Goal: Task Accomplishment & Management: Manage account settings

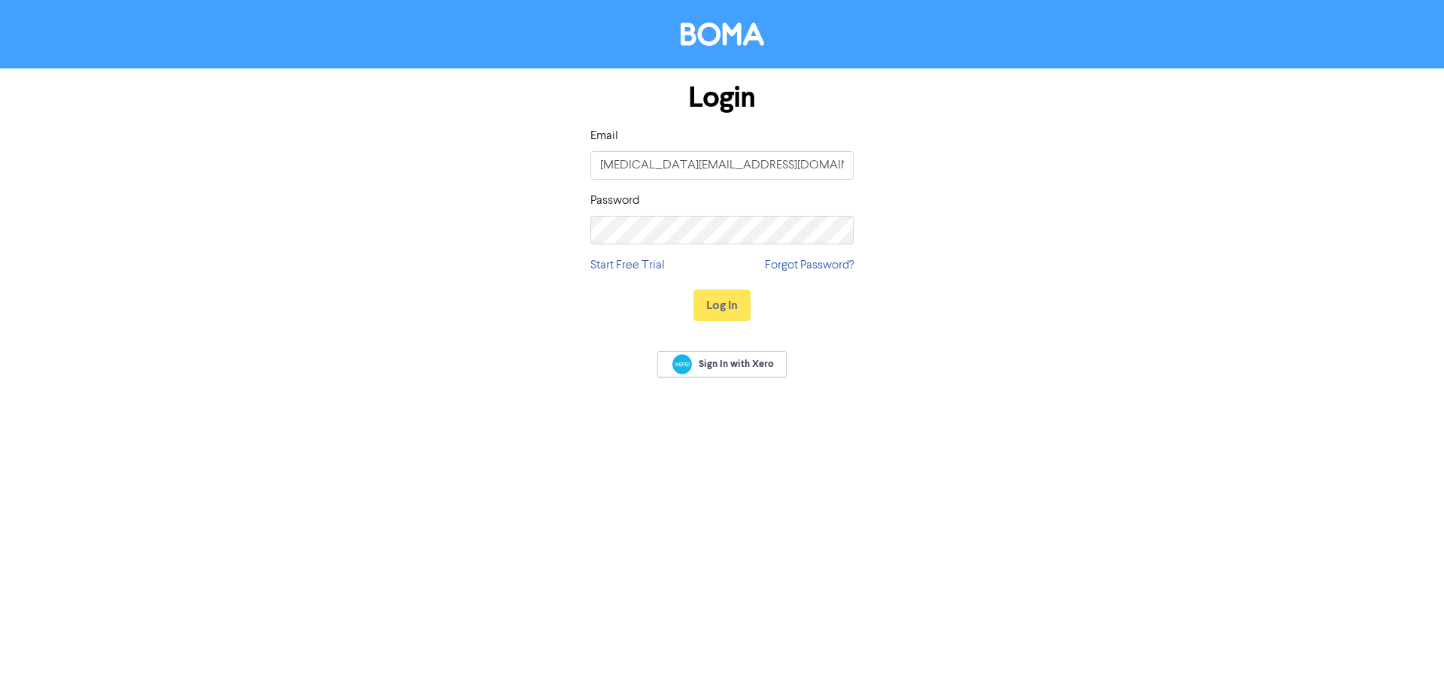
drag, startPoint x: 0, startPoint y: 0, endPoint x: 1148, endPoint y: 263, distance: 1177.6
click at [1174, 262] on form "Login Email [MEDICAL_DATA][EMAIL_ADDRESS][DOMAIN_NAME] Password Start Free Tria…" at bounding box center [722, 202] width 1444 height 268
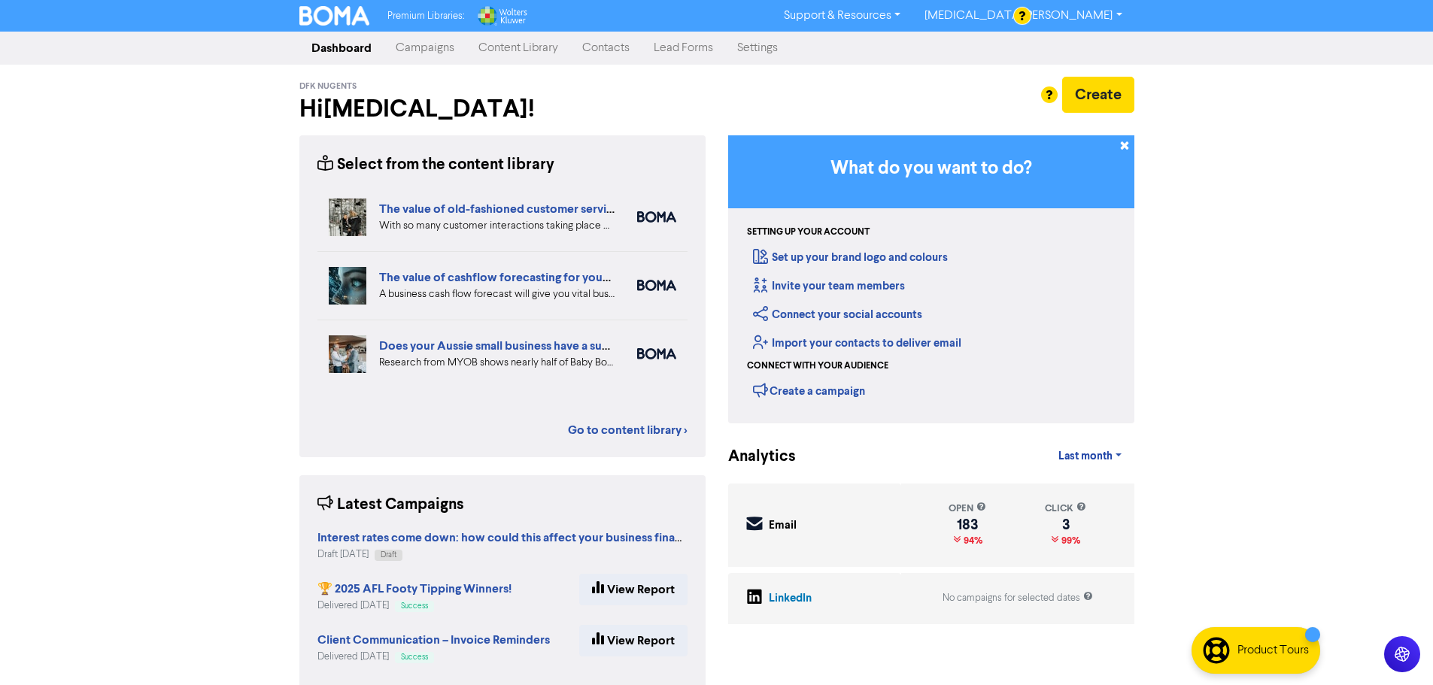
click at [439, 47] on link "Campaigns" at bounding box center [425, 48] width 83 height 30
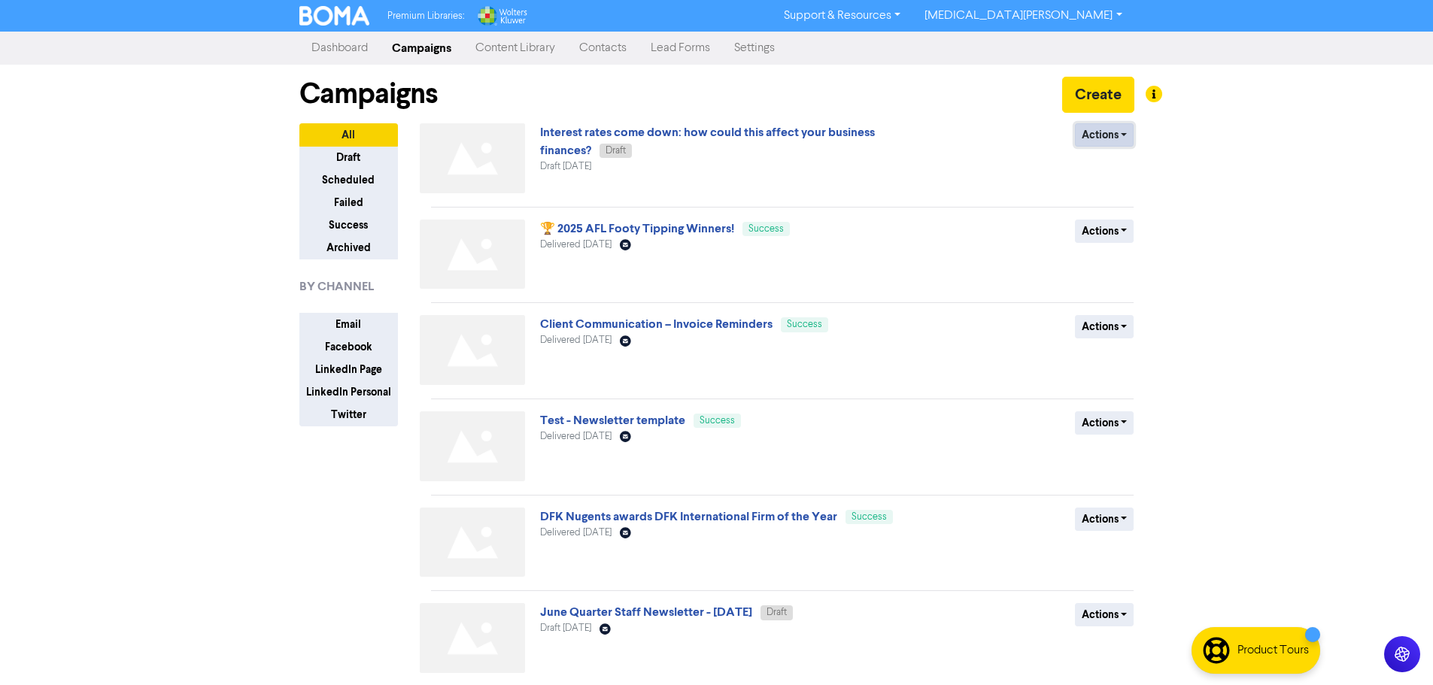
click at [1128, 136] on button "Actions" at bounding box center [1104, 134] width 59 height 23
click at [809, 141] on link "Interest rates come down: how could this affect your business finances?" at bounding box center [707, 141] width 335 height 33
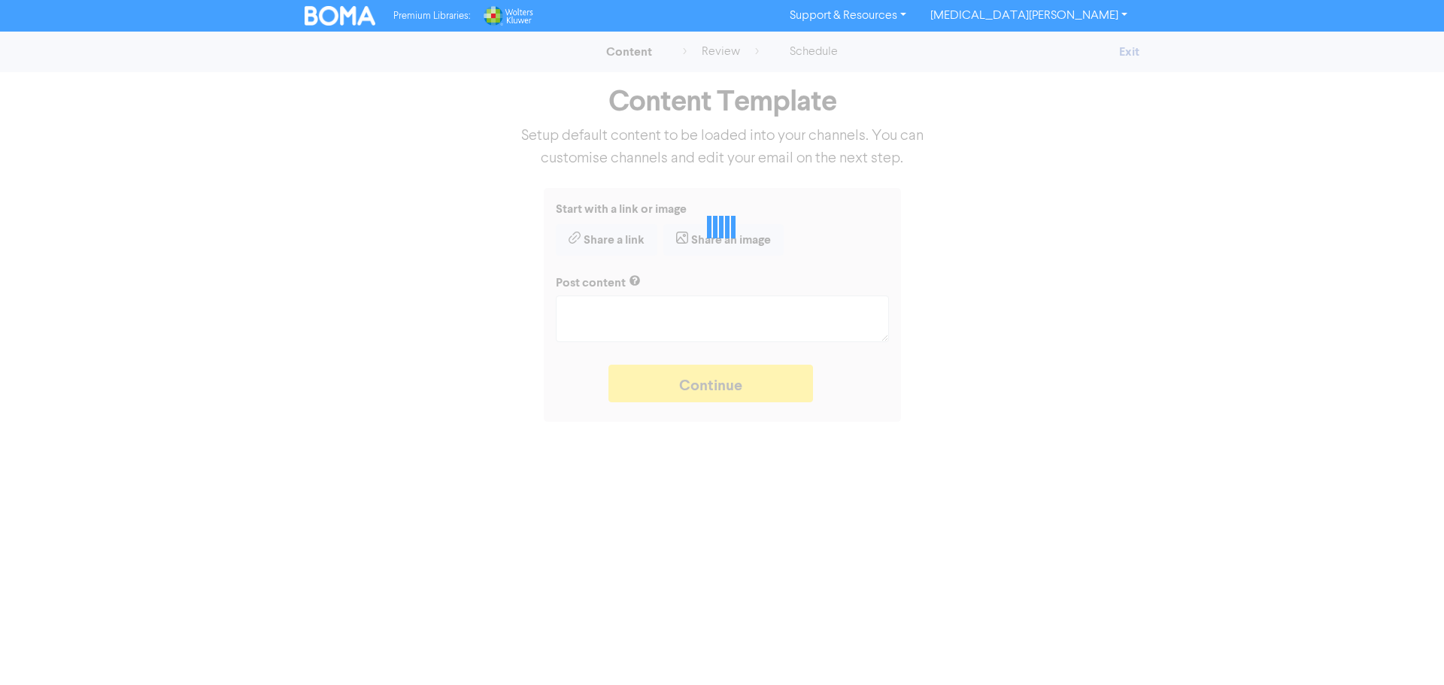
type textarea "x"
type textarea "The Reserve Bank of Australia has lowered interest rates. What does a drop in i…"
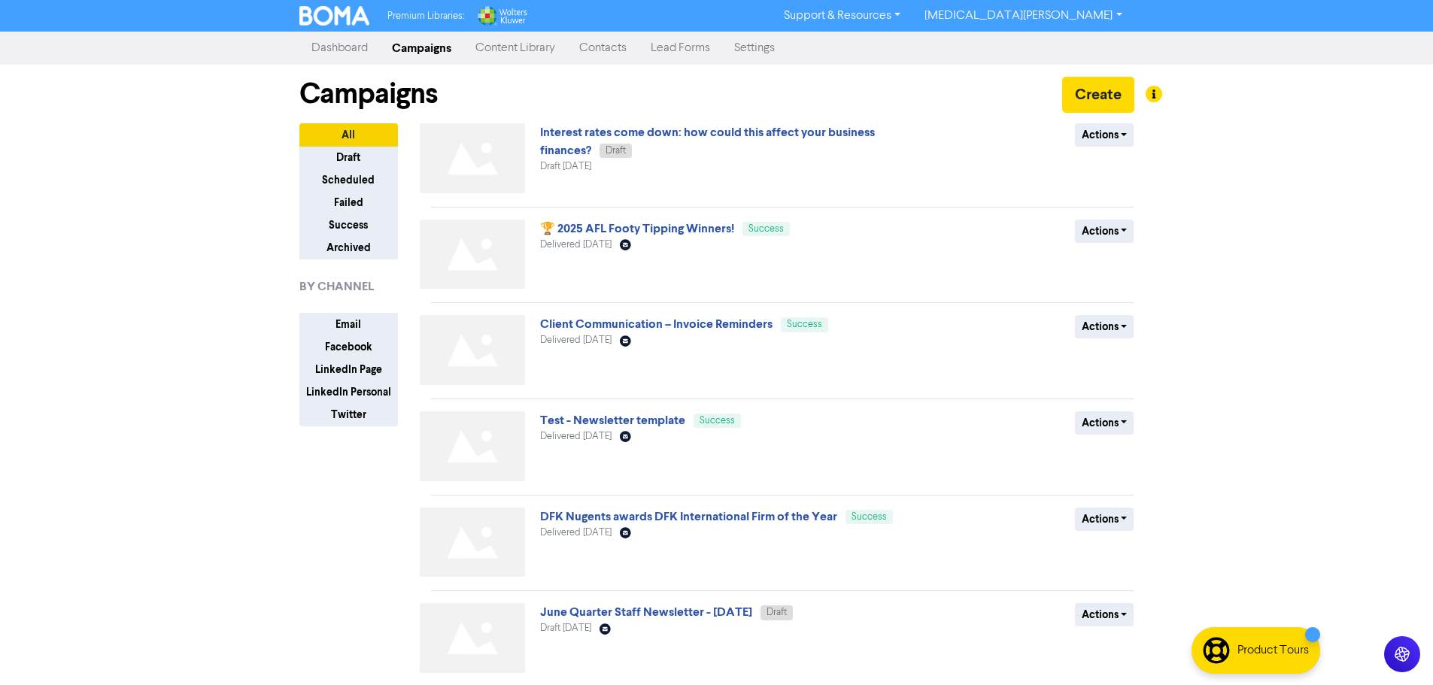
click at [526, 45] on link "Content Library" at bounding box center [515, 48] width 104 height 30
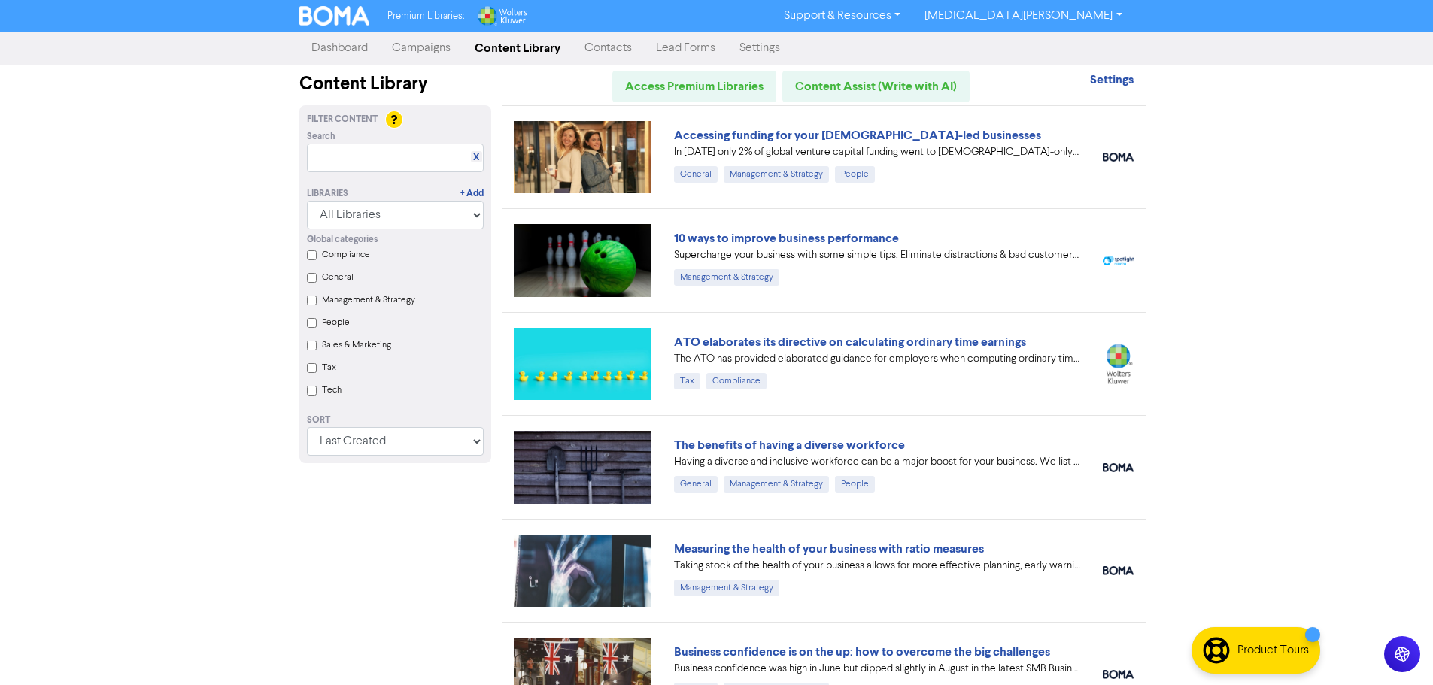
click at [420, 39] on link "Campaigns" at bounding box center [421, 48] width 83 height 30
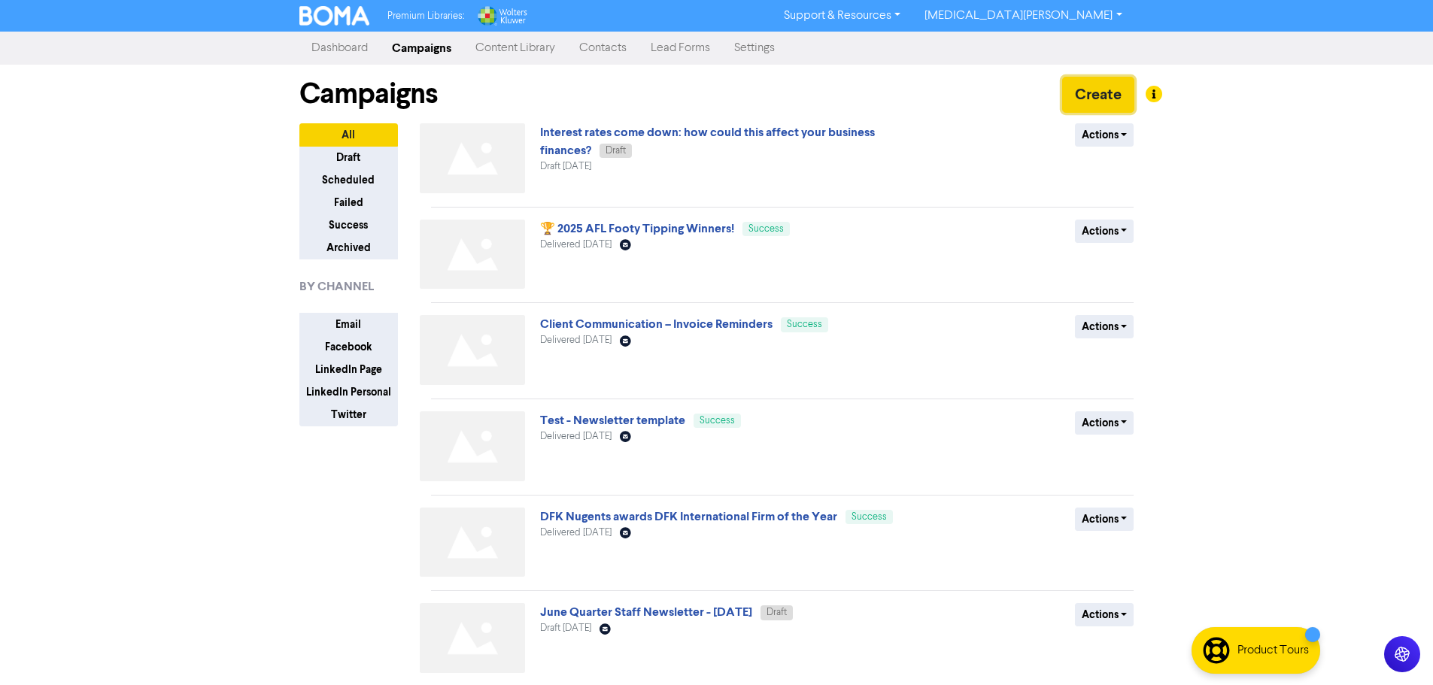
click at [1091, 105] on button "Create" at bounding box center [1098, 95] width 72 height 36
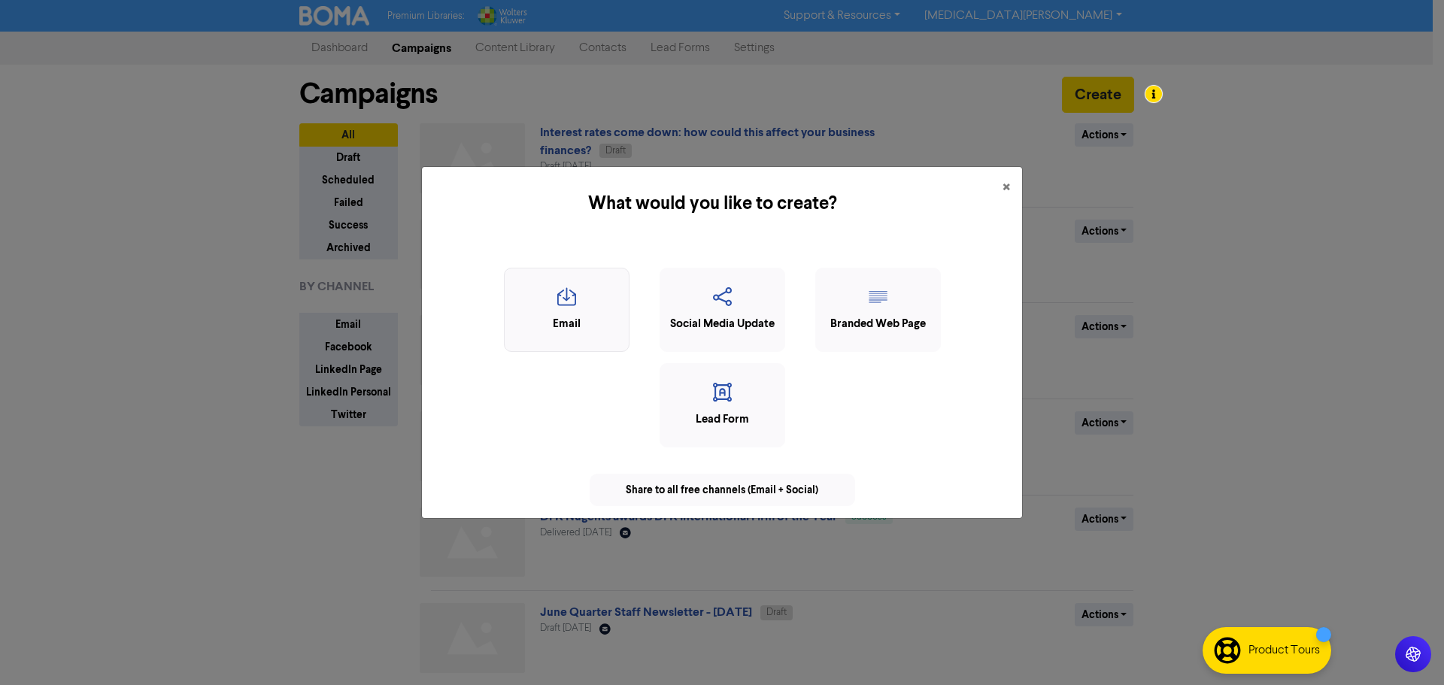
click at [545, 321] on div "Email" at bounding box center [566, 324] width 109 height 17
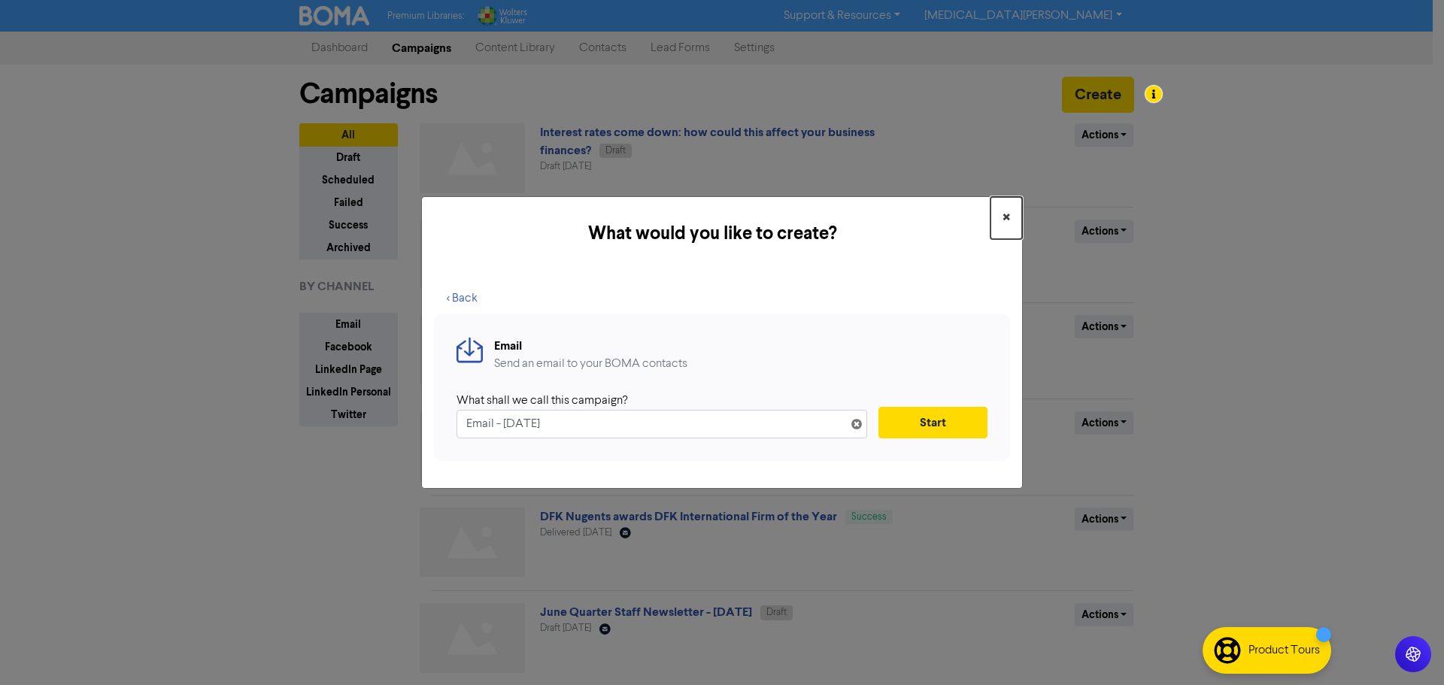
click at [1006, 214] on span "×" at bounding box center [1007, 218] width 8 height 23
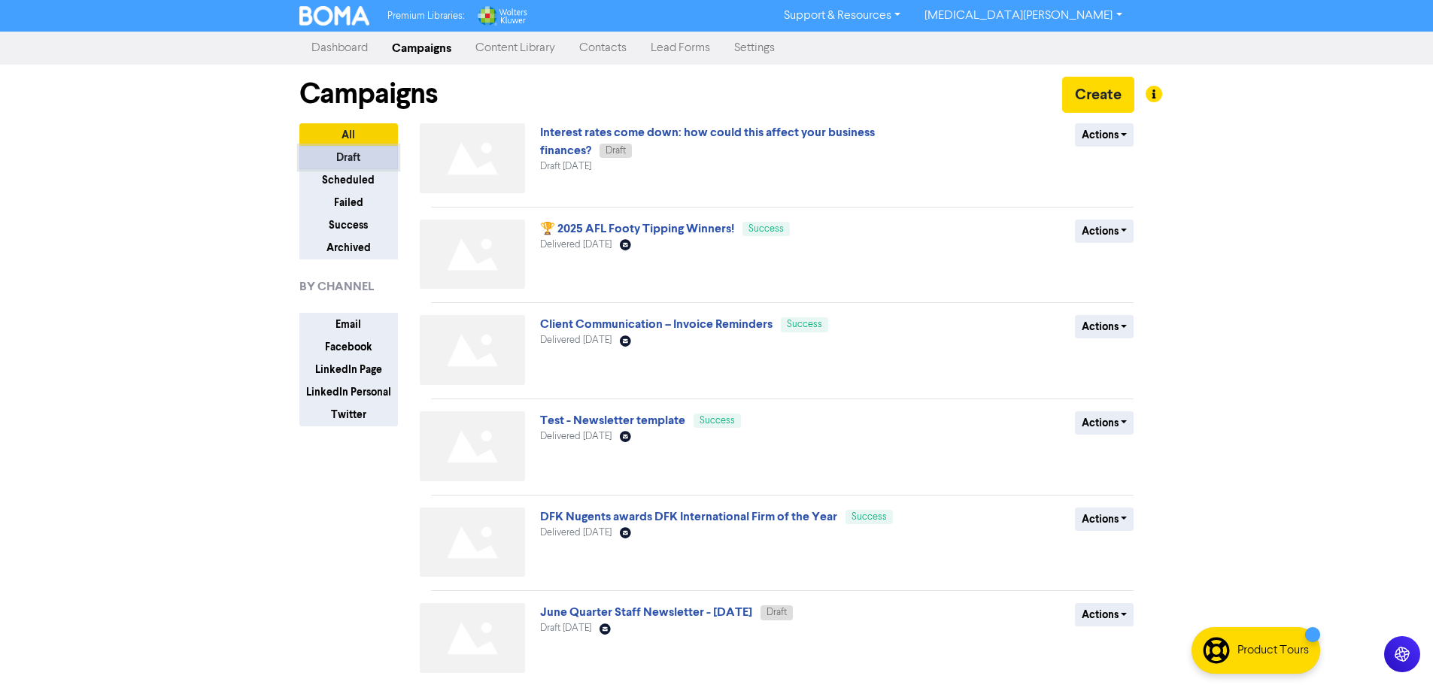
click at [364, 156] on button "Draft" at bounding box center [348, 157] width 99 height 23
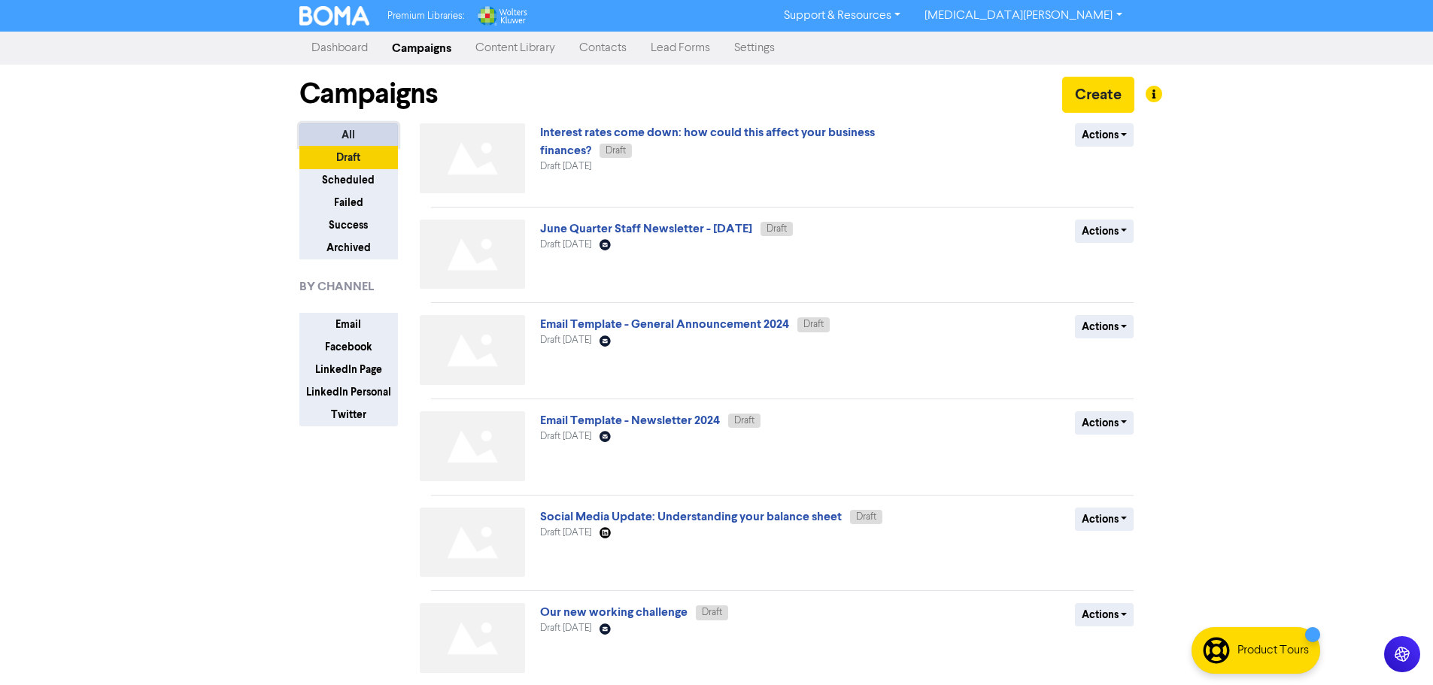
click at [376, 143] on button "All" at bounding box center [348, 134] width 99 height 23
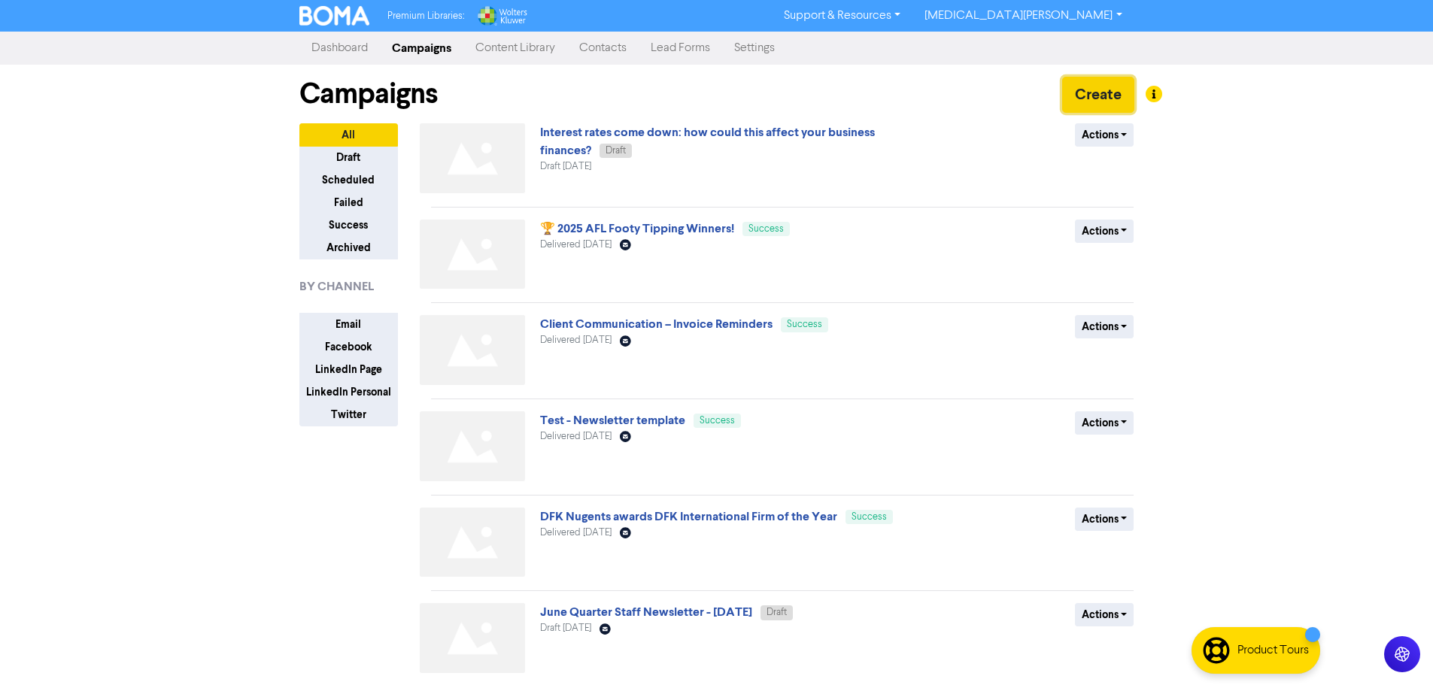
click at [1100, 89] on button "Create" at bounding box center [1098, 95] width 72 height 36
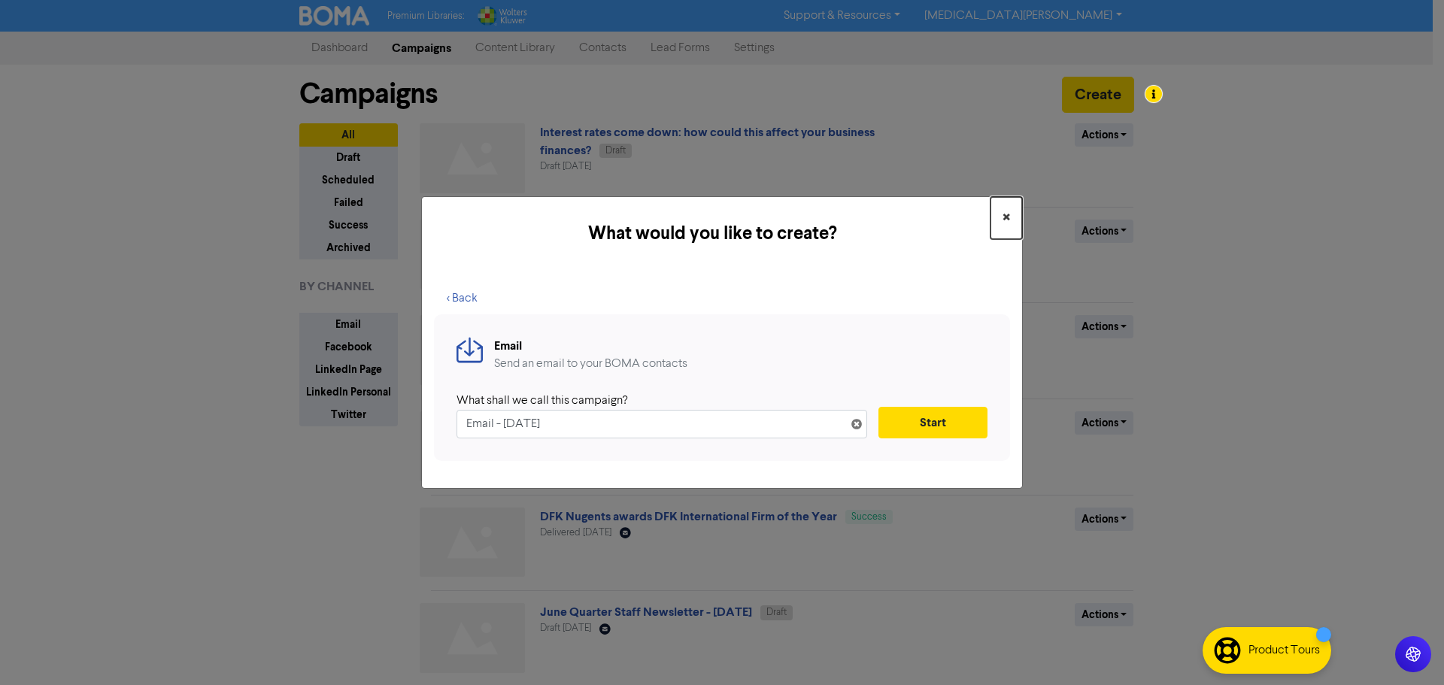
click at [1016, 219] on button "×" at bounding box center [1007, 218] width 32 height 42
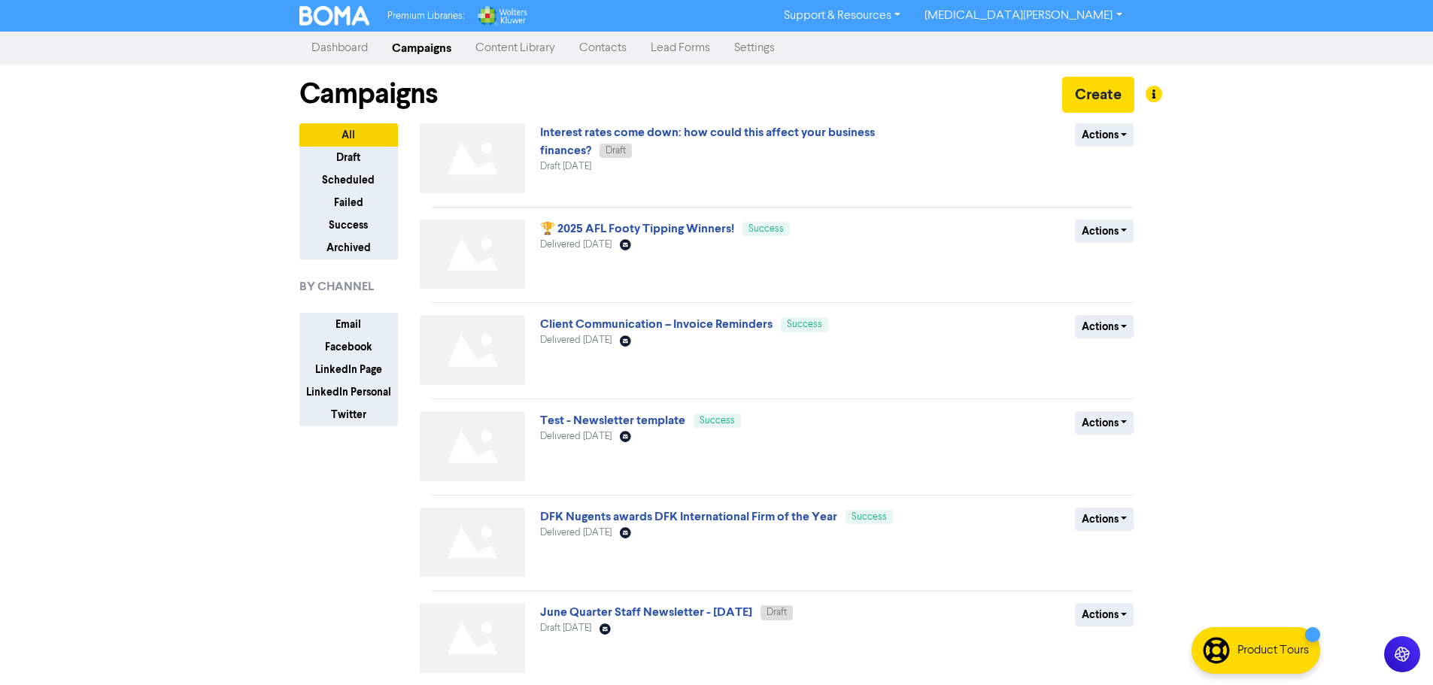
click at [313, 49] on link "Dashboard" at bounding box center [339, 48] width 80 height 30
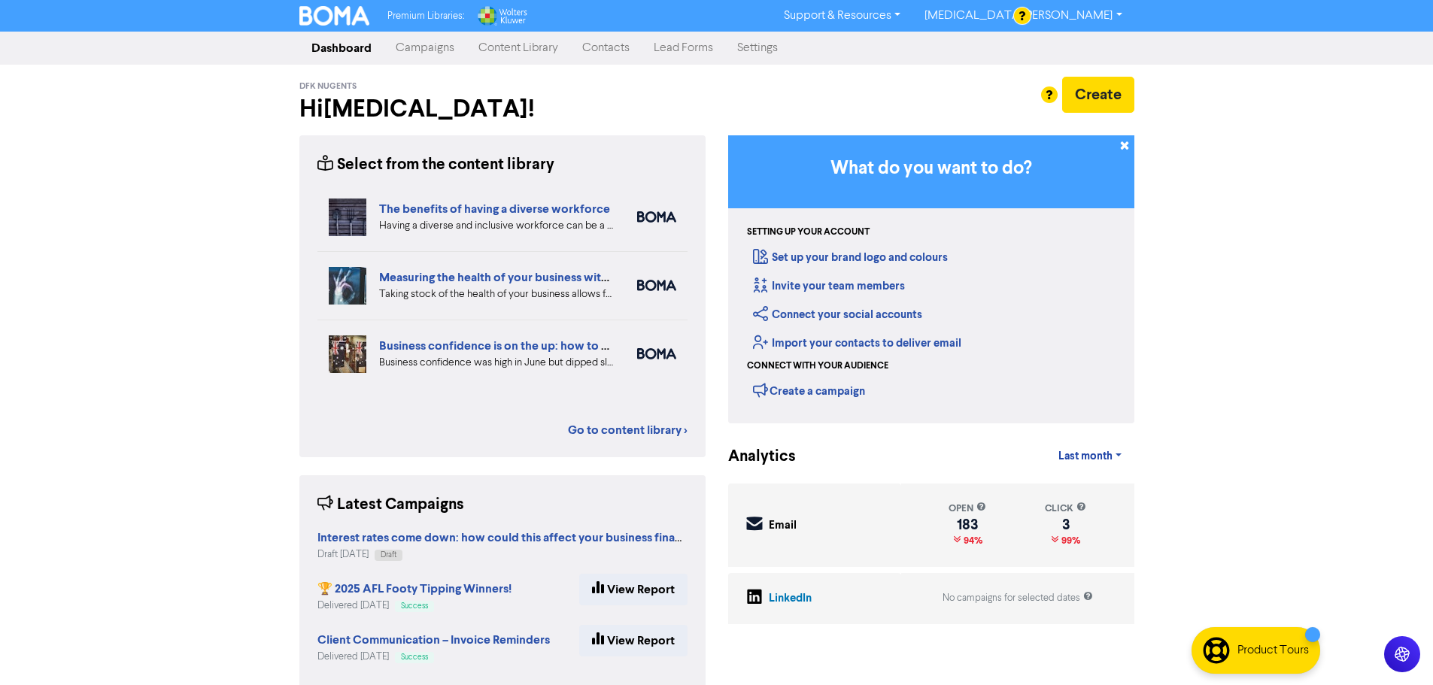
click at [430, 53] on link "Campaigns" at bounding box center [425, 48] width 83 height 30
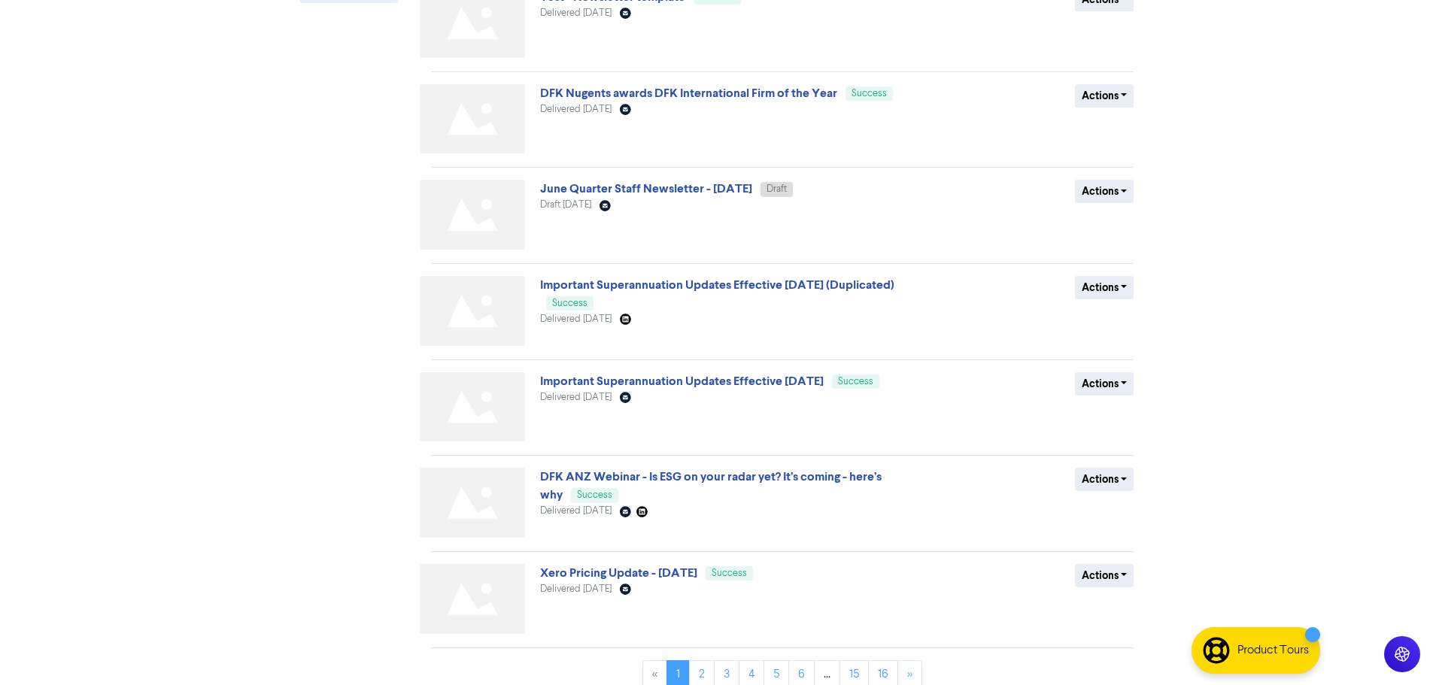
scroll to position [439, 0]
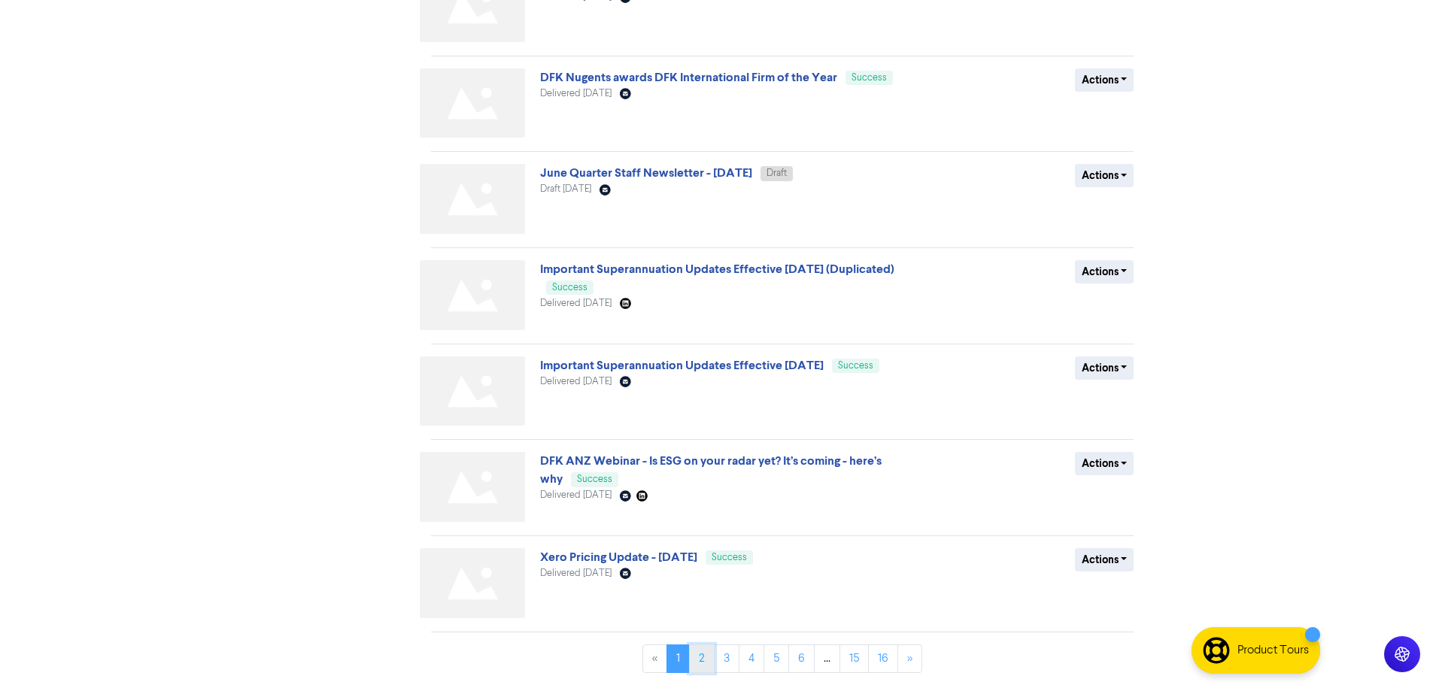
click at [699, 648] on link "2" at bounding box center [702, 659] width 26 height 29
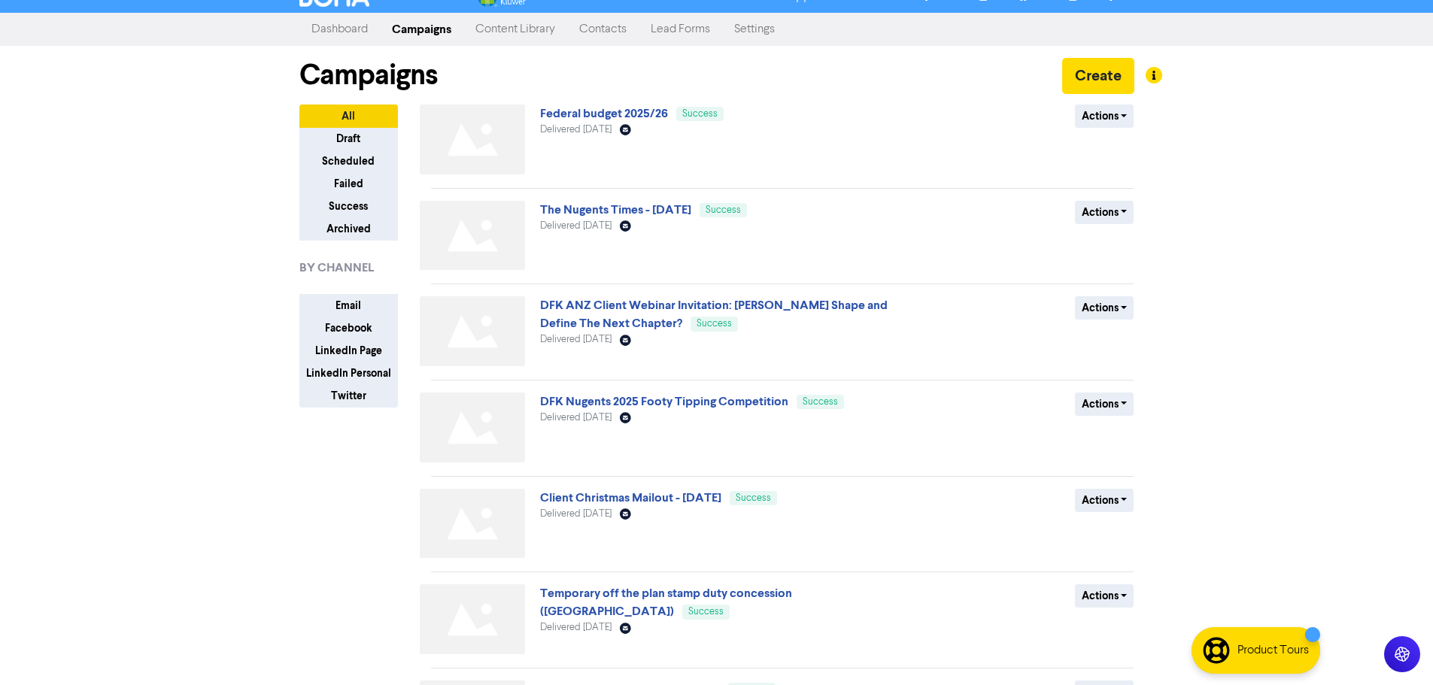
scroll to position [0, 0]
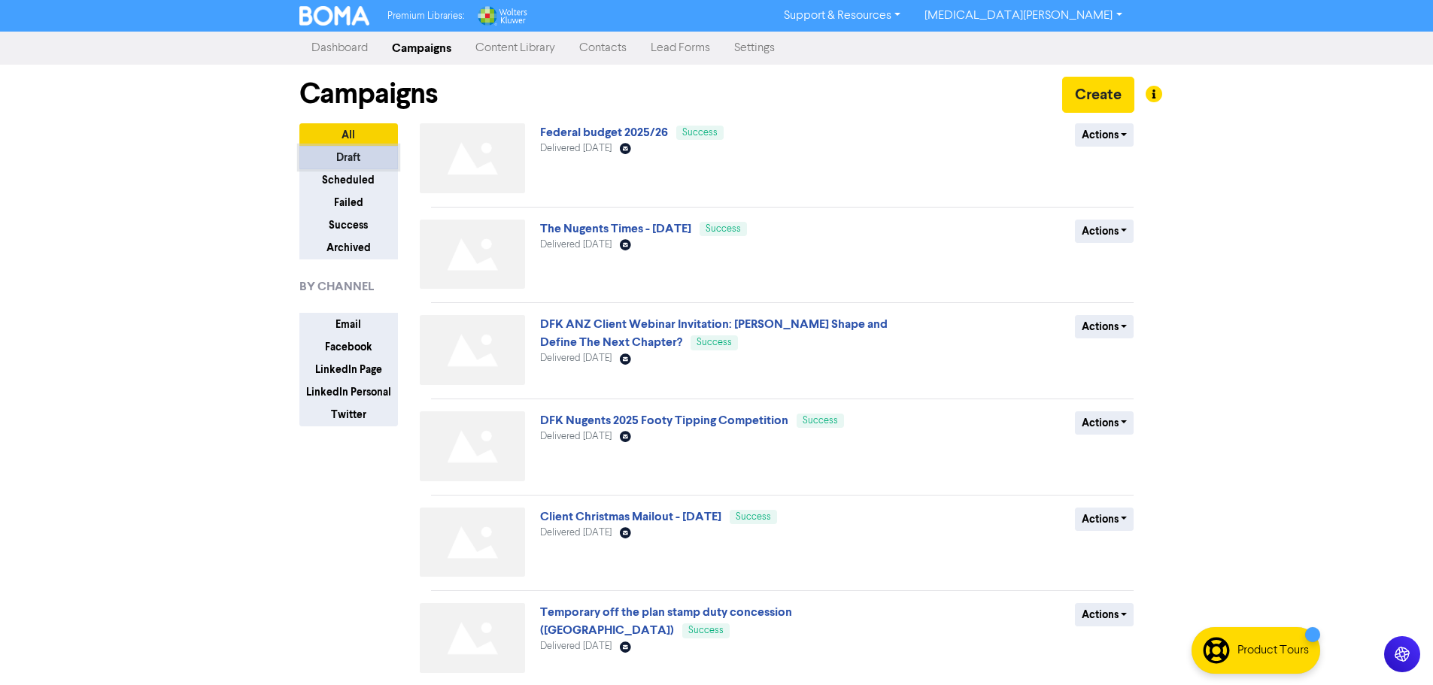
click at [368, 163] on button "Draft" at bounding box center [348, 157] width 99 height 23
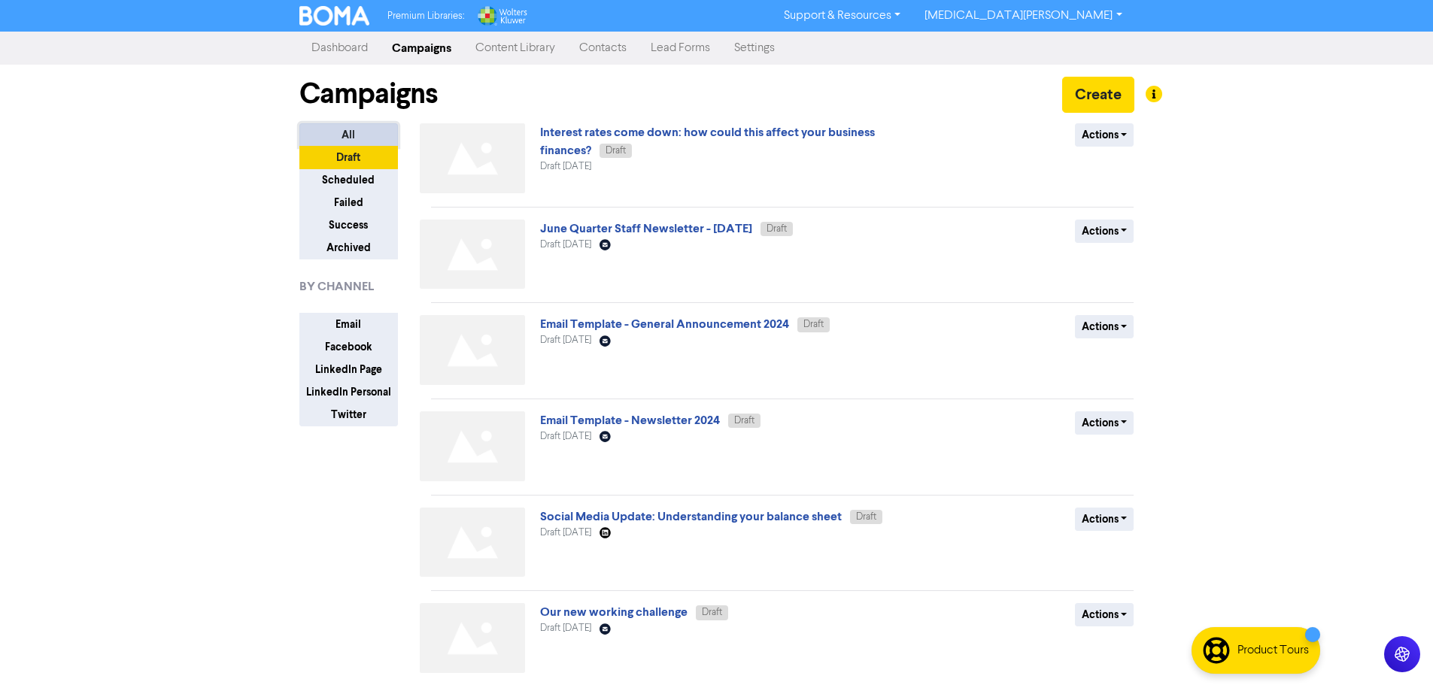
click at [342, 130] on button "All" at bounding box center [348, 134] width 99 height 23
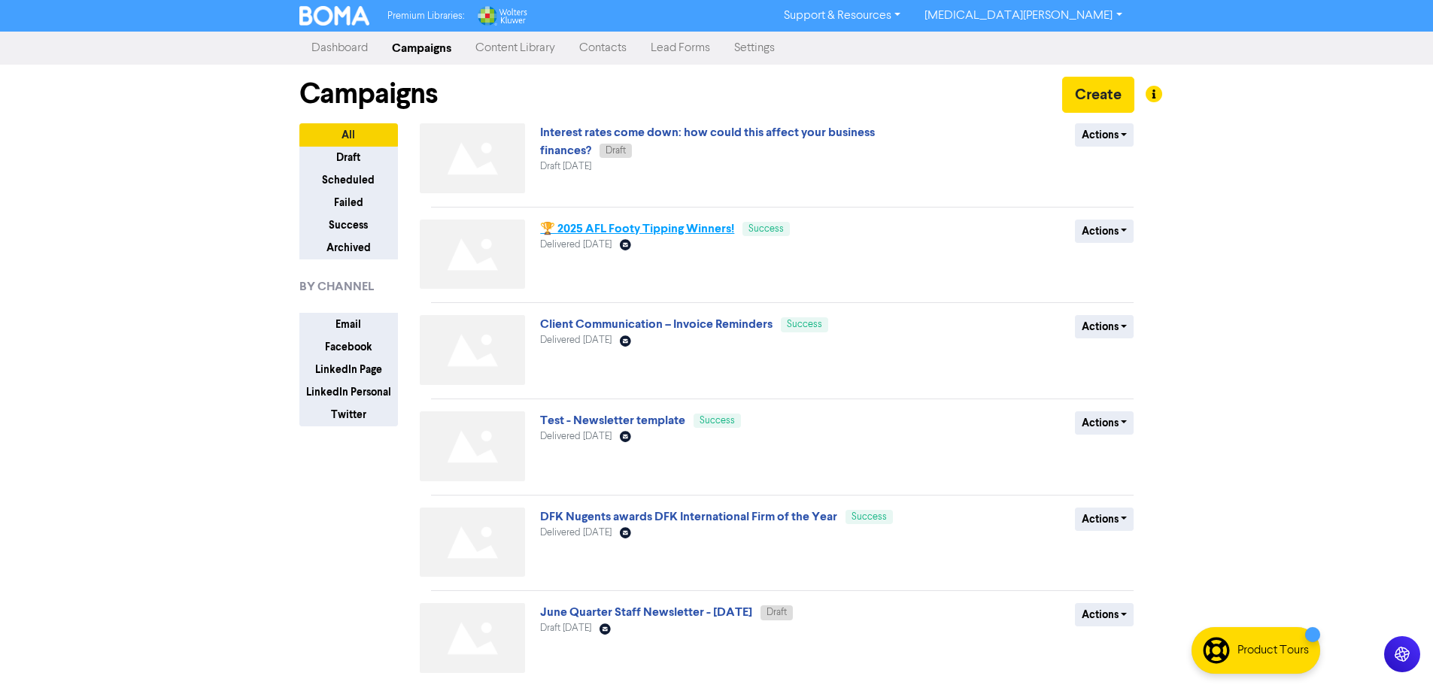
click at [593, 225] on link "🏆 2025 AFL Footy Tipping Winners!" at bounding box center [637, 228] width 194 height 15
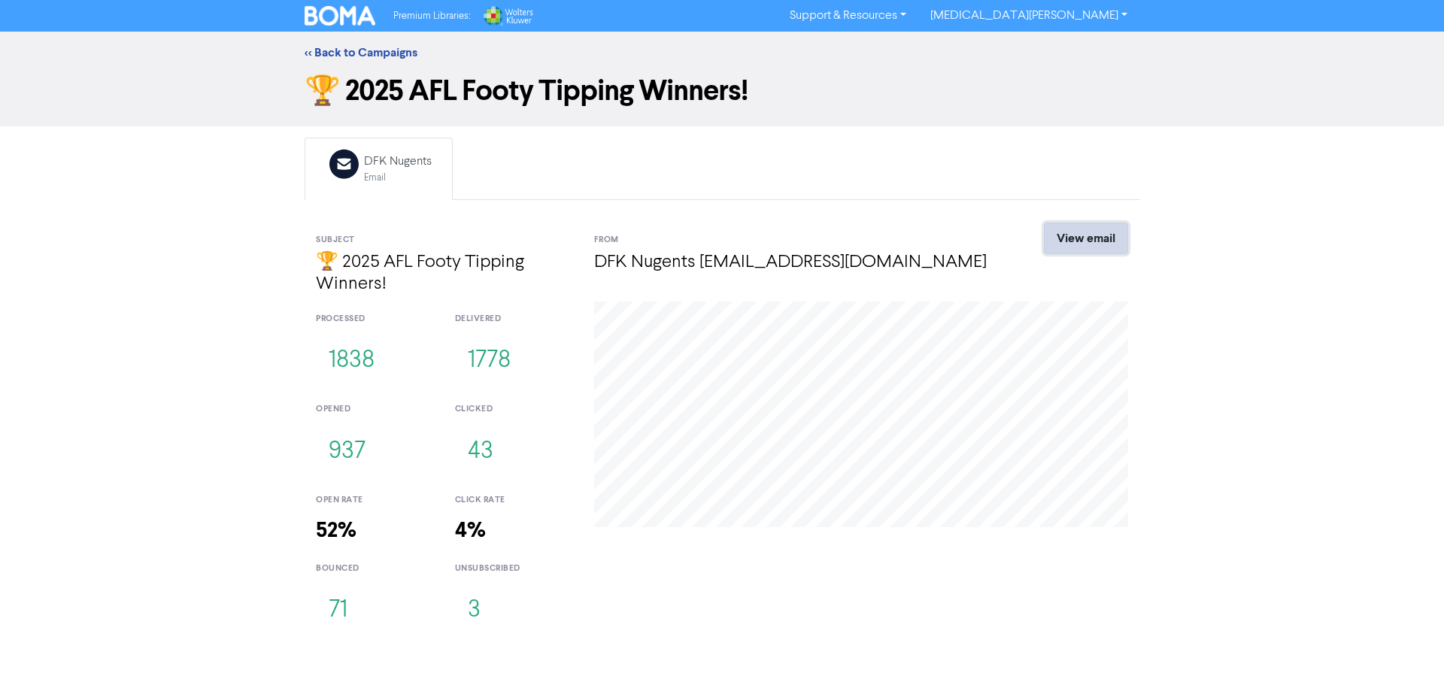
click at [1096, 247] on link "View email" at bounding box center [1086, 239] width 84 height 32
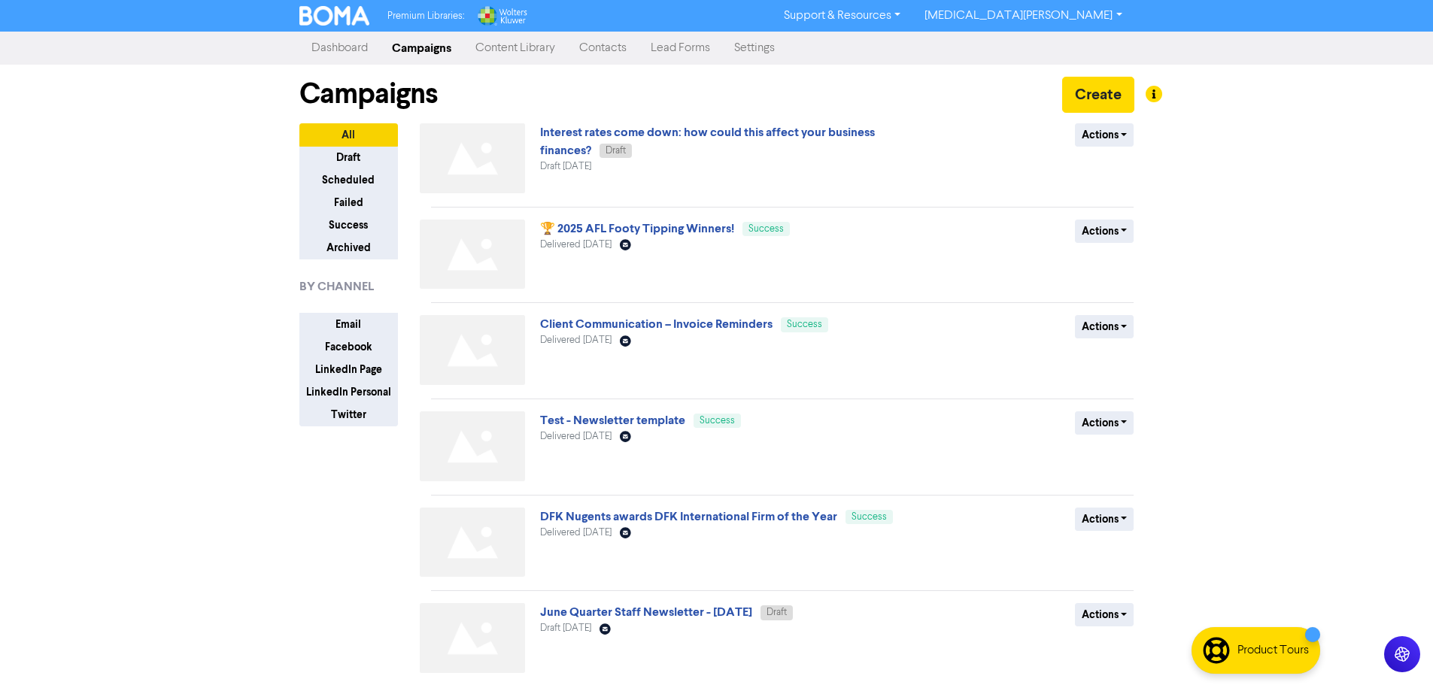
click at [353, 60] on link "Dashboard" at bounding box center [339, 48] width 80 height 30
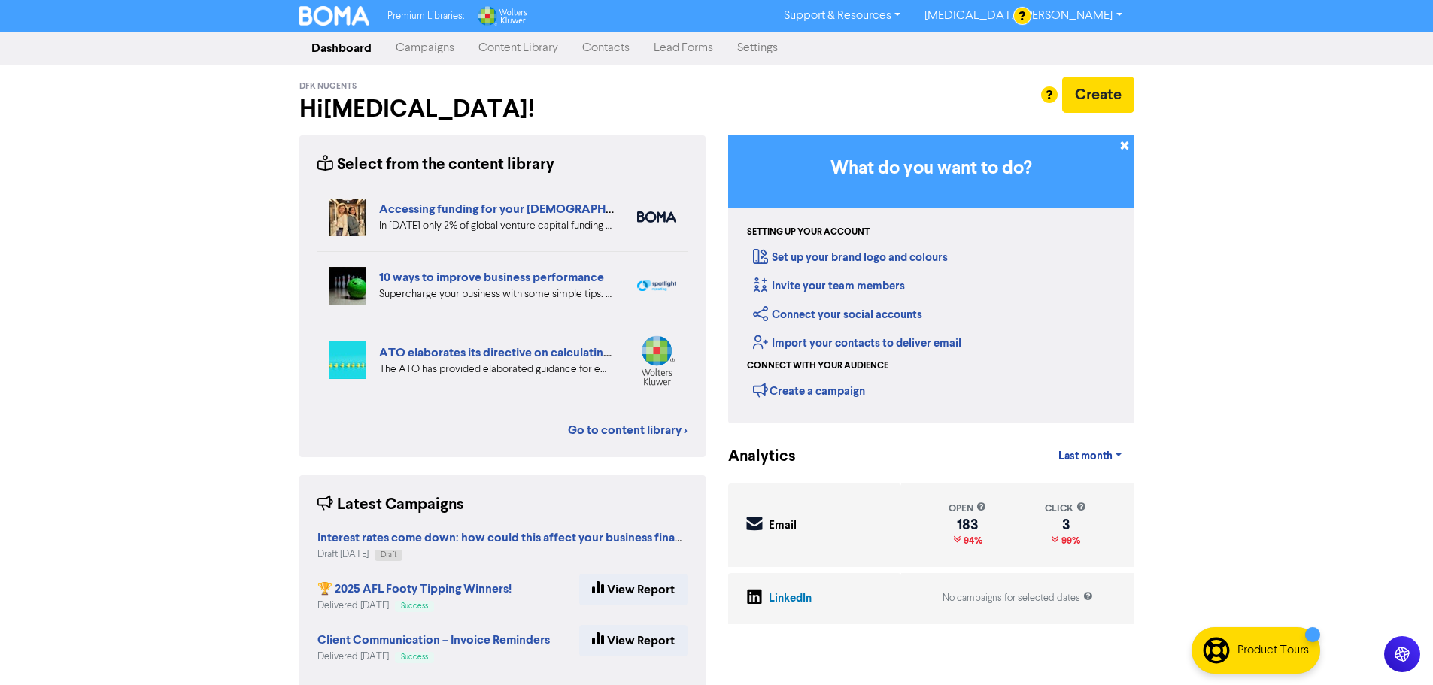
click at [412, 46] on link "Campaigns" at bounding box center [425, 48] width 83 height 30
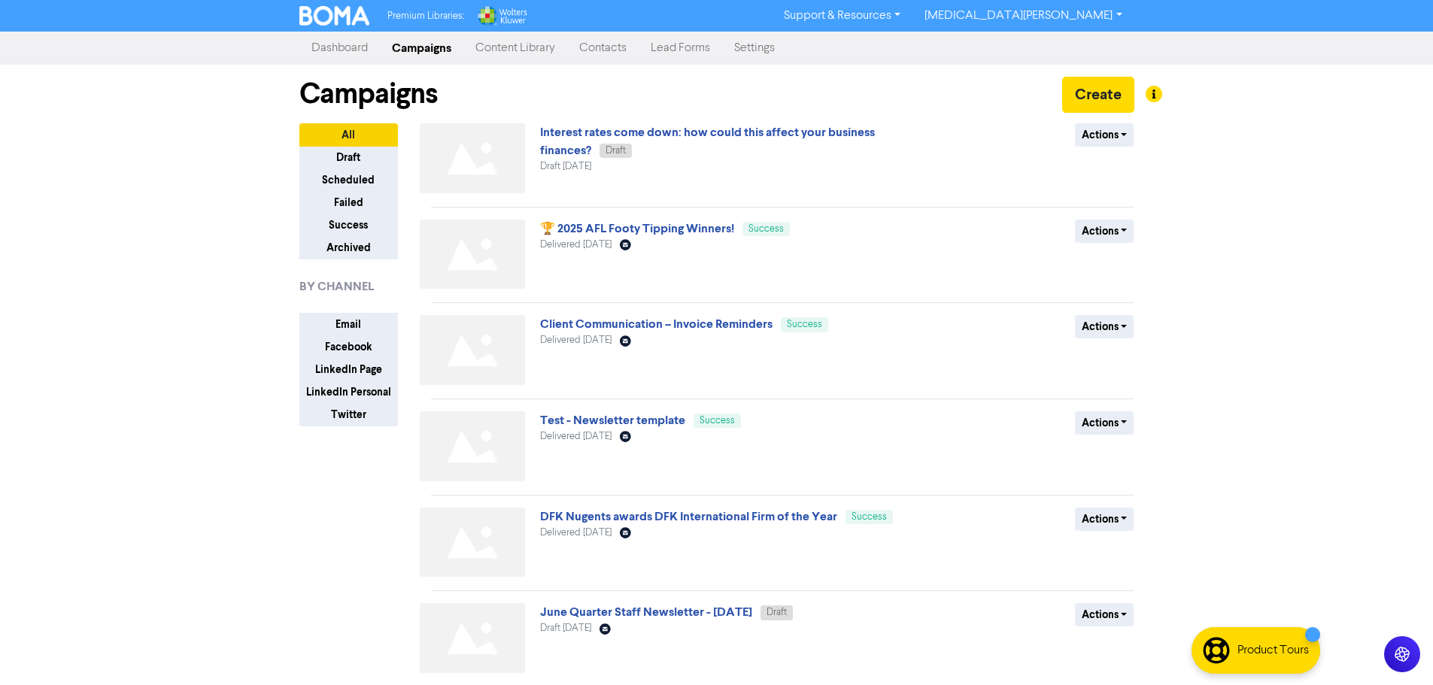
click at [555, 43] on link "Content Library" at bounding box center [515, 48] width 104 height 30
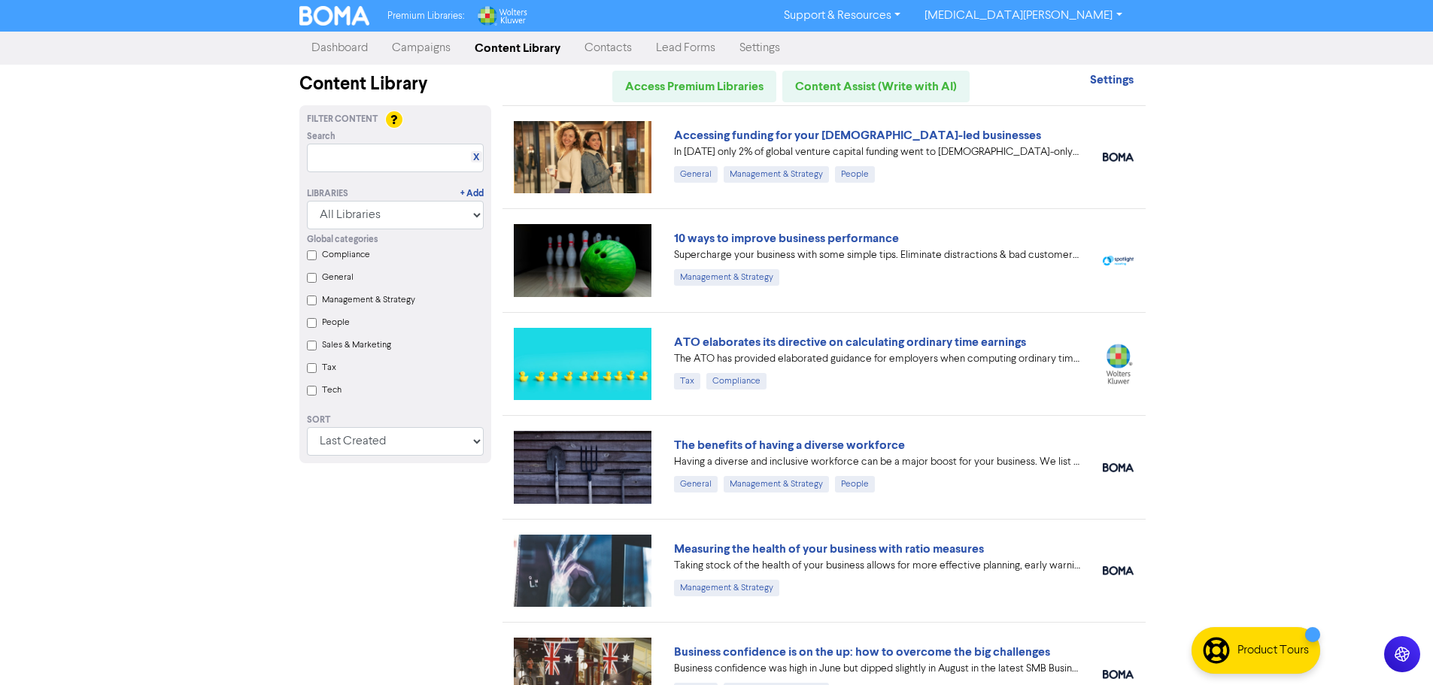
click at [593, 52] on link "Contacts" at bounding box center [607, 48] width 71 height 30
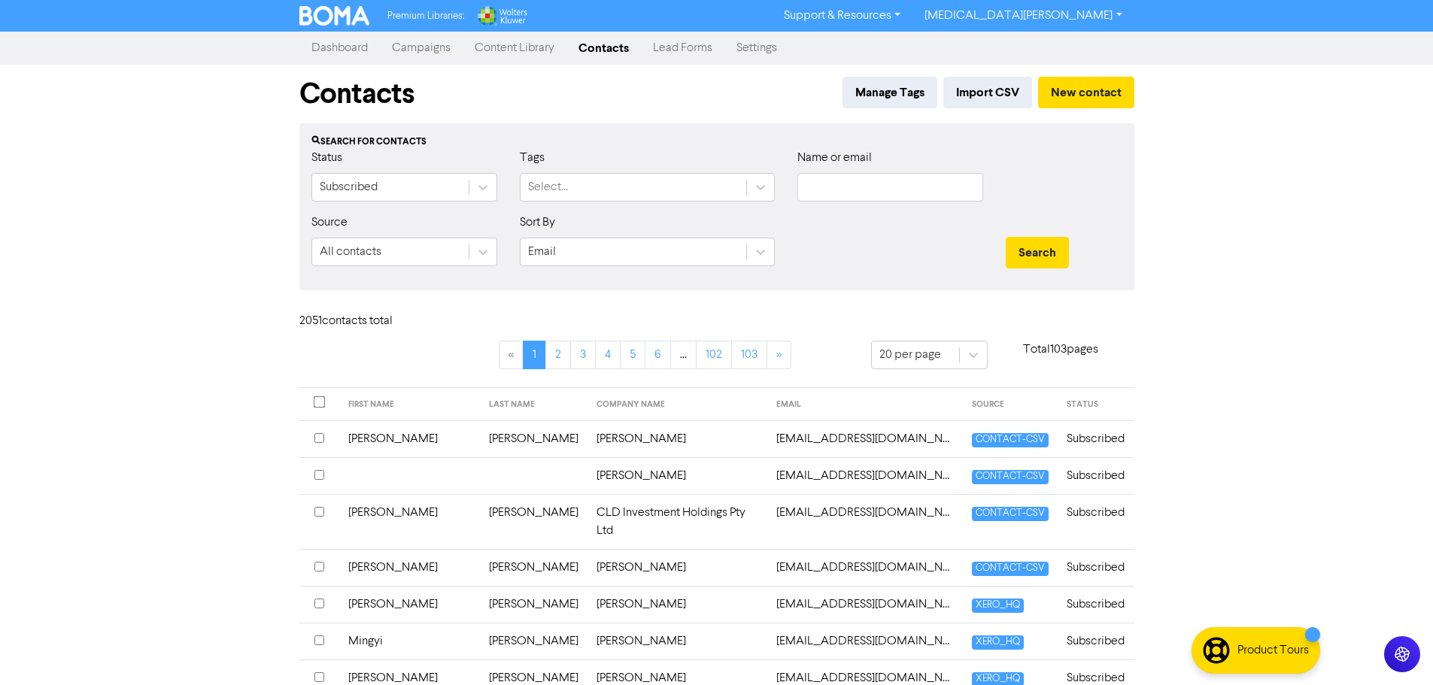
click at [399, 57] on link "Campaigns" at bounding box center [421, 48] width 83 height 30
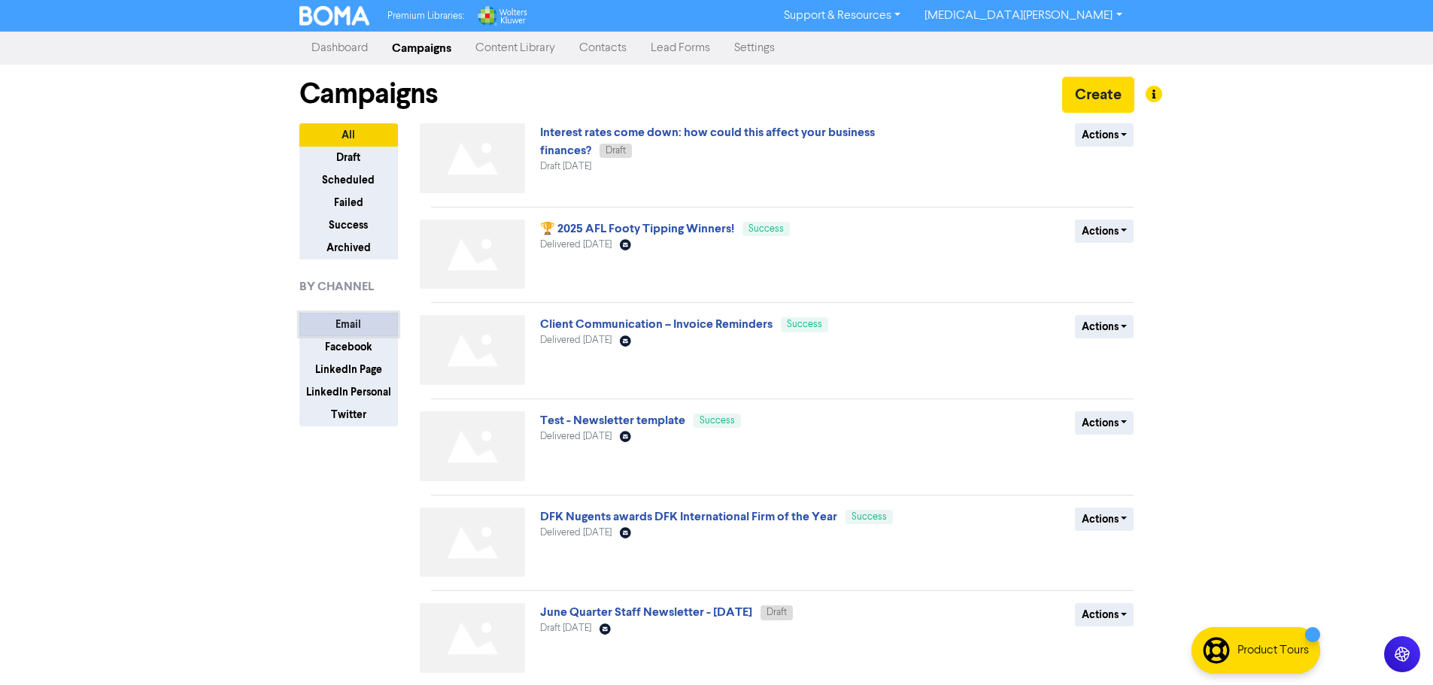
click at [351, 324] on button "Email" at bounding box center [348, 324] width 99 height 23
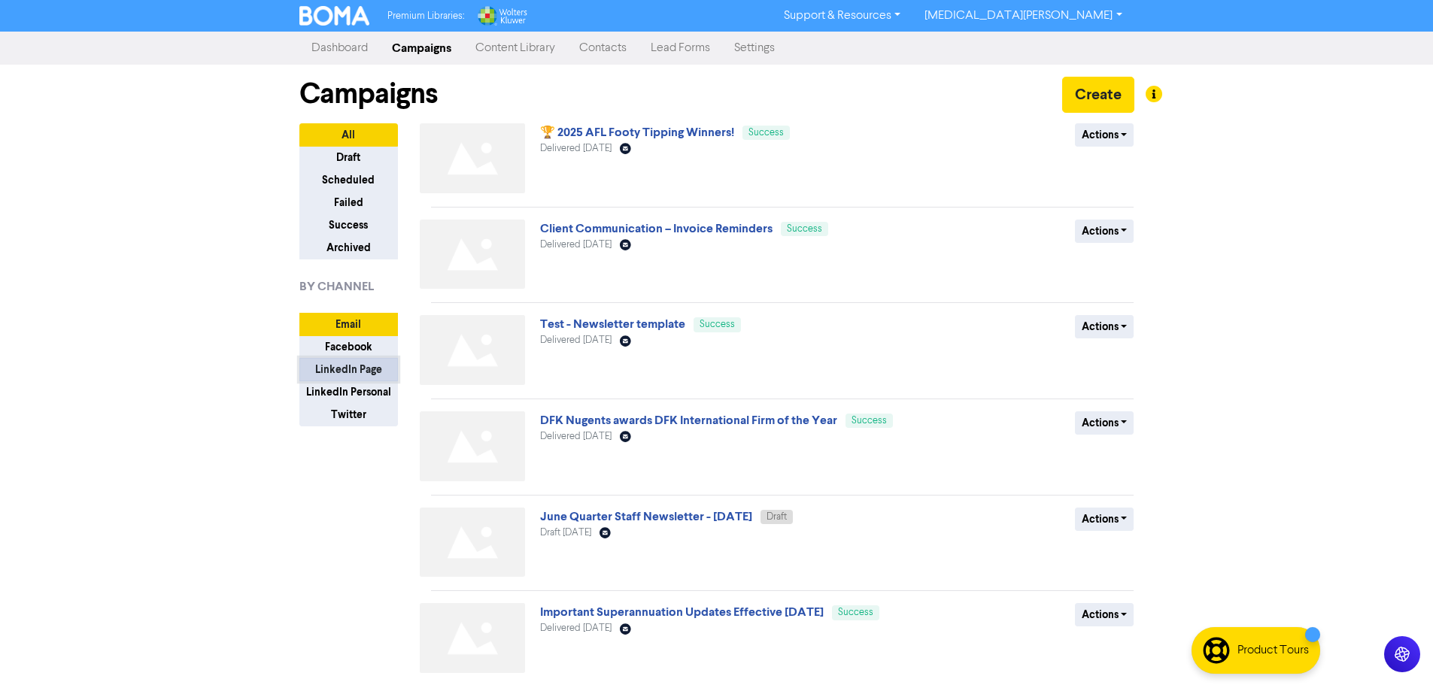
click at [359, 360] on button "LinkedIn Page" at bounding box center [348, 369] width 99 height 23
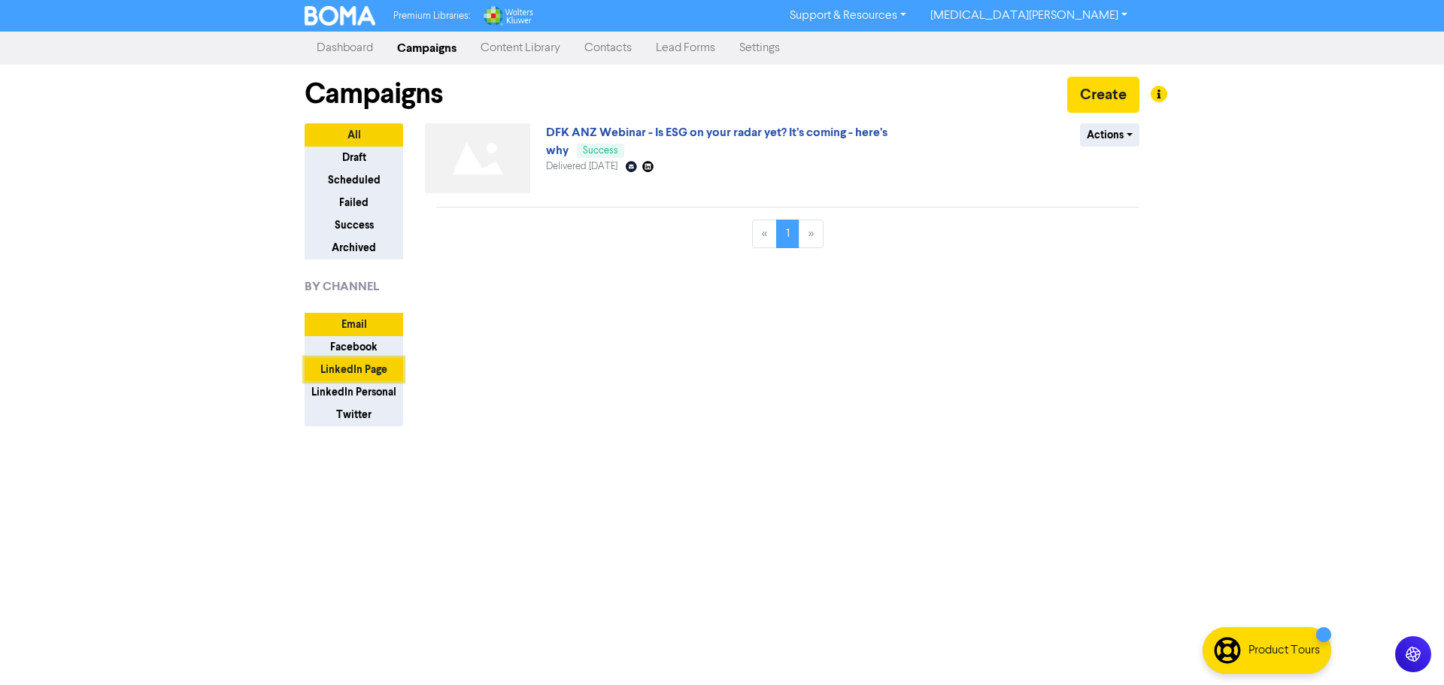
click at [358, 378] on button "LinkedIn Page" at bounding box center [354, 369] width 99 height 23
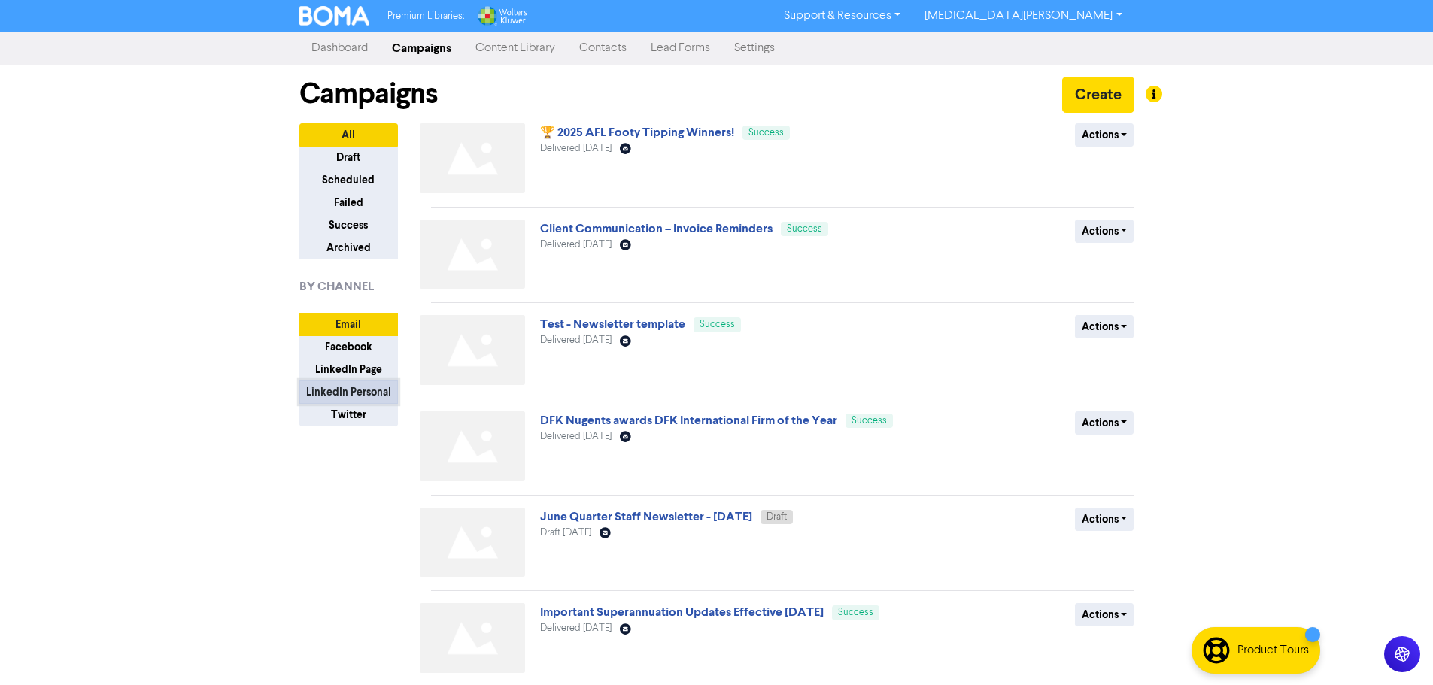
click at [358, 400] on button "LinkedIn Personal" at bounding box center [348, 392] width 99 height 23
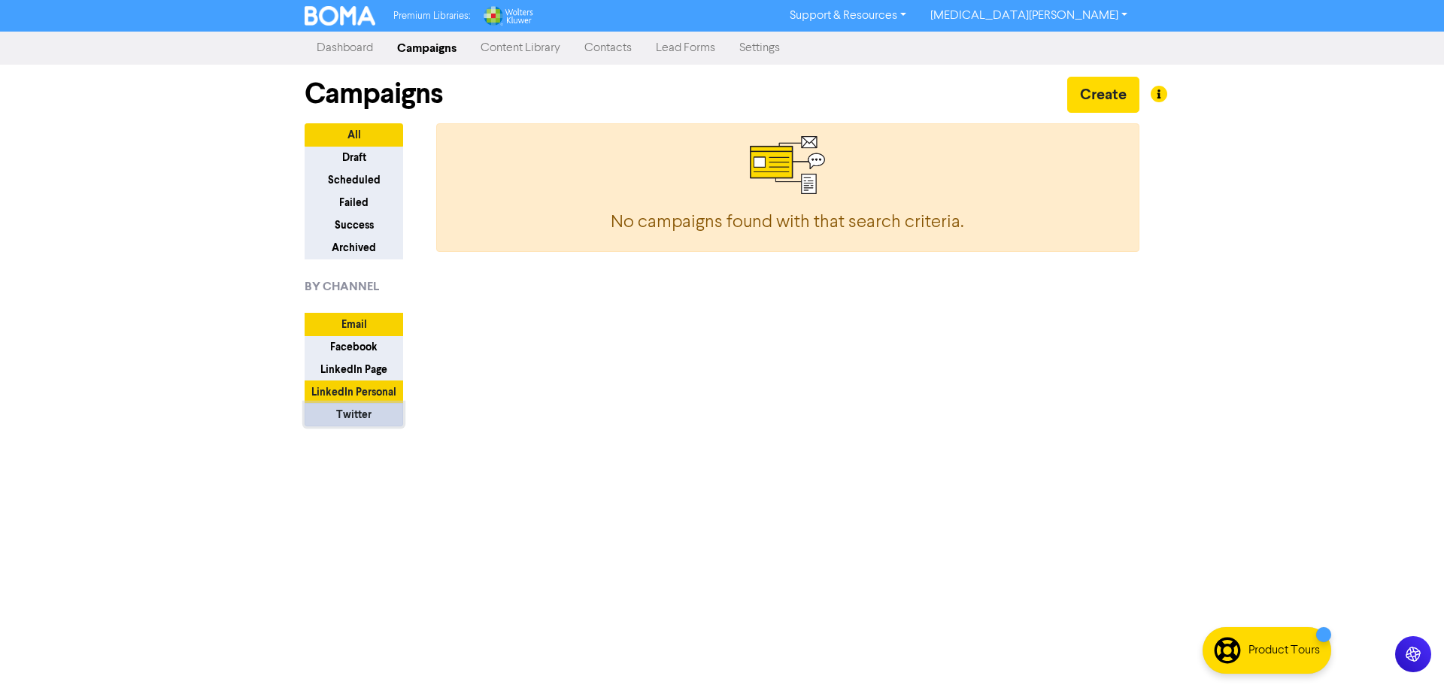
click at [357, 418] on button "Twitter" at bounding box center [354, 414] width 99 height 23
click at [365, 356] on button "Facebook" at bounding box center [354, 346] width 99 height 23
click at [371, 390] on button "LinkedIn Personal" at bounding box center [354, 392] width 99 height 23
click at [374, 372] on button "LinkedIn Page" at bounding box center [354, 369] width 99 height 23
click at [373, 390] on button "LinkedIn Personal" at bounding box center [354, 392] width 99 height 23
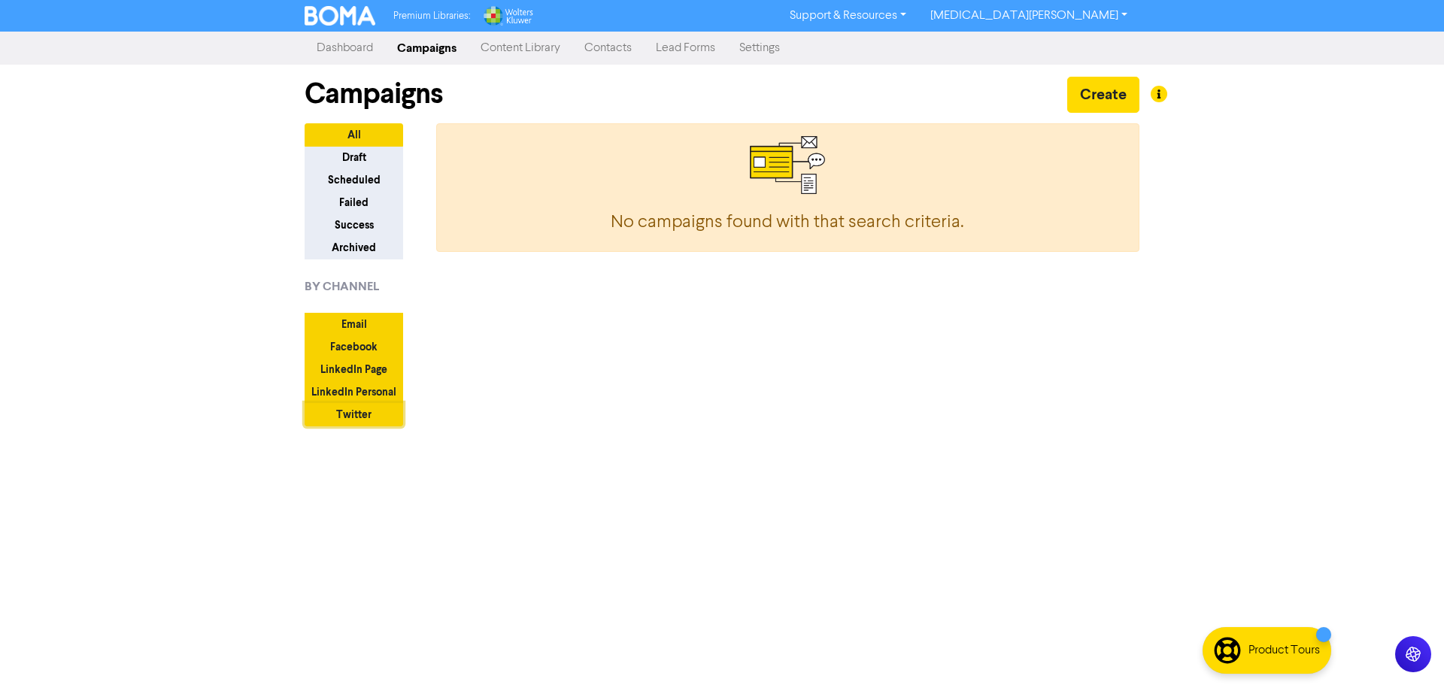
click at [370, 408] on button "Twitter" at bounding box center [354, 414] width 99 height 23
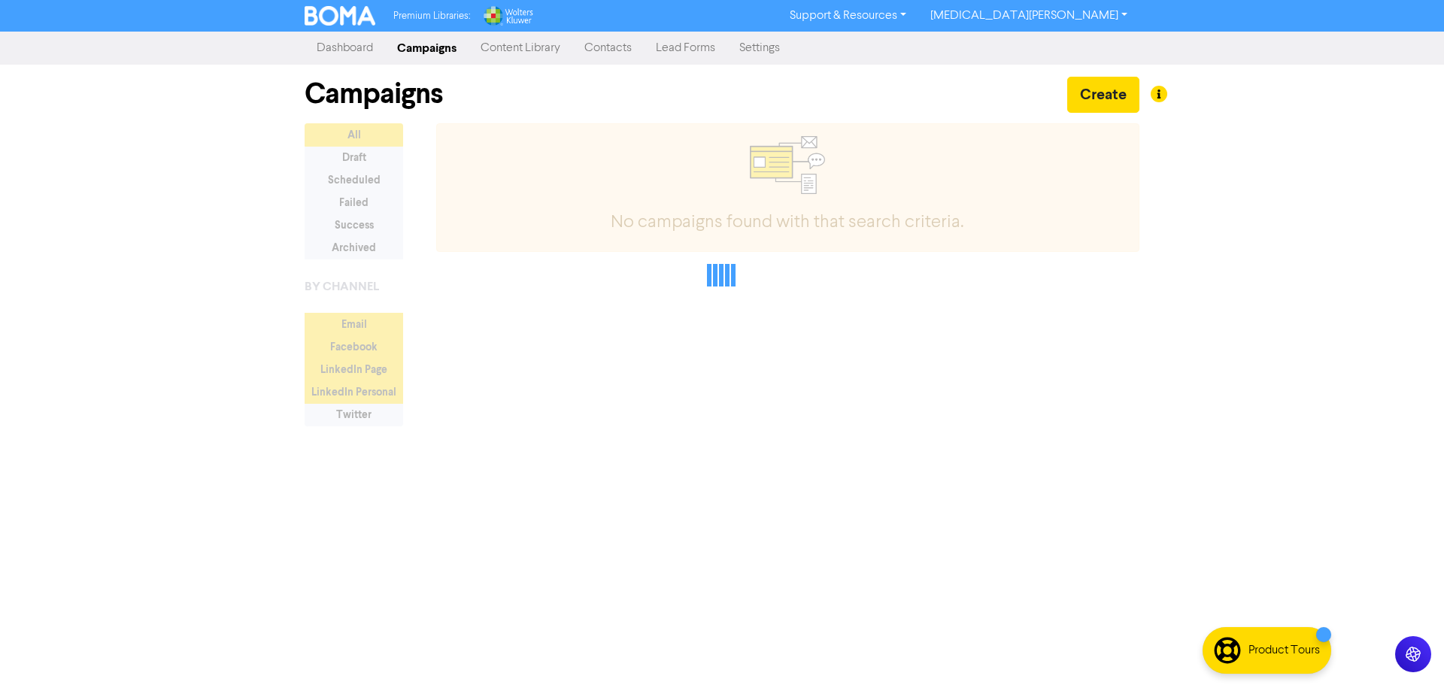
click at [373, 389] on div at bounding box center [722, 274] width 835 height 303
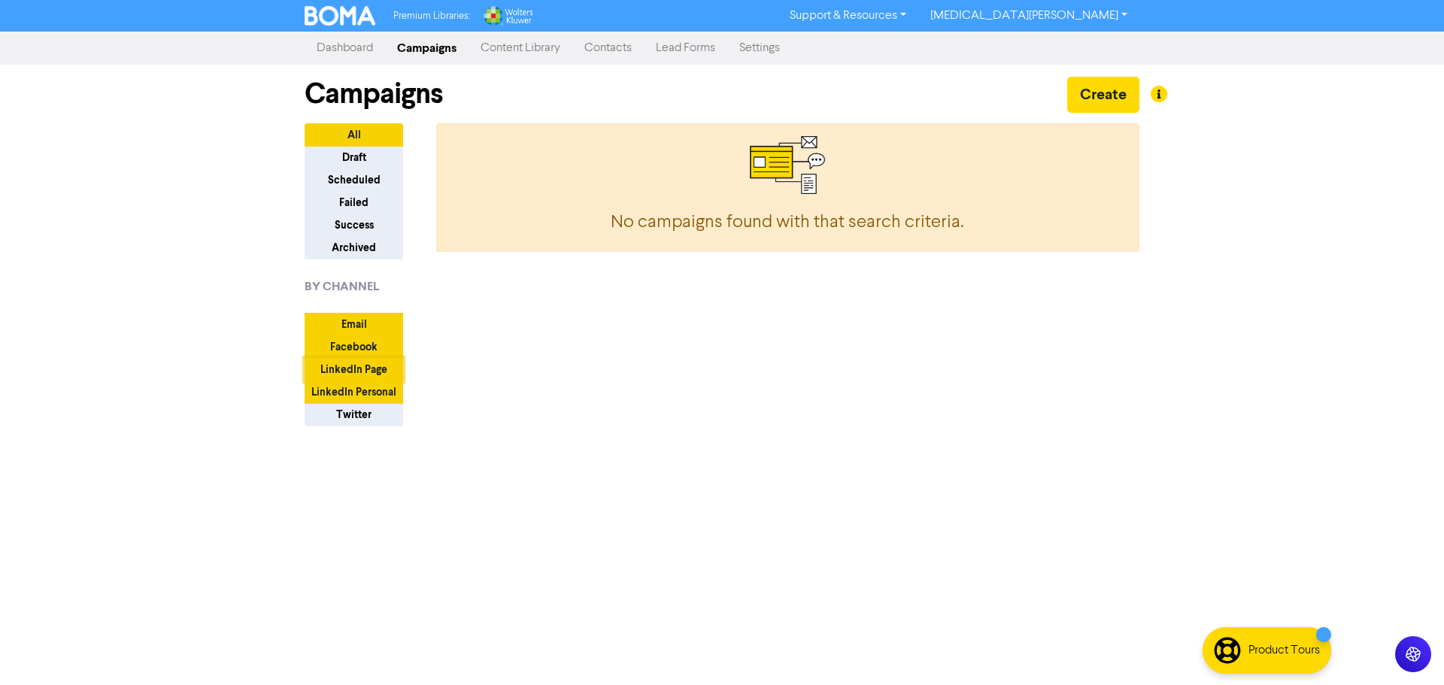
click at [375, 372] on button "LinkedIn Page" at bounding box center [354, 369] width 99 height 23
click at [375, 382] on button "LinkedIn Personal" at bounding box center [354, 392] width 99 height 23
click at [378, 338] on button "Facebook" at bounding box center [354, 346] width 99 height 23
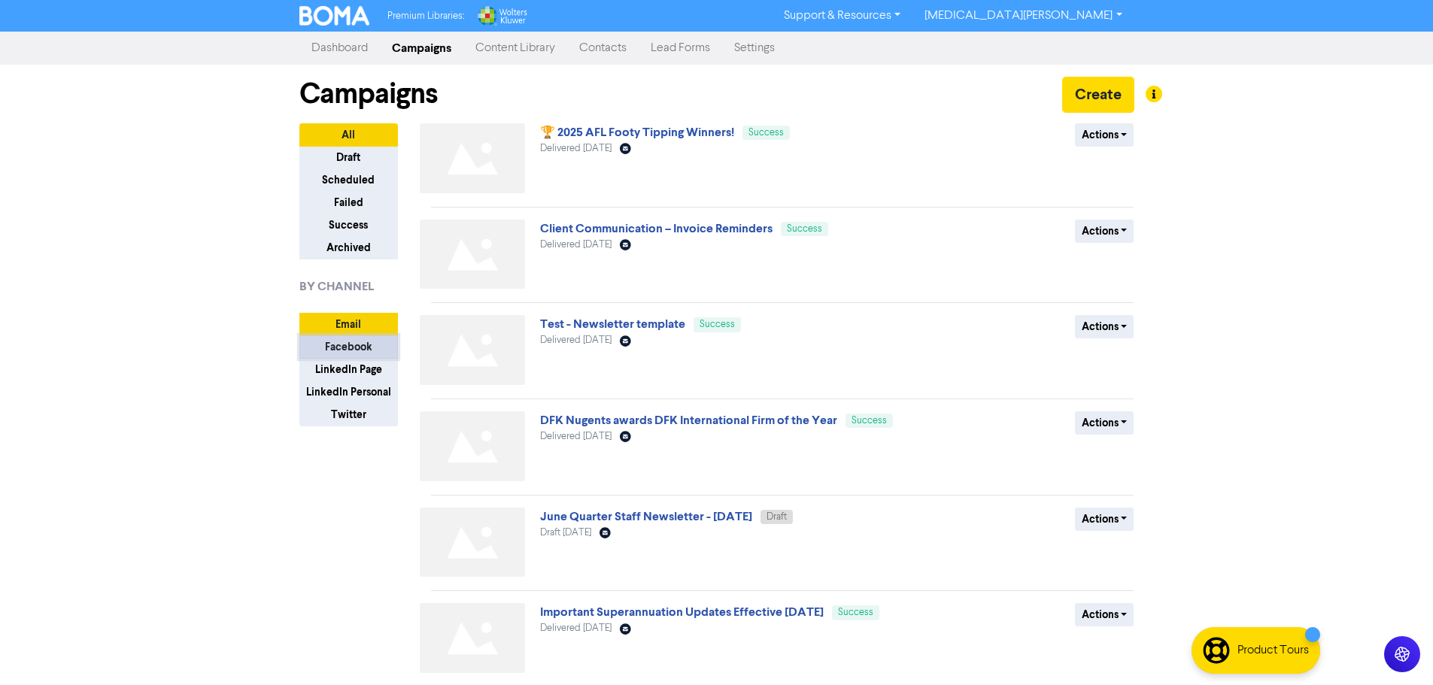
click at [378, 359] on button "Facebook" at bounding box center [348, 346] width 99 height 23
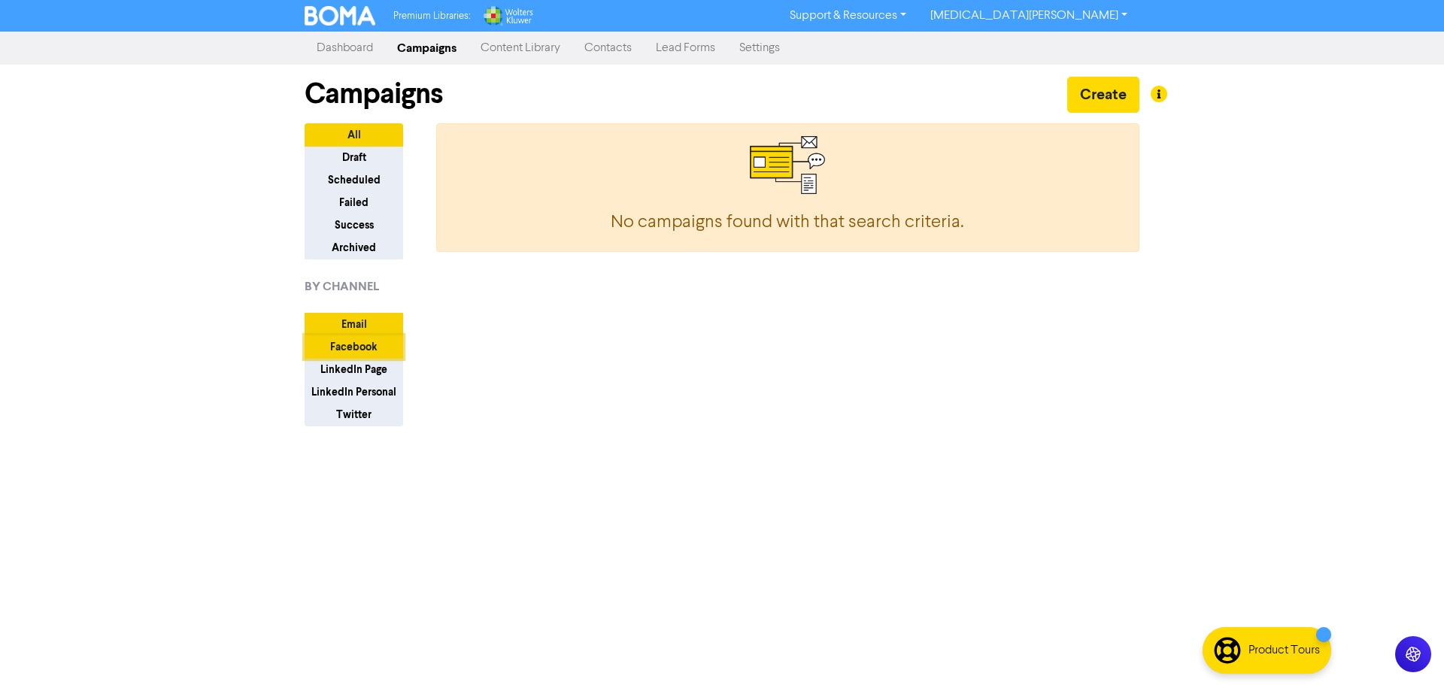
click at [378, 350] on button "Facebook" at bounding box center [354, 346] width 99 height 23
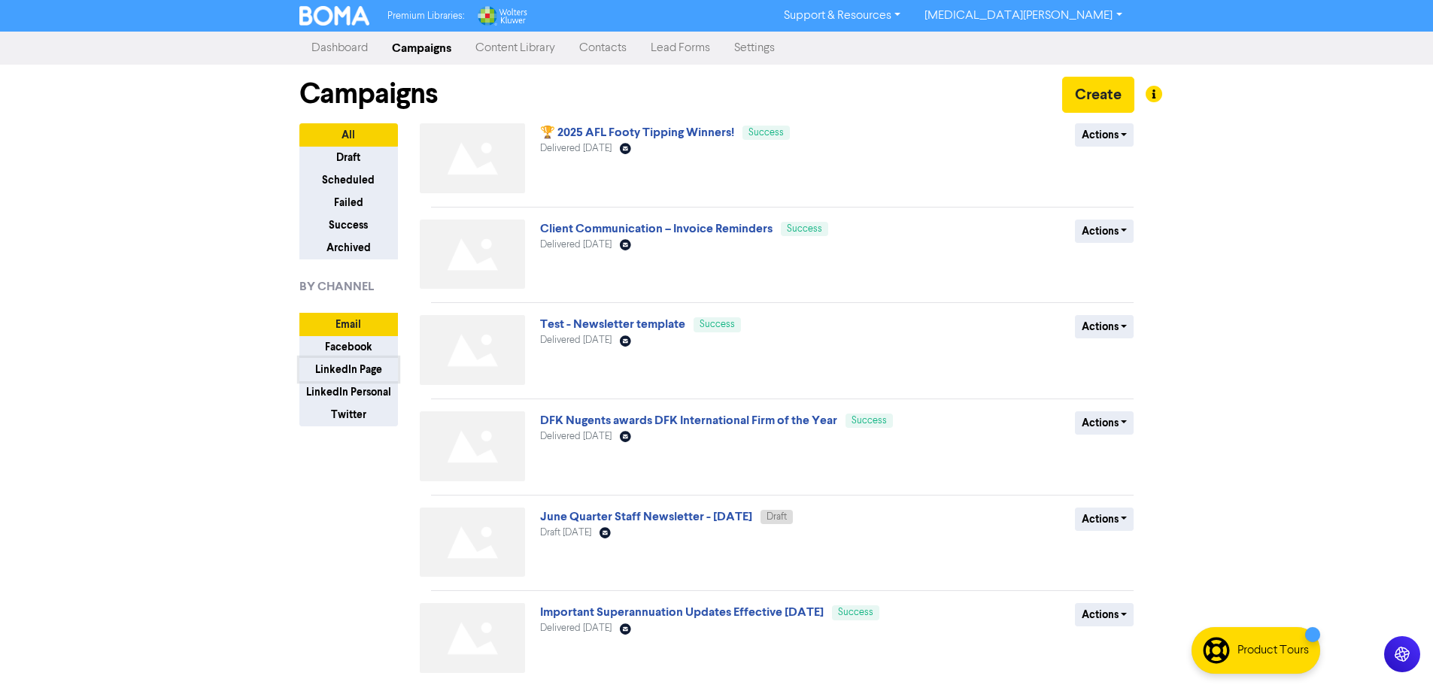
click at [377, 372] on button "LinkedIn Page" at bounding box center [348, 369] width 99 height 23
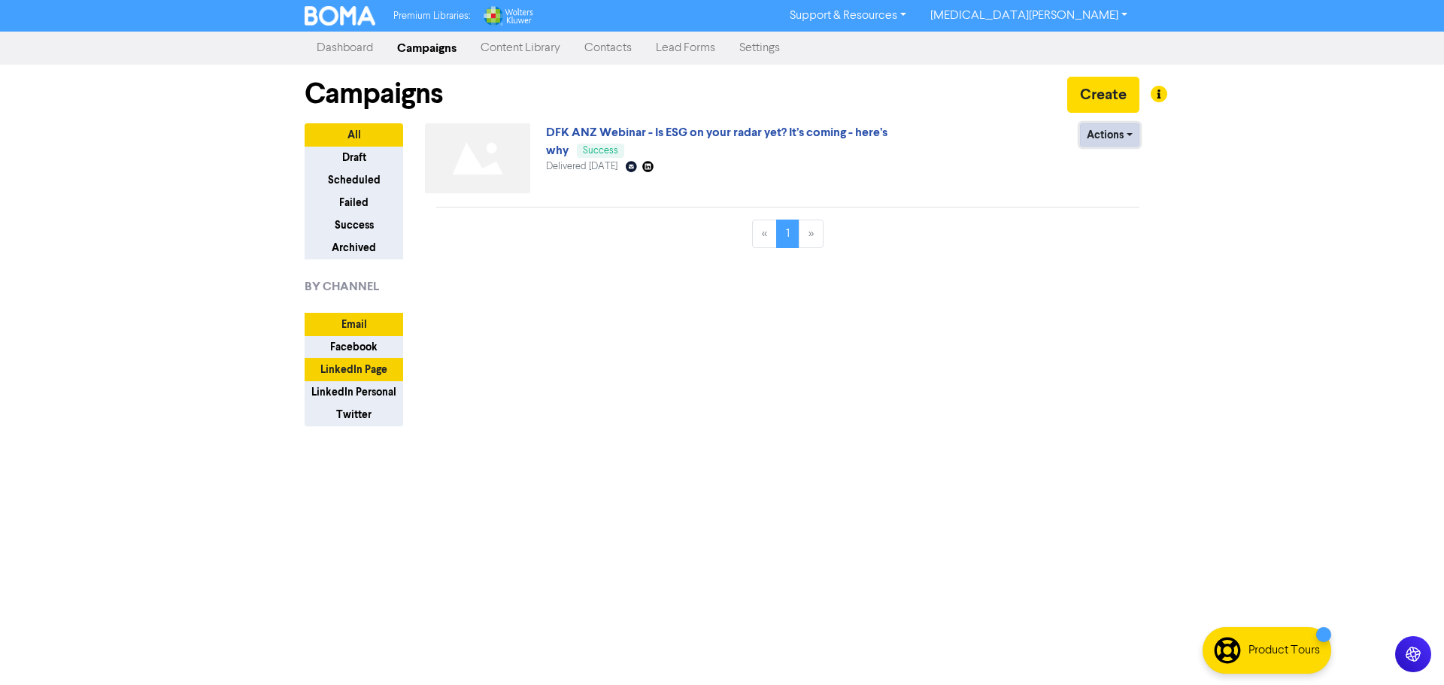
click at [1098, 140] on button "Actions" at bounding box center [1109, 134] width 59 height 23
click at [970, 220] on div "« 1 »" at bounding box center [787, 240] width 703 height 41
click at [1086, 102] on button "Create" at bounding box center [1103, 95] width 72 height 36
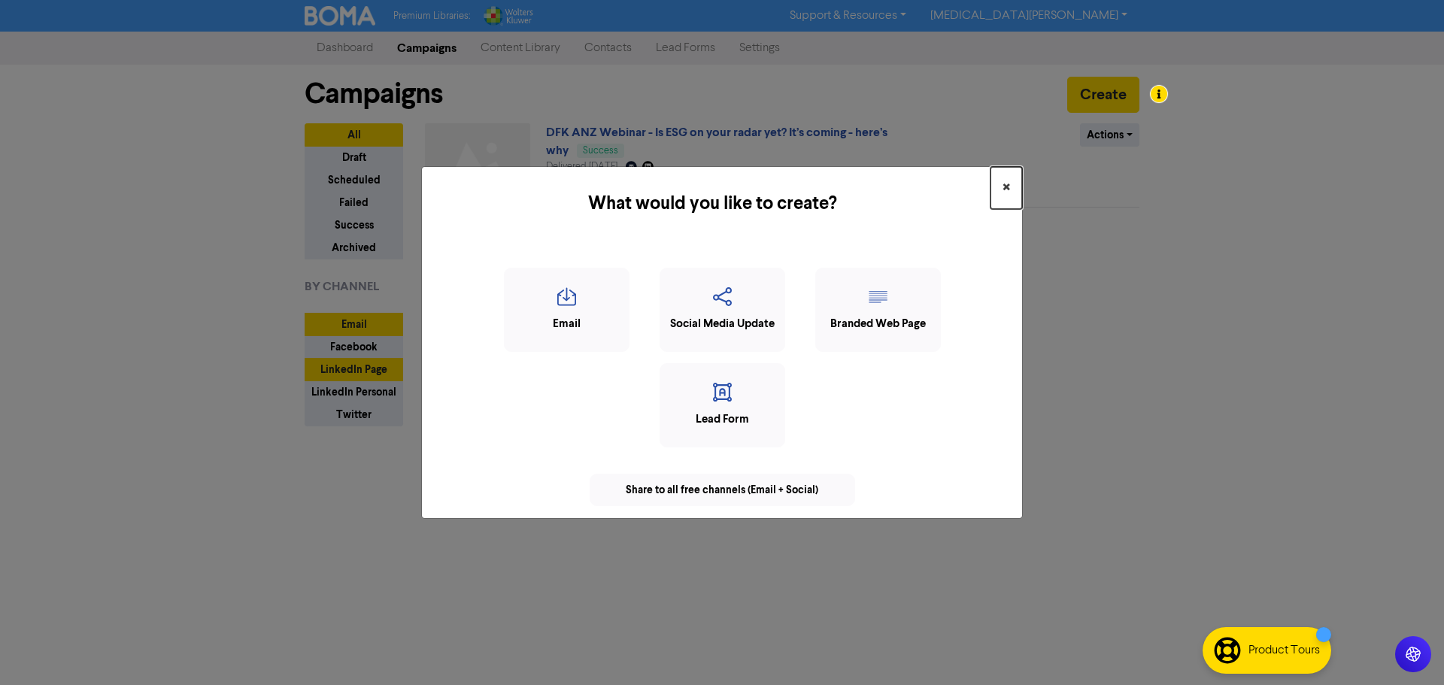
click at [1015, 185] on button "×" at bounding box center [1007, 188] width 32 height 42
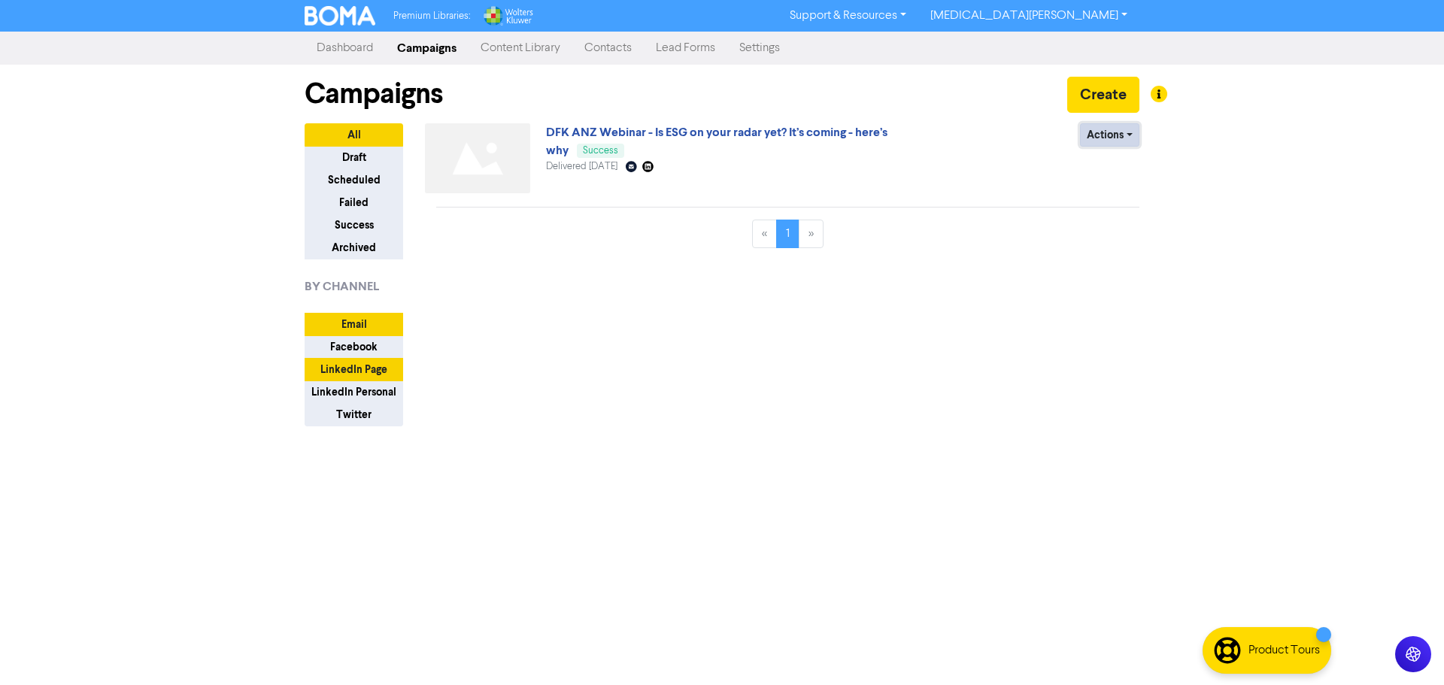
click at [1110, 132] on button "Actions" at bounding box center [1109, 134] width 59 height 23
click at [1118, 170] on button "Duplicate" at bounding box center [1140, 167] width 119 height 24
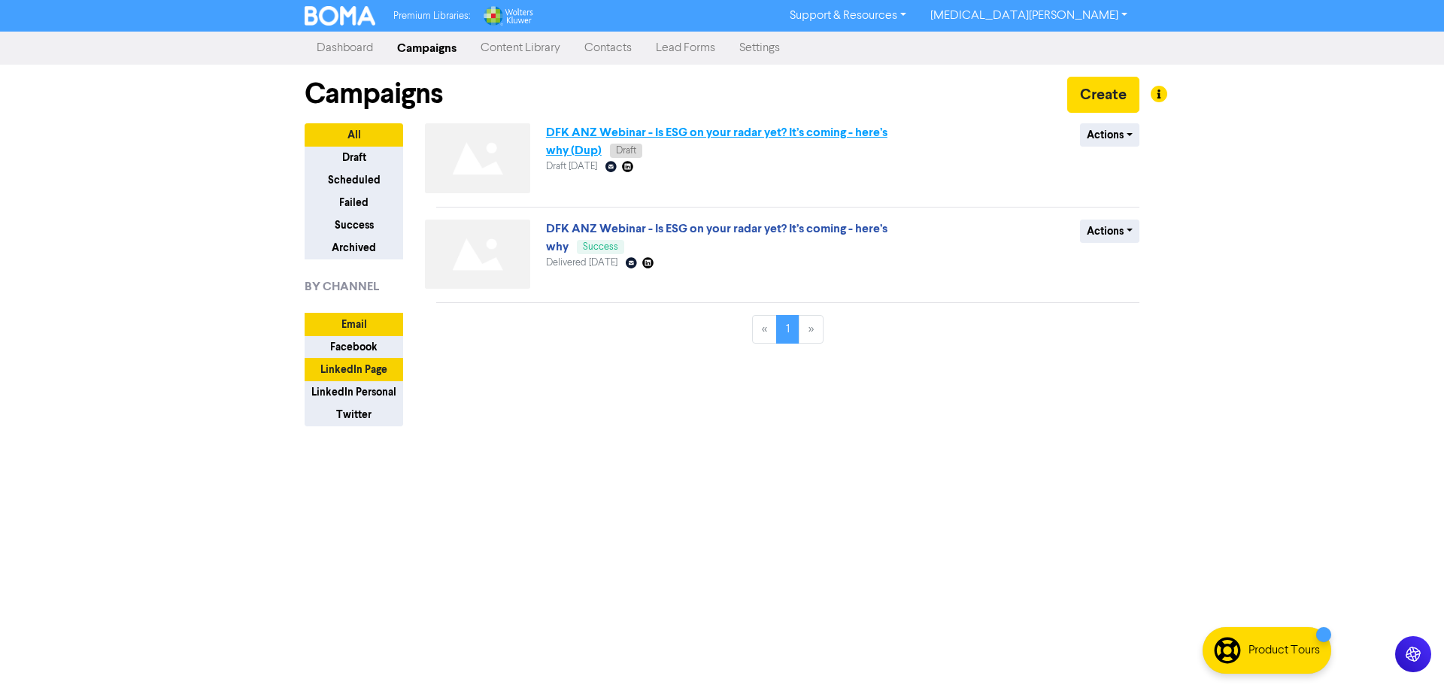
click at [596, 129] on link "DFK ANZ Webinar - Is ESG on your radar yet? It’s coming - here’s why (Dup)" at bounding box center [716, 141] width 341 height 33
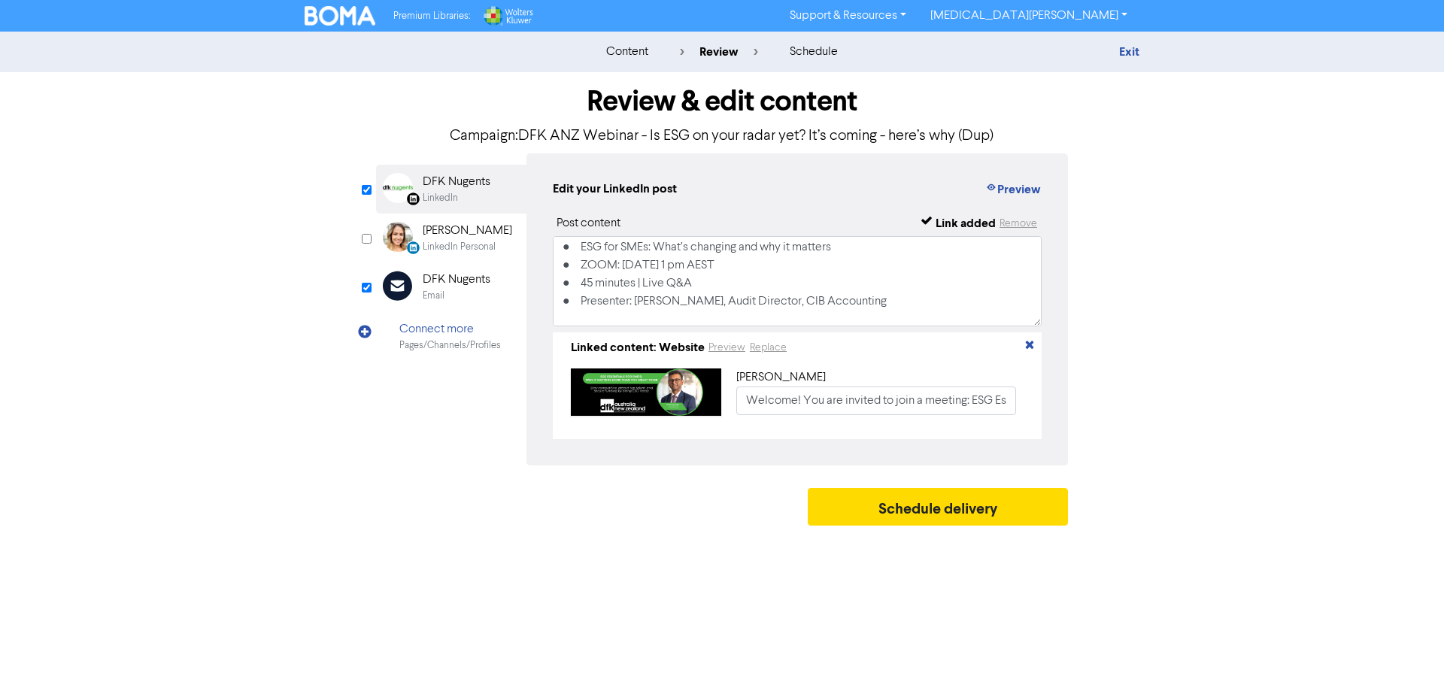
scroll to position [155, 0]
click at [639, 52] on div "content" at bounding box center [627, 52] width 42 height 18
click at [609, 53] on div "content" at bounding box center [627, 52] width 42 height 18
click at [795, 52] on div "schedule" at bounding box center [814, 52] width 48 height 18
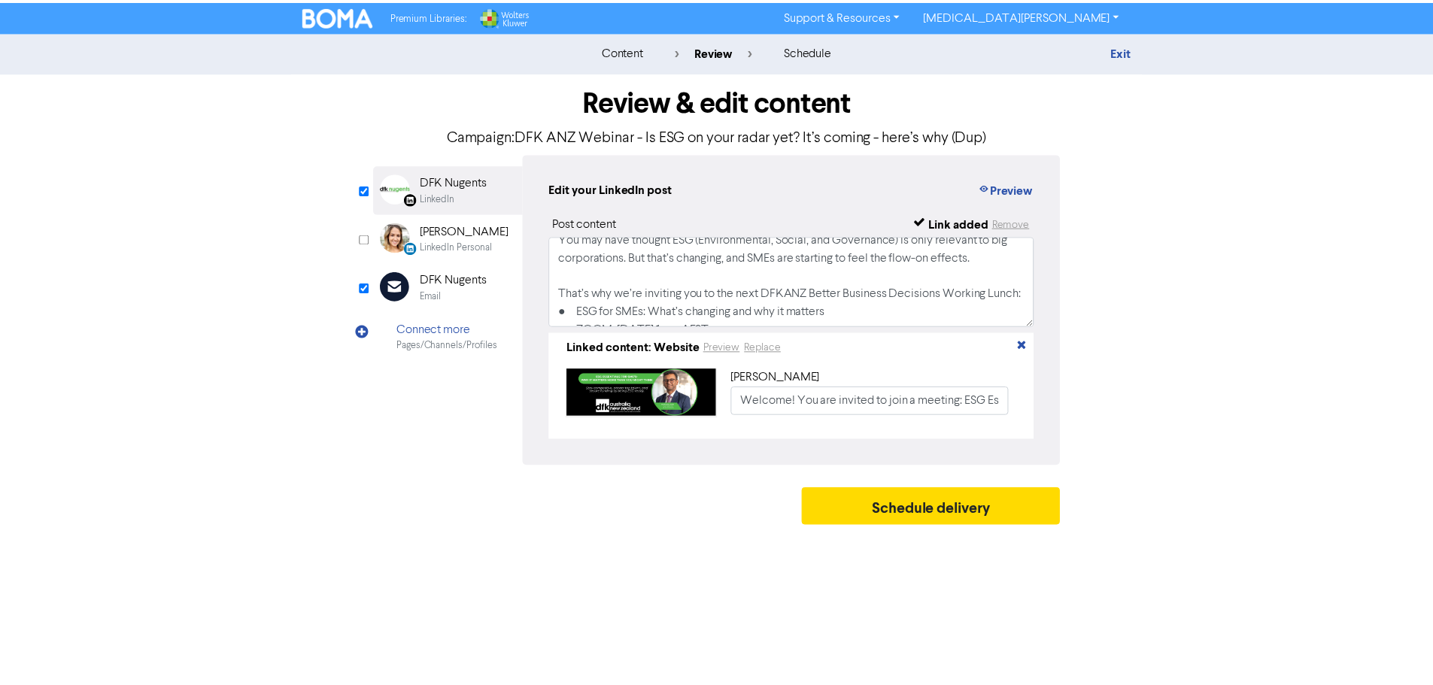
scroll to position [0, 0]
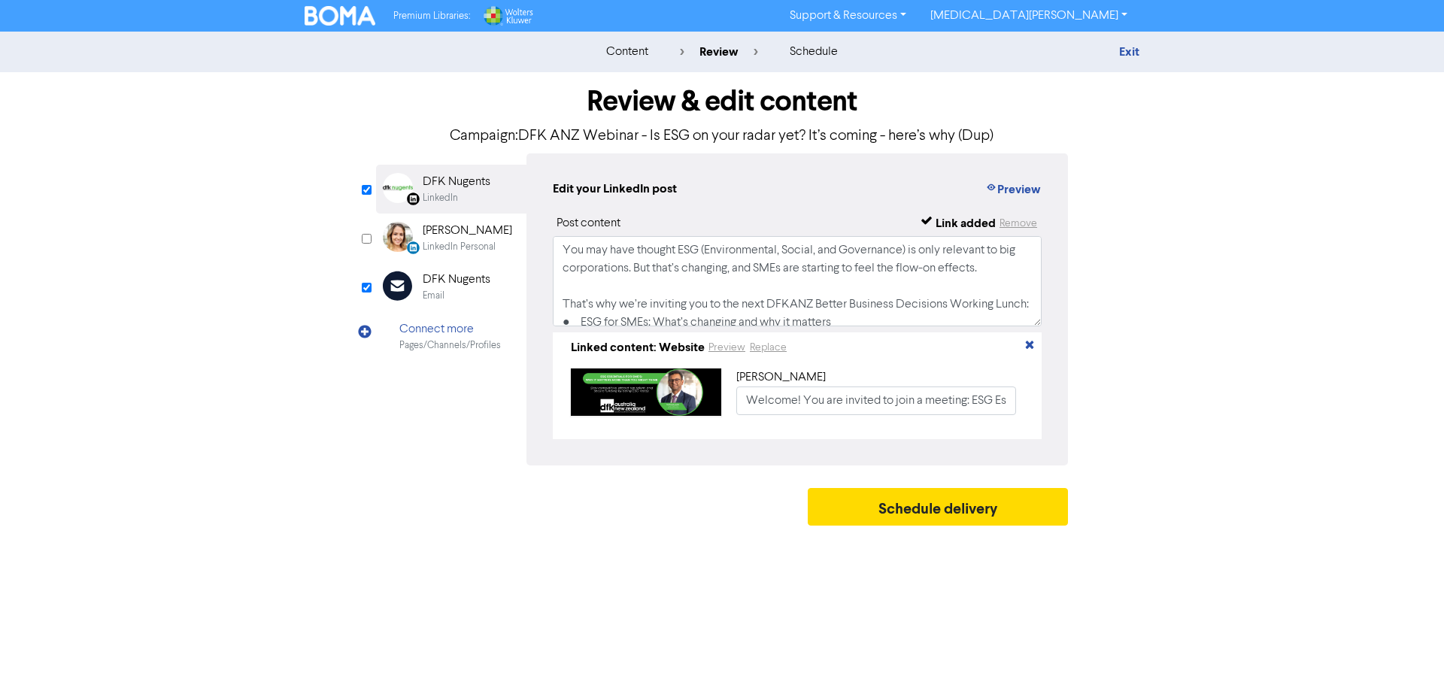
click at [459, 284] on div "DFK Nugents" at bounding box center [457, 280] width 68 height 18
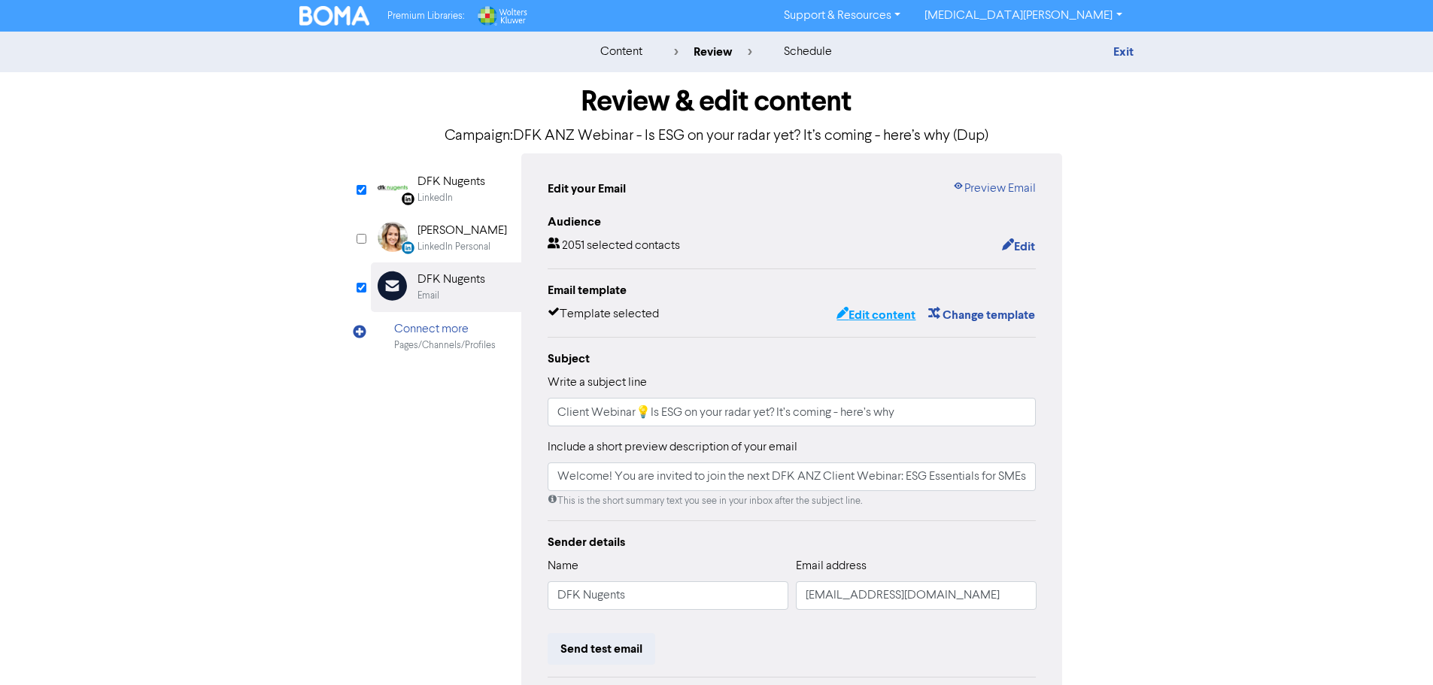
click at [885, 313] on button "Edit content" at bounding box center [876, 315] width 80 height 20
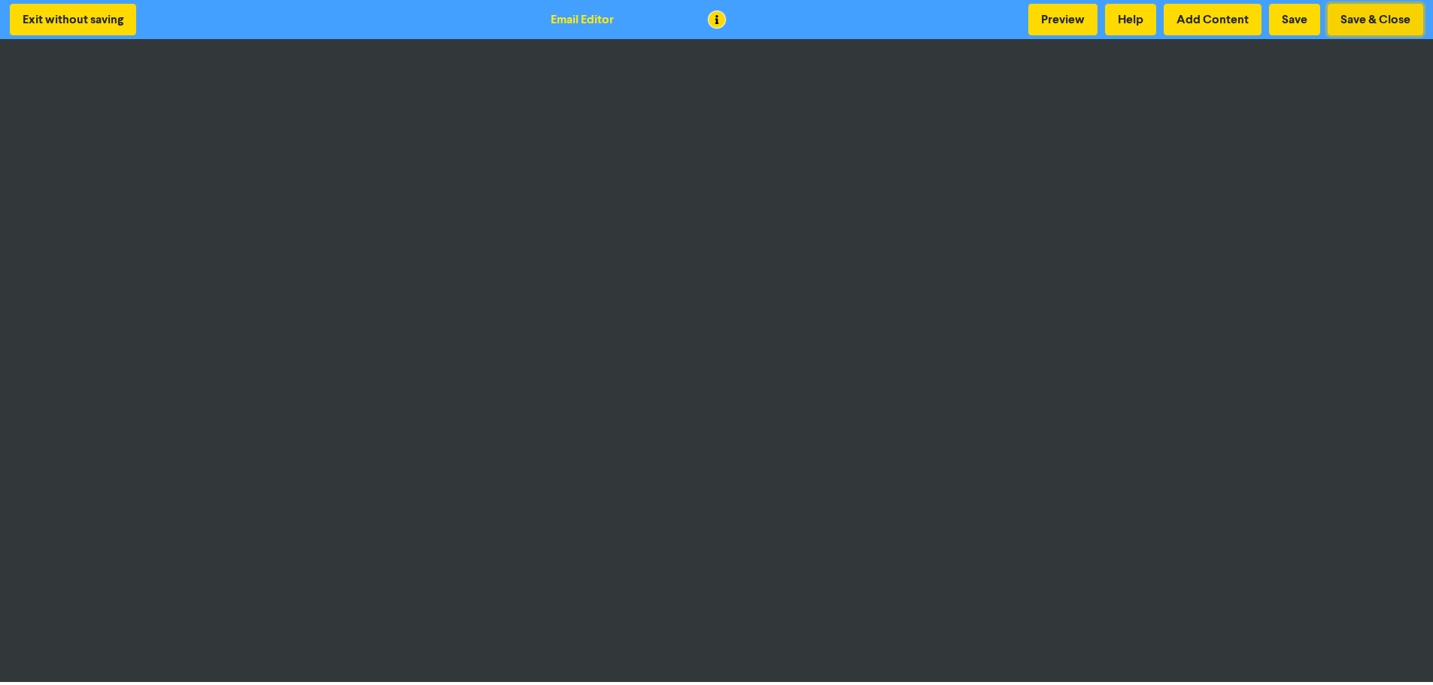
click at [1376, 26] on button "Save & Close" at bounding box center [1376, 20] width 96 height 32
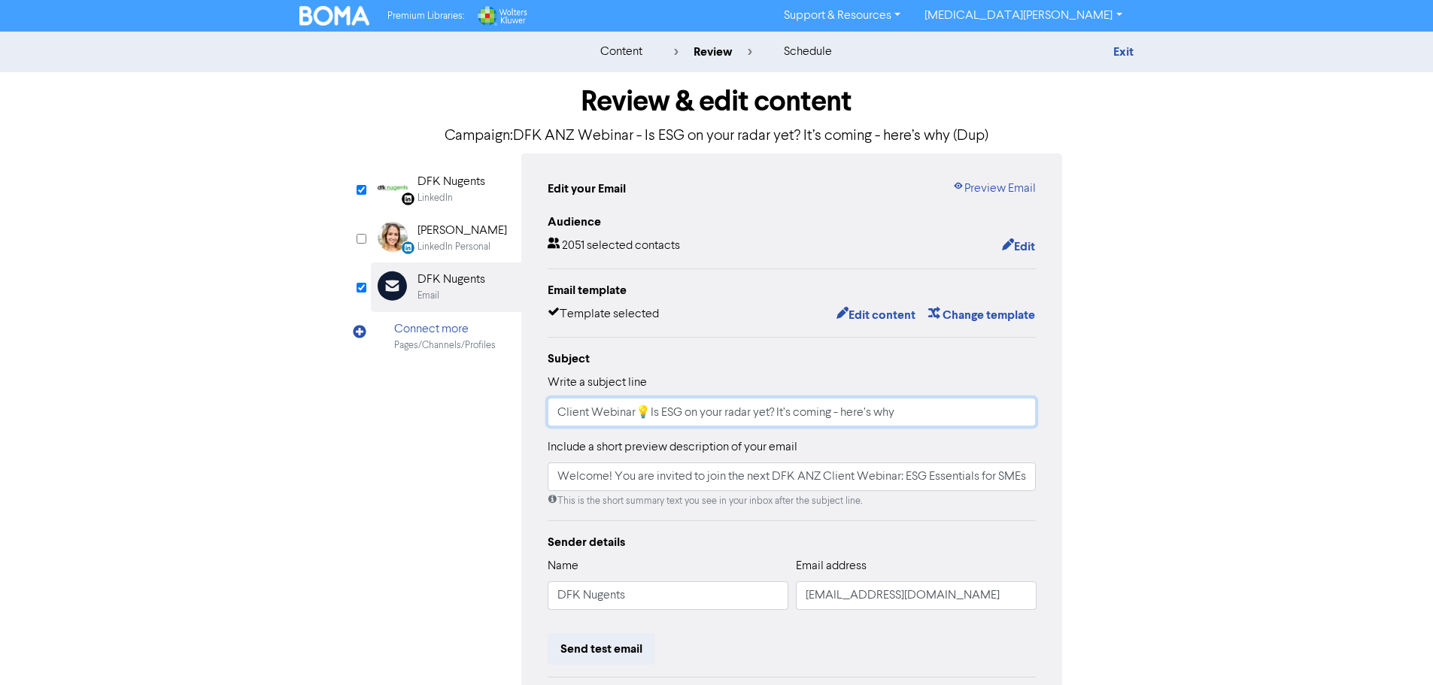
click at [749, 417] on input "Client Webinar💡Is ESG on your radar yet? It’s coming - here’s why" at bounding box center [792, 412] width 489 height 29
click at [932, 482] on input "Welcome! You are invited to join the next DFK ANZ Client Webinar: ESG Essential…" at bounding box center [792, 477] width 489 height 29
drag, startPoint x: 657, startPoint y: 417, endPoint x: 916, endPoint y: 415, distance: 259.5
click at [916, 415] on input "Client Webinar💡Is ESG on your radar yet? It’s coming - here’s why" at bounding box center [792, 412] width 489 height 29
click at [793, 414] on input "Client Webinar💡Is ESG on your radar yet? It’s coming - here’s why" at bounding box center [792, 412] width 489 height 29
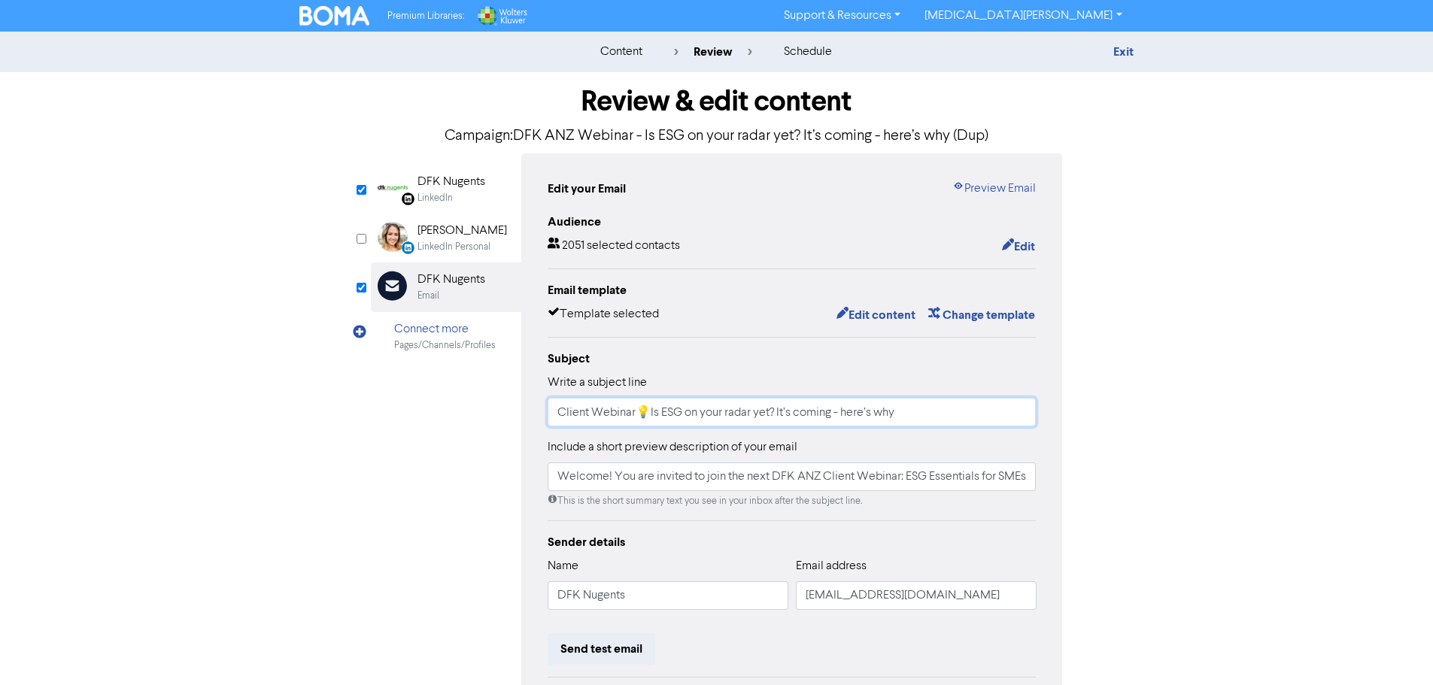
drag, startPoint x: 648, startPoint y: 412, endPoint x: 904, endPoint y: 408, distance: 256.5
click at [904, 408] on input "Client Webinar💡Is ESG on your radar yet? It’s coming - here’s why" at bounding box center [792, 412] width 489 height 29
paste input "Anatomy of a Cyber Attack – How Hackers Target Your Business"
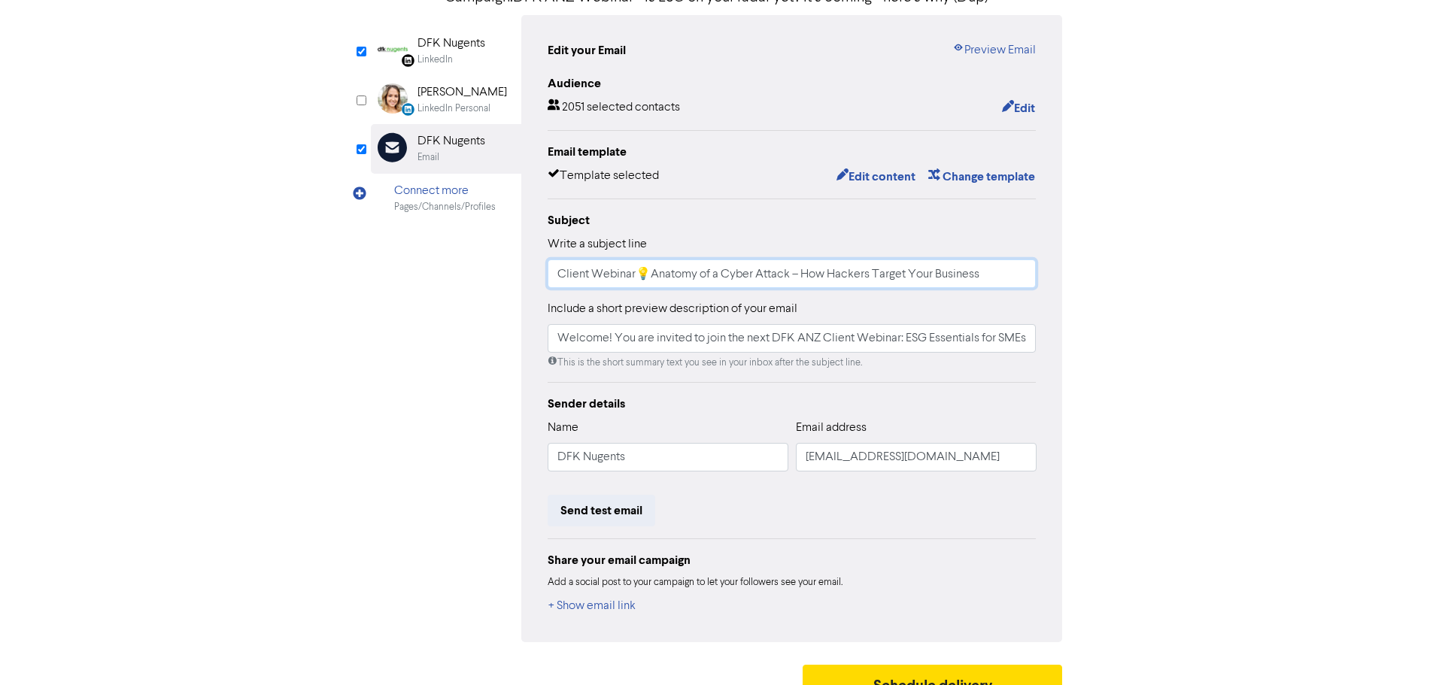
scroll to position [150, 0]
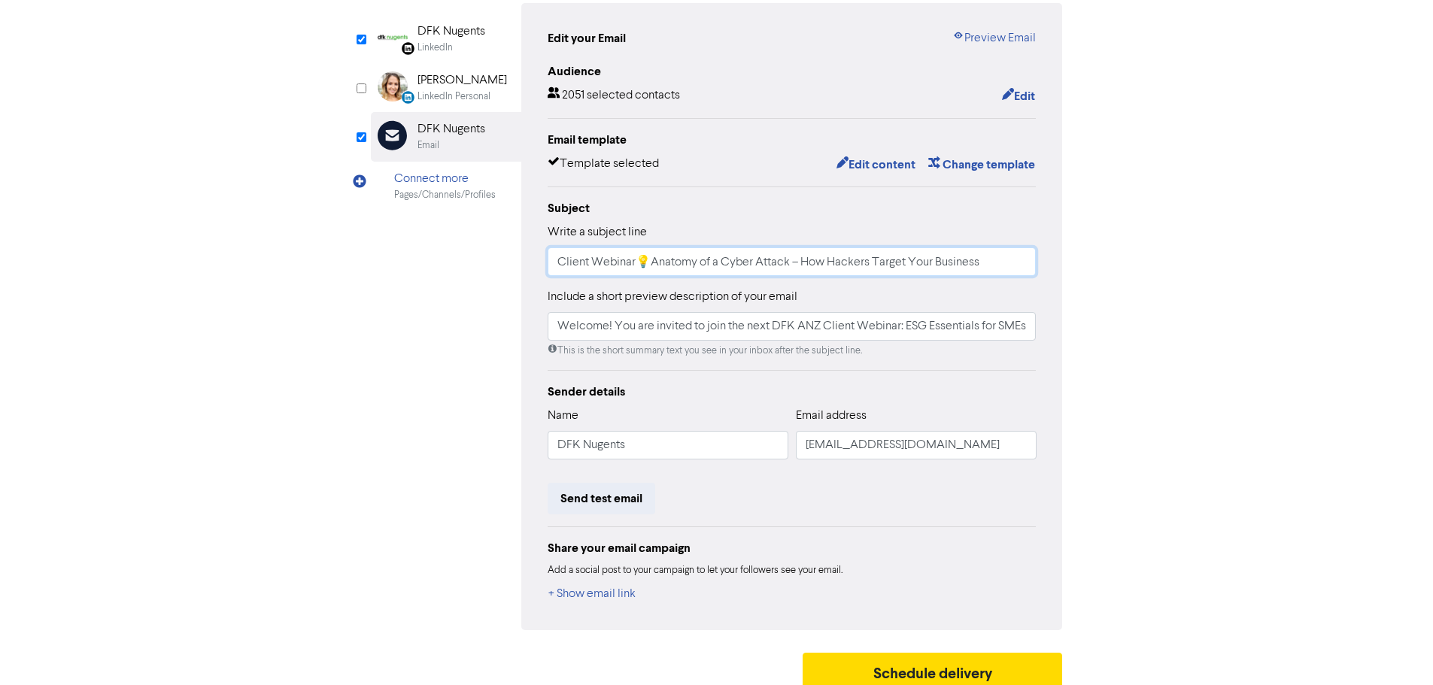
type input "Client Webinar💡Anatomy of a Cyber Attack – How Hackers Target Your Business"
click at [793, 325] on input "Welcome! You are invited to join the next DFK ANZ Client Webinar: ESG Essential…" at bounding box center [792, 326] width 489 height 29
click at [917, 327] on input "Welcome! You are invited to join the next DFK ANZ Client Webinar: ESG Essential…" at bounding box center [792, 326] width 489 height 29
drag, startPoint x: 910, startPoint y: 326, endPoint x: 1122, endPoint y: 326, distance: 212.1
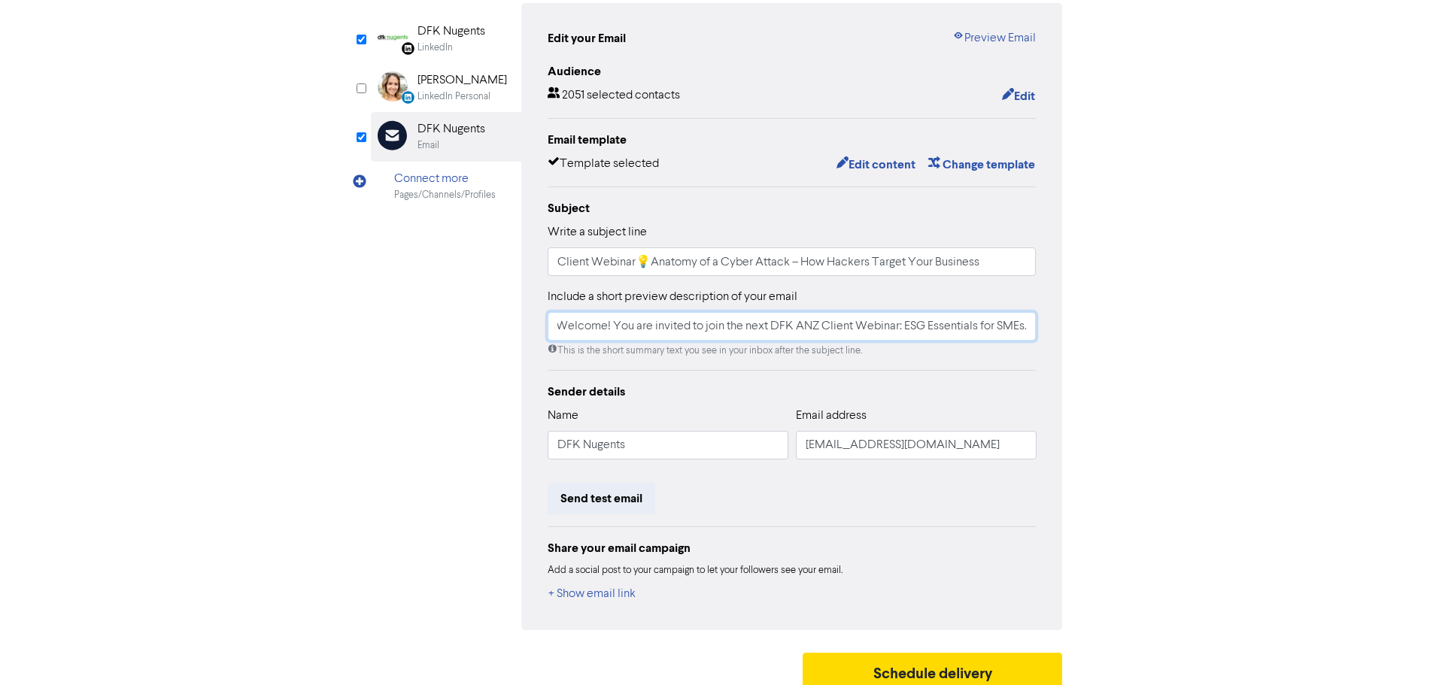
click at [1122, 326] on div "Review & edit content Campaign: DFK ANZ Webinar - Is ESG on your radar yet? It’…" at bounding box center [716, 310] width 857 height 776
paste input "Anatomy of a Cyber Attack – How Hackers Target Your Business"
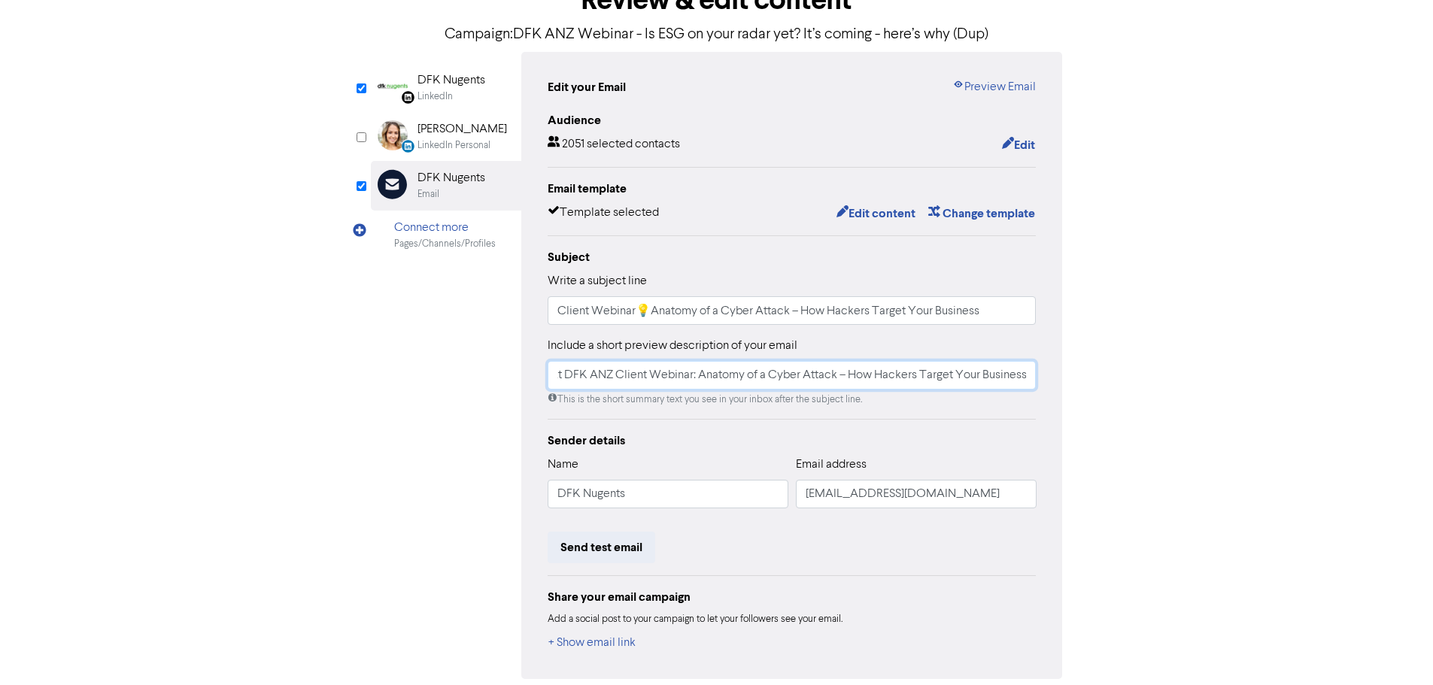
scroll to position [75, 0]
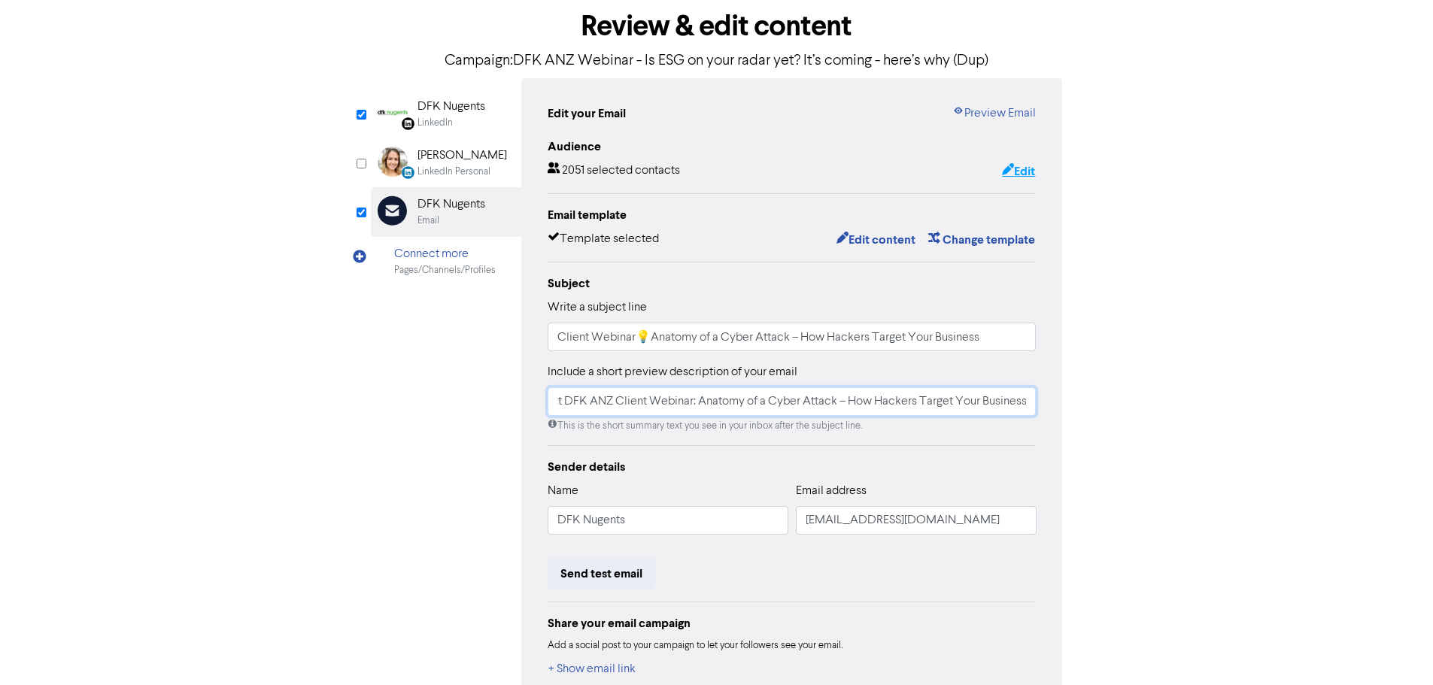
type input "Welcome! You are invited to join the next DFK ANZ Client Webinar: Anatomy of a …"
click at [1020, 171] on button "Edit" at bounding box center [1018, 172] width 35 height 20
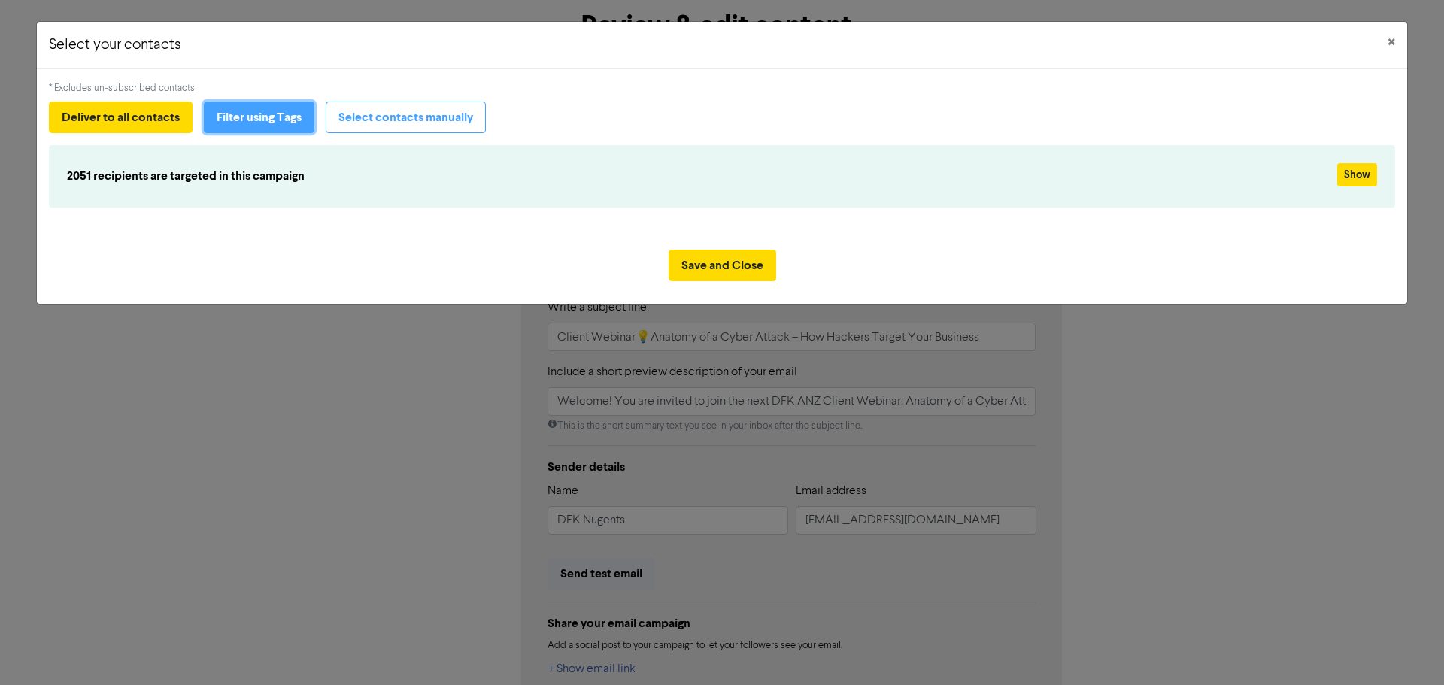
click at [266, 129] on button "Filter using Tags" at bounding box center [259, 118] width 111 height 32
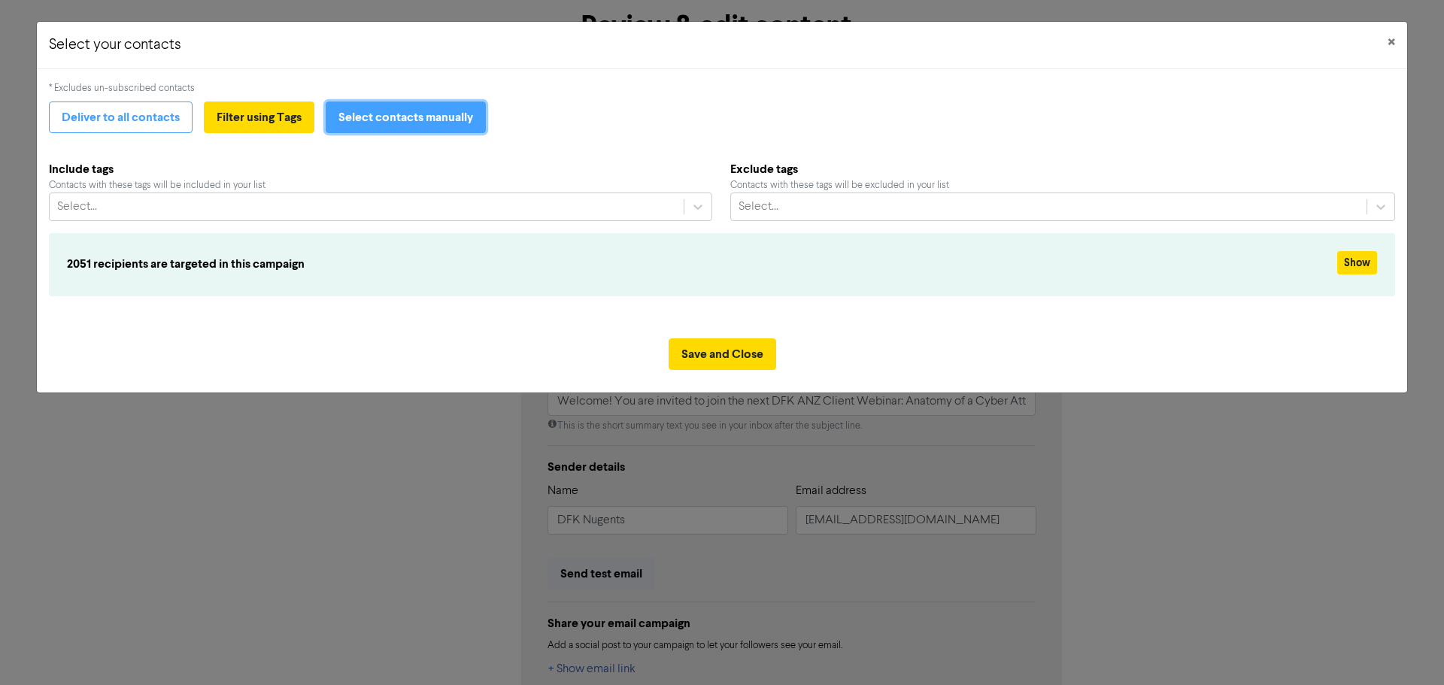
click at [394, 126] on button "Select contacts manually" at bounding box center [406, 118] width 160 height 32
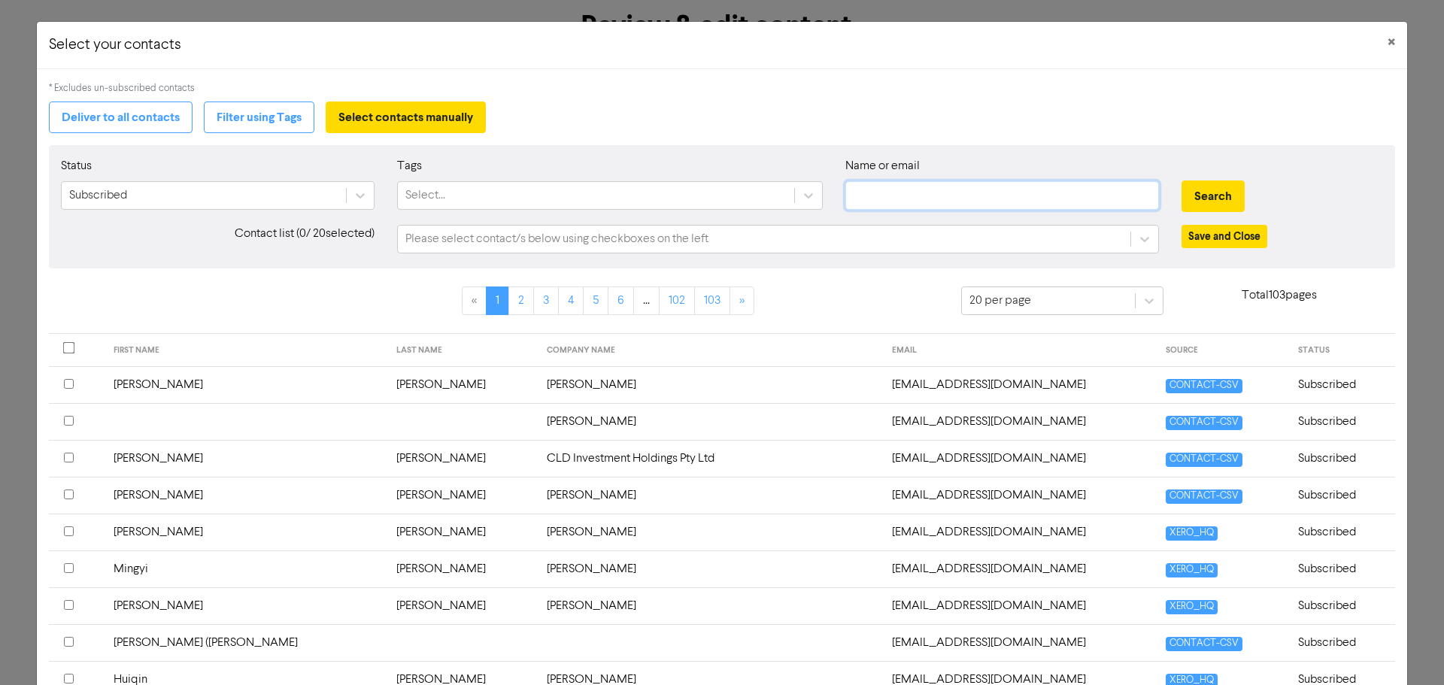
click at [909, 201] on input "text" at bounding box center [1002, 195] width 314 height 29
type input "kyra"
click at [1216, 195] on button "Search" at bounding box center [1213, 197] width 63 height 32
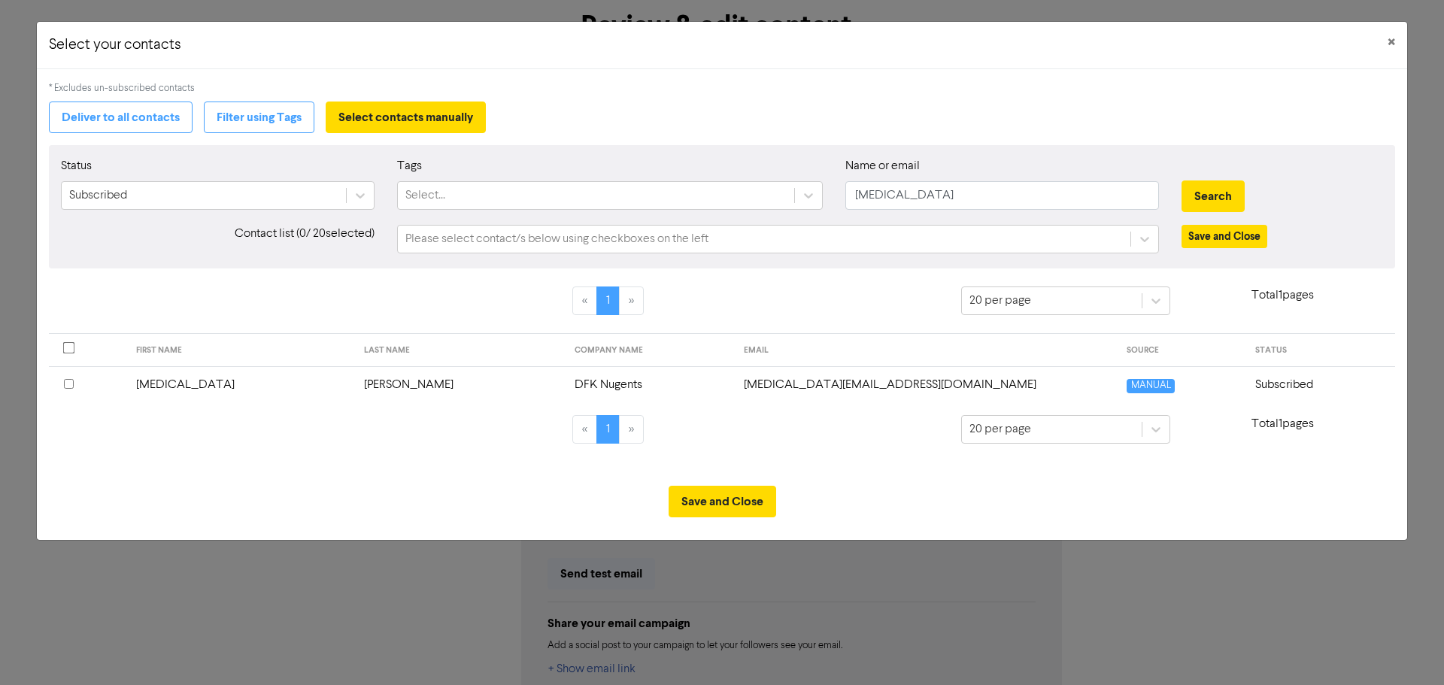
click at [63, 384] on th at bounding box center [88, 384] width 78 height 37
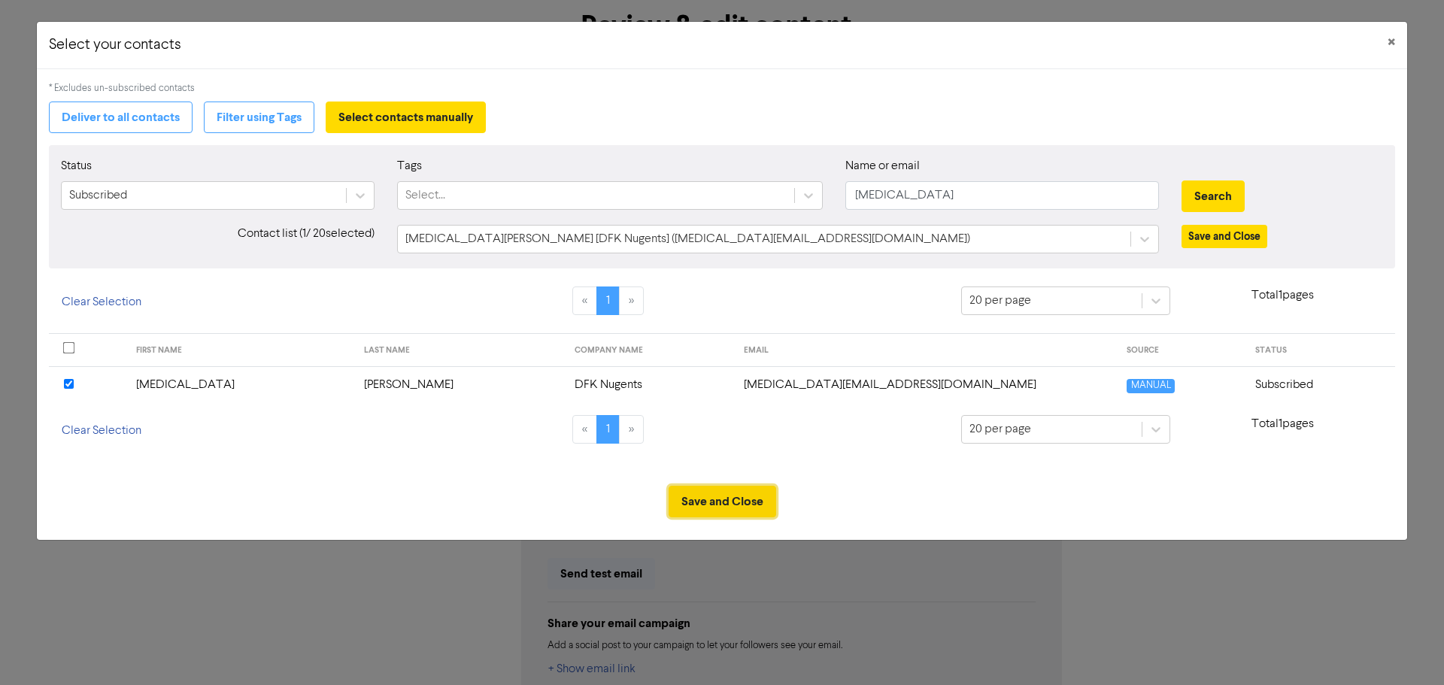
click at [699, 505] on button "Save and Close" at bounding box center [723, 502] width 108 height 32
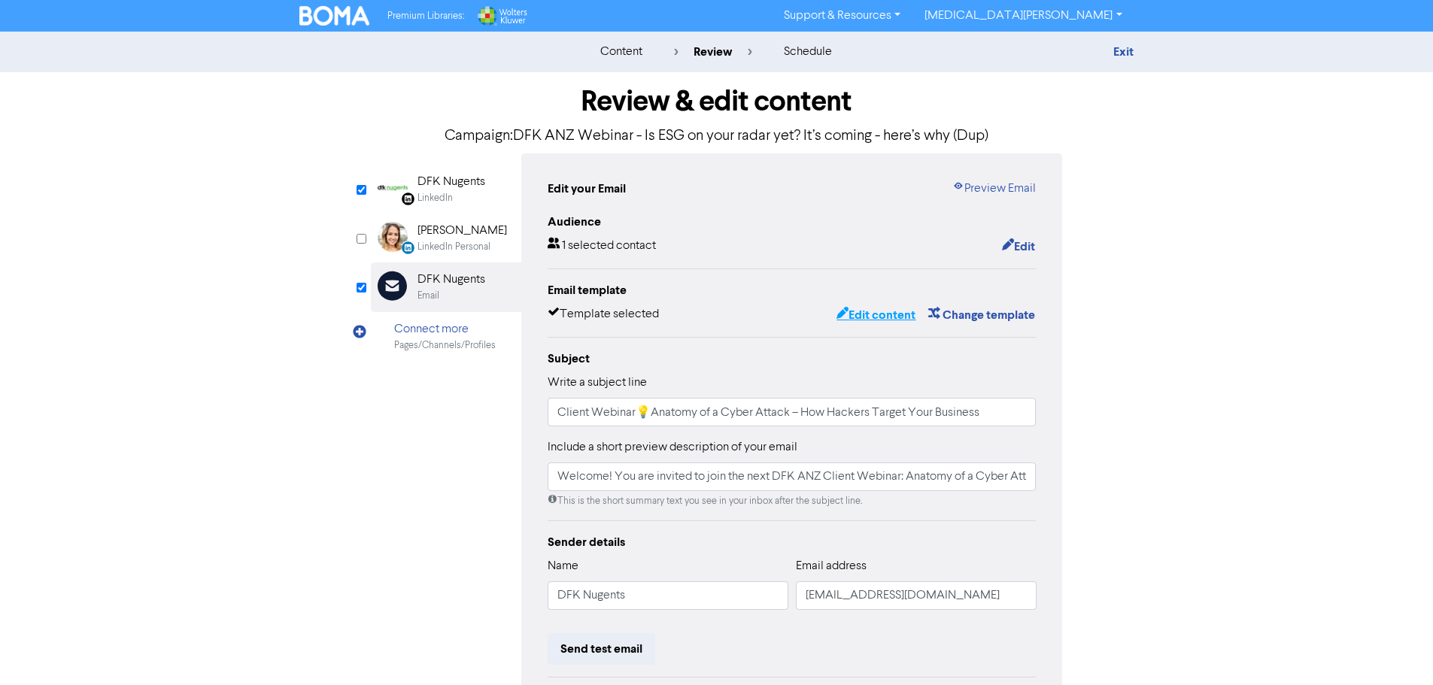
click at [899, 318] on button "Edit content" at bounding box center [876, 315] width 80 height 20
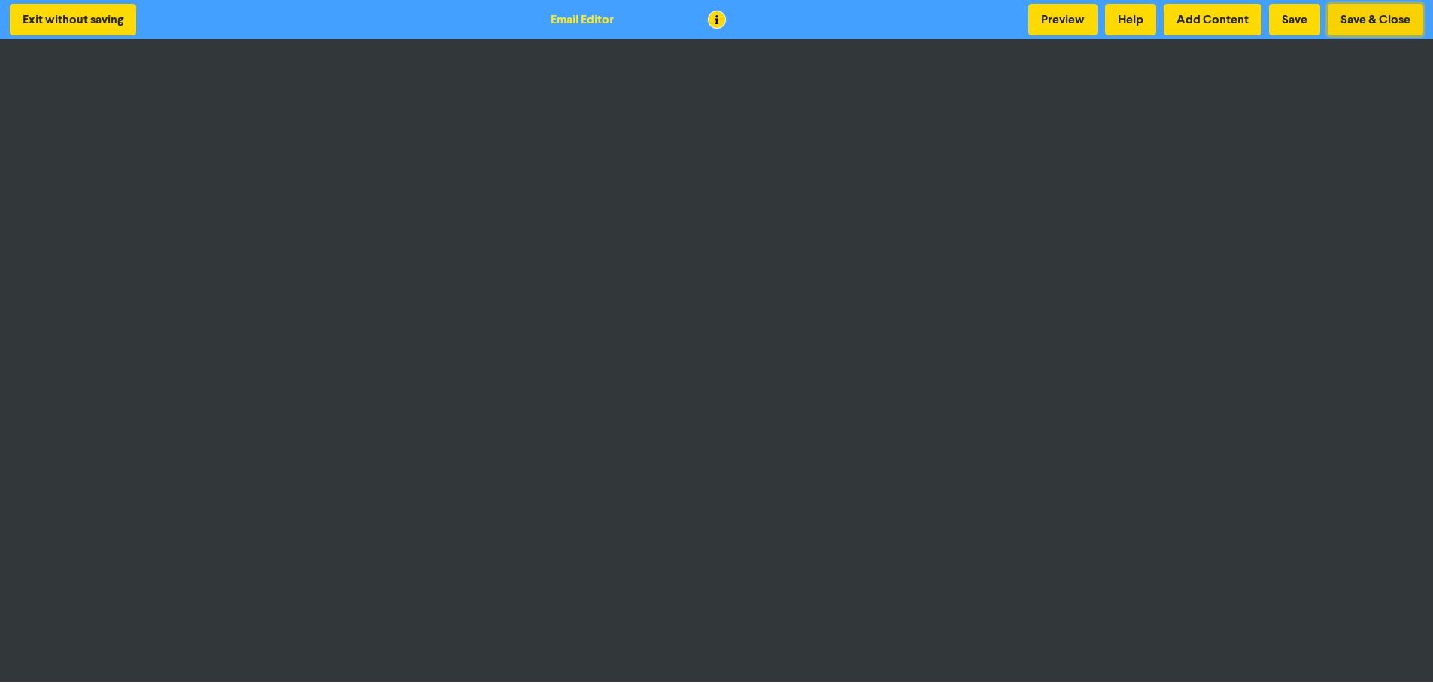
click at [1420, 20] on button "Save & Close" at bounding box center [1376, 20] width 96 height 32
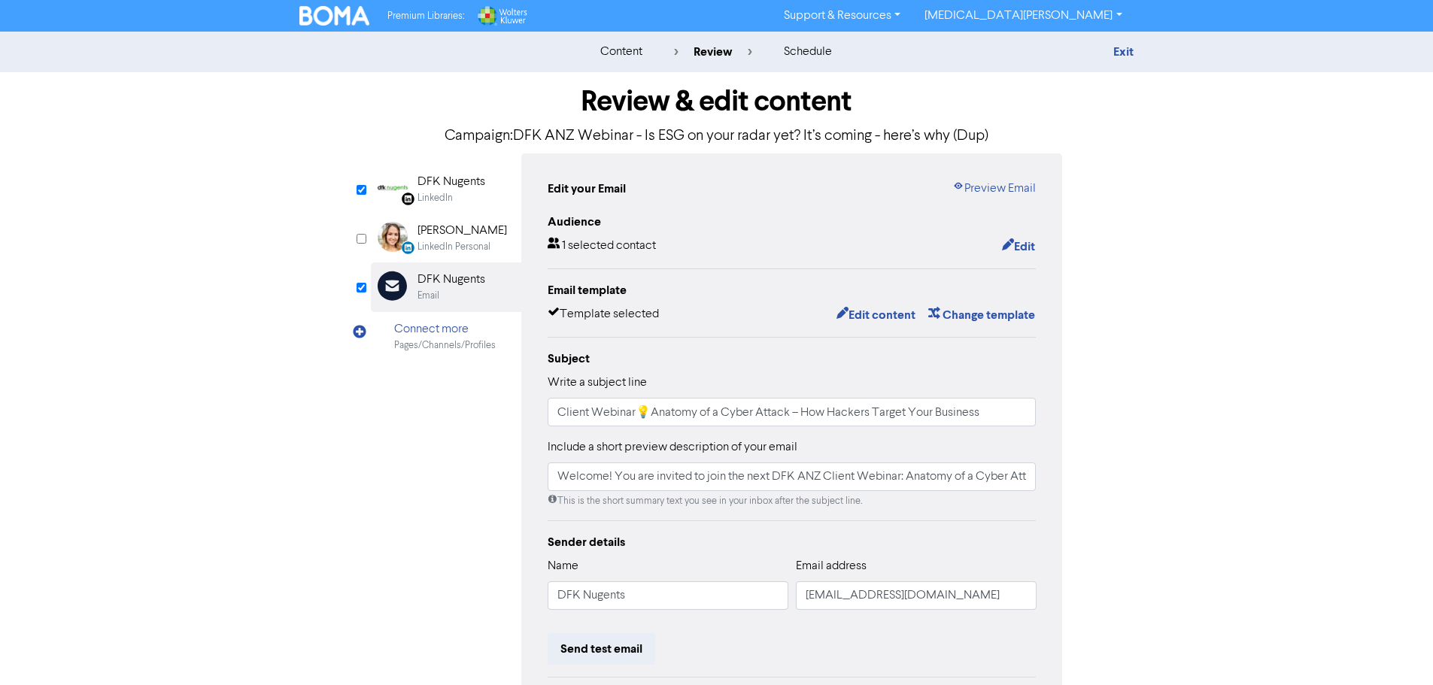
click at [463, 189] on div "DFK Nugents" at bounding box center [451, 182] width 68 height 18
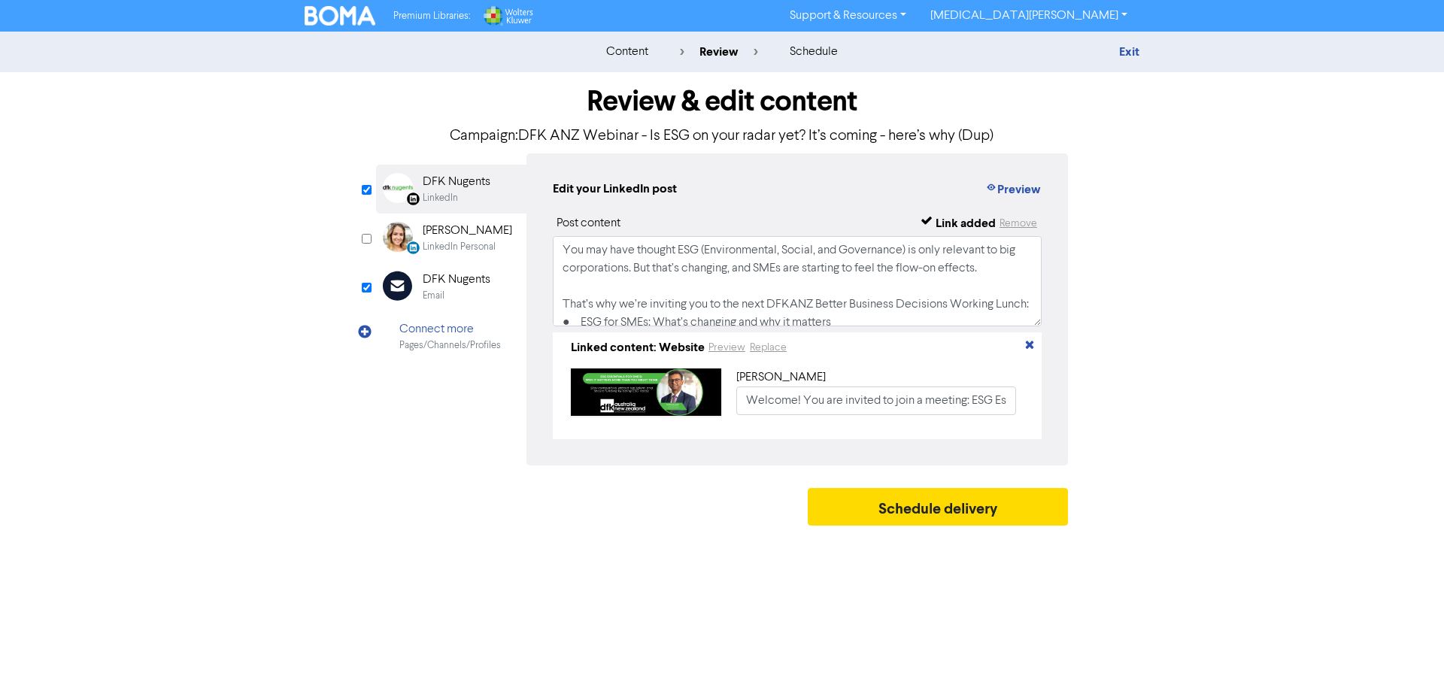
click at [701, 405] on object at bounding box center [646, 392] width 150 height 47
click at [966, 401] on input "Welcome! You are invited to join a meeting: ESG Essentials for SMEs. After regi…" at bounding box center [876, 401] width 280 height 29
drag, startPoint x: 962, startPoint y: 415, endPoint x: 970, endPoint y: 405, distance: 12.8
click at [962, 415] on input "Welcome! You are invited to join a meeting: ESG Essentials for SMEs. After regi…" at bounding box center [876, 401] width 280 height 29
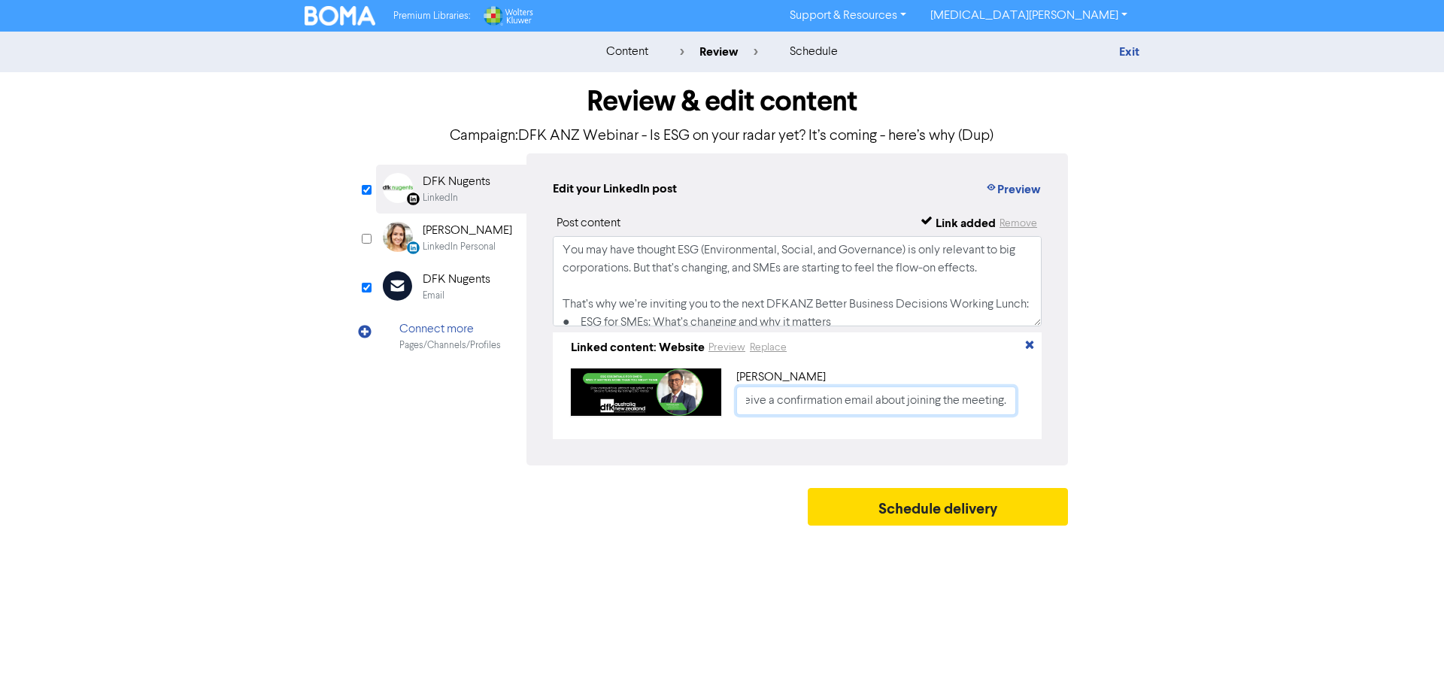
drag, startPoint x: 975, startPoint y: 404, endPoint x: 1123, endPoint y: 401, distance: 148.2
click at [1123, 401] on div "Review & edit content Campaign: DFK ANZ Webinar - Is ESG on your radar yet? It’…" at bounding box center [721, 302] width 857 height 461
paste input "Anatomy of a Cyber Attack – How Hackers Target Your Business"
type input "Welcome! You are invited to join a meeting: Anatomy of a Cyber Attack – How Hac…"
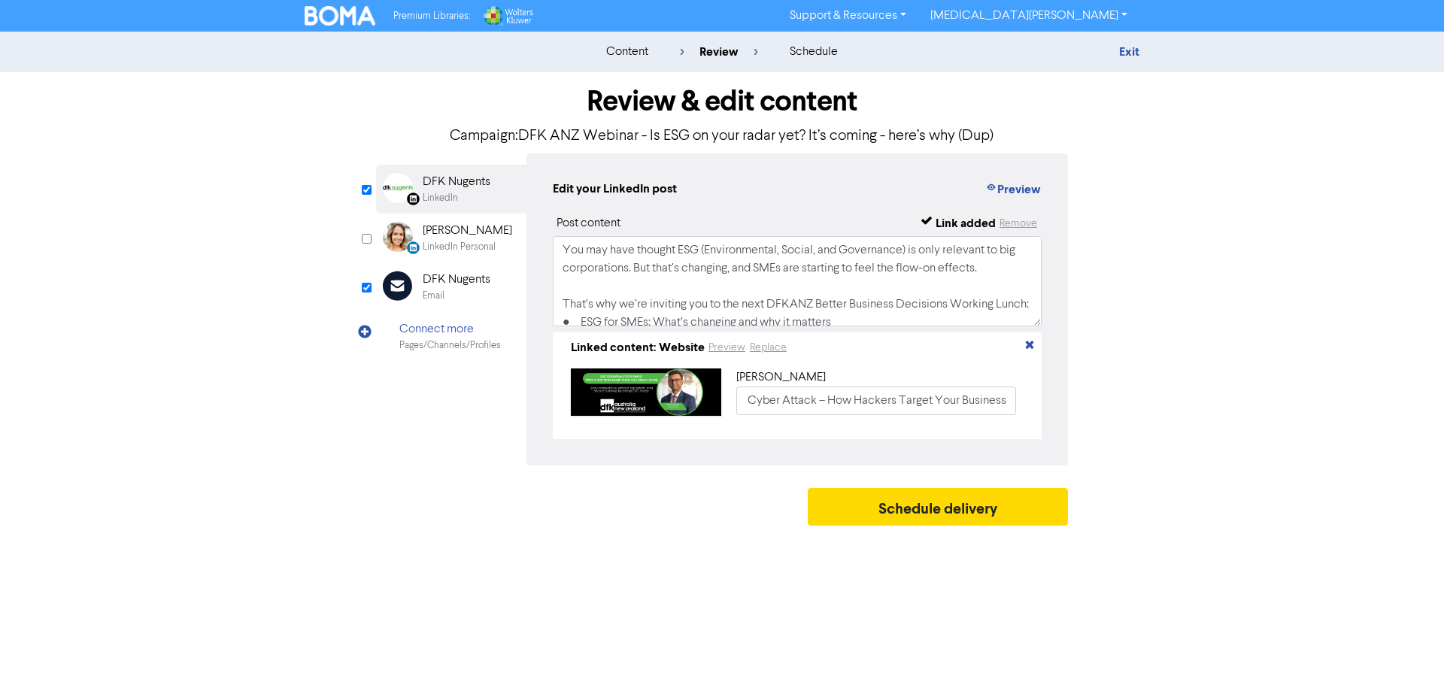
scroll to position [0, 0]
click at [681, 399] on object at bounding box center [646, 392] width 150 height 47
click at [735, 351] on button "Preview" at bounding box center [727, 347] width 38 height 17
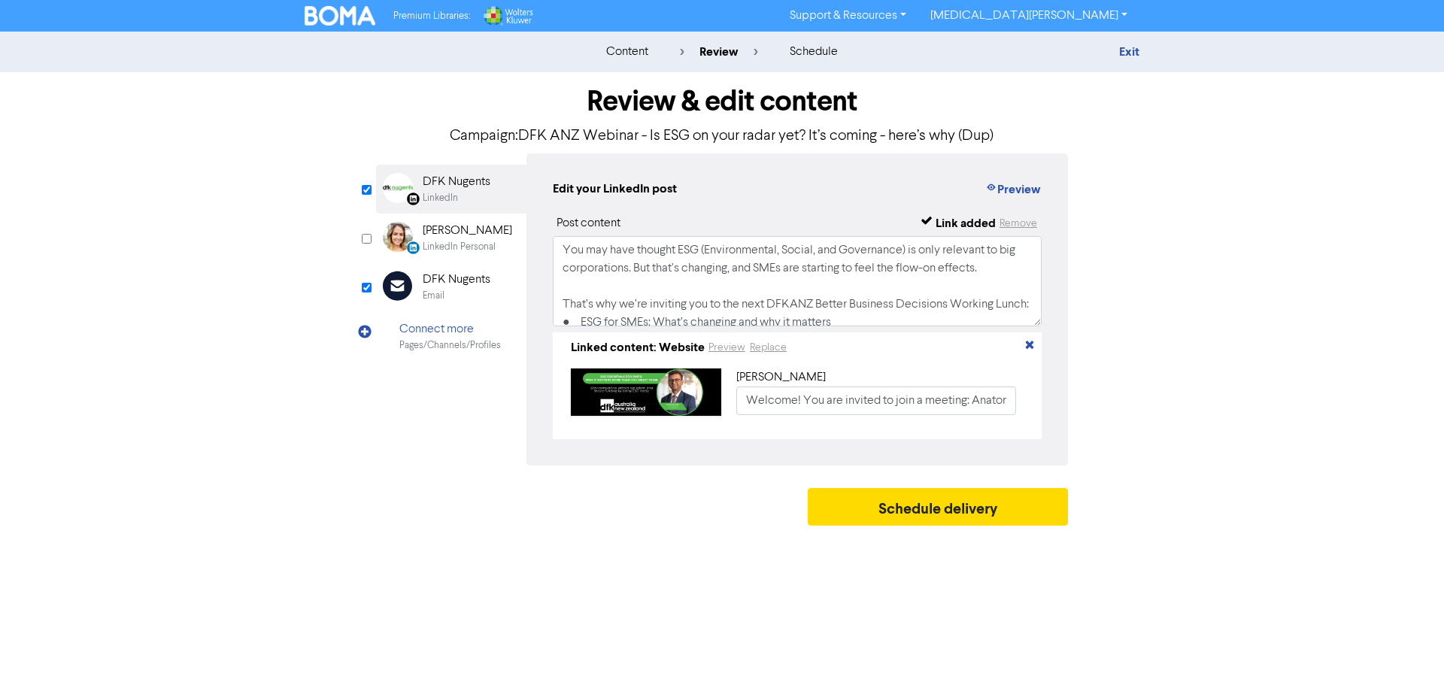
click at [623, 397] on object at bounding box center [646, 392] width 150 height 47
click at [1021, 193] on button "Preview" at bounding box center [1013, 190] width 57 height 20
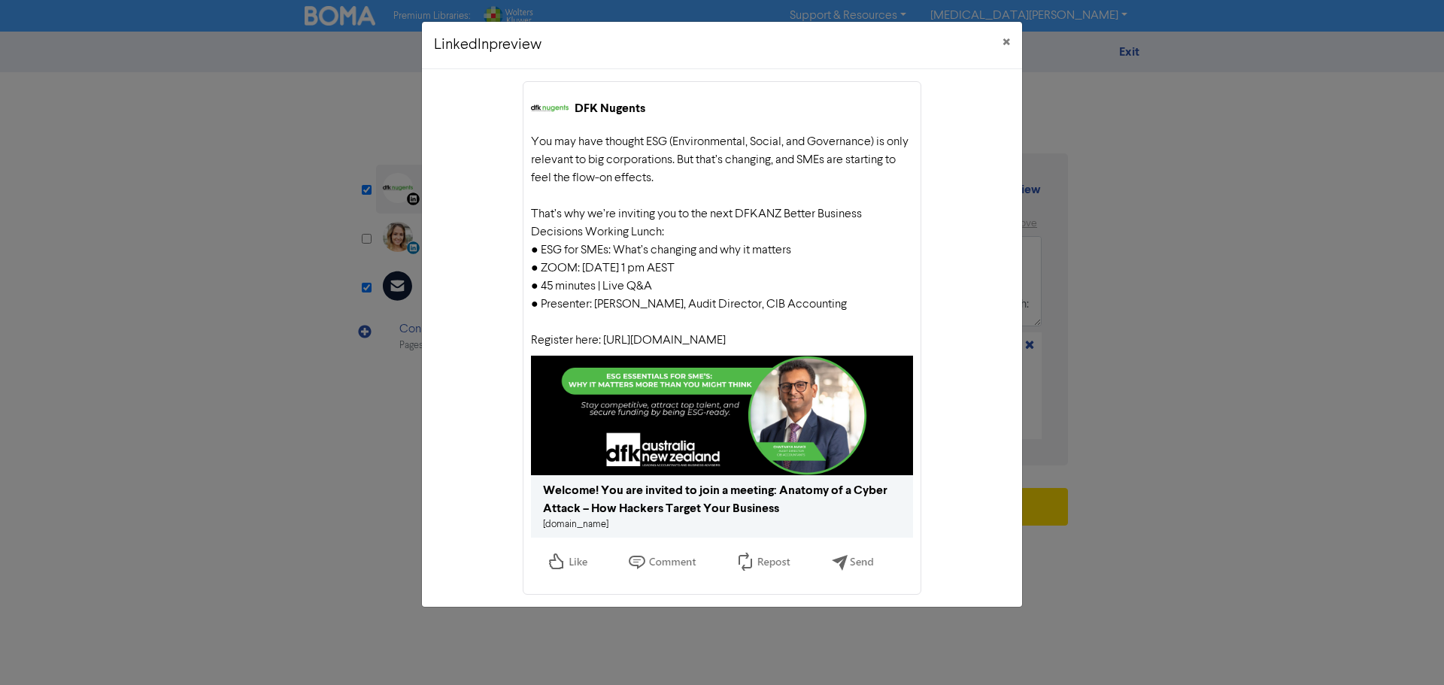
click at [712, 419] on img at bounding box center [722, 416] width 382 height 120
click at [1009, 29] on button "×" at bounding box center [1007, 43] width 32 height 42
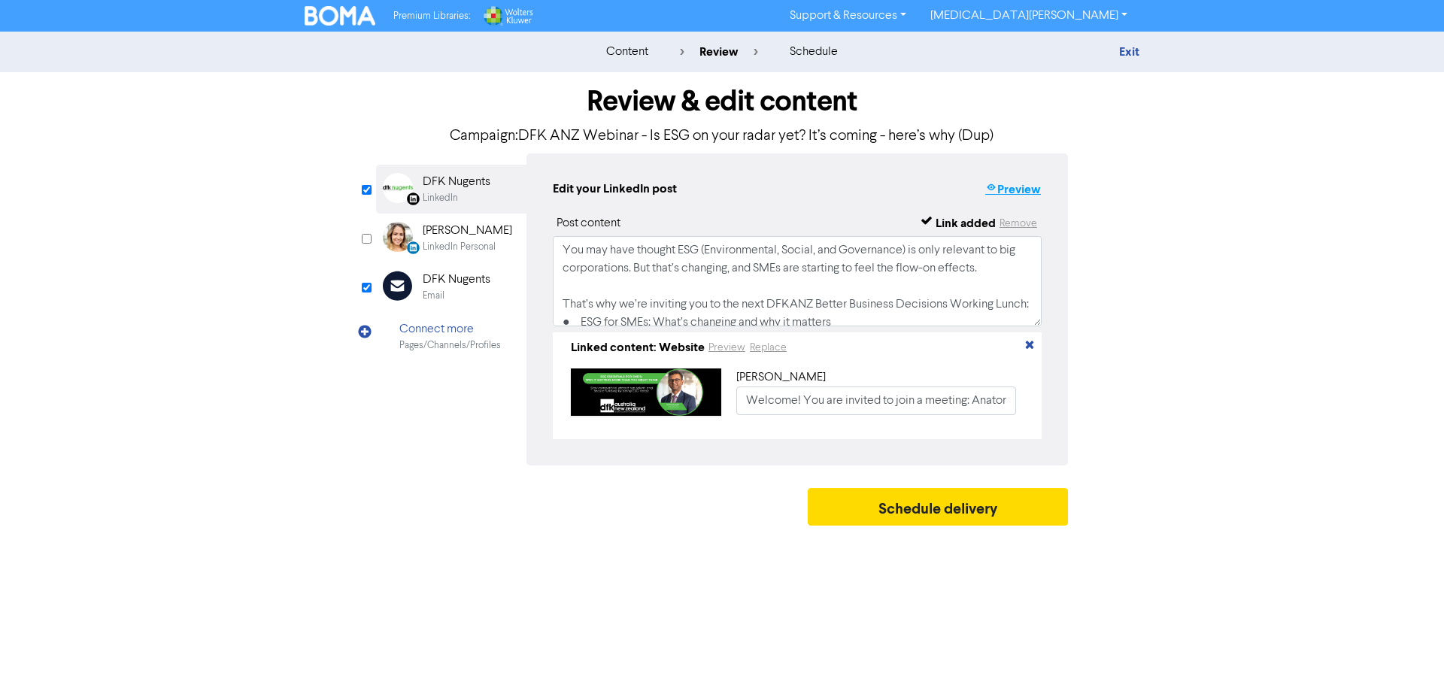
click at [1006, 197] on button "Preview" at bounding box center [1013, 190] width 57 height 20
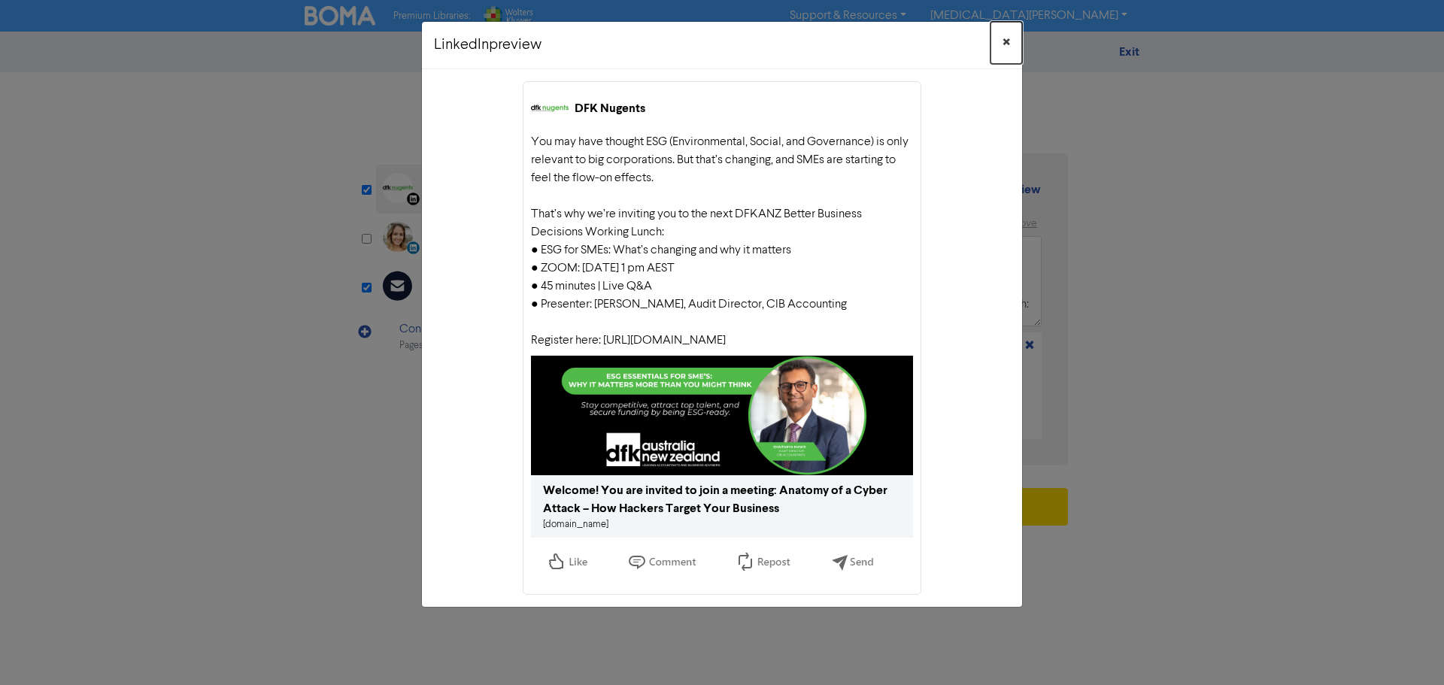
click at [1003, 43] on span "×" at bounding box center [1007, 43] width 8 height 23
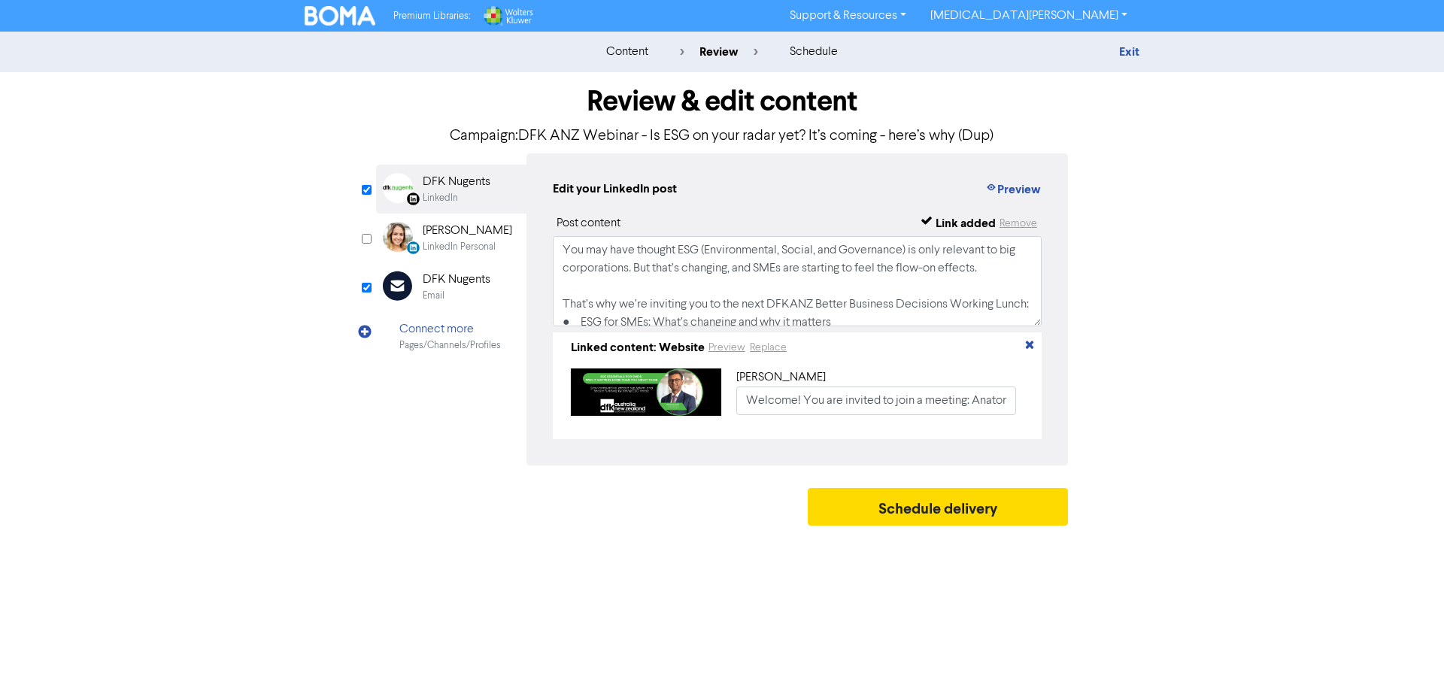
click at [425, 203] on div "LinkedIn" at bounding box center [440, 198] width 35 height 14
click at [368, 192] on input "checkbox" at bounding box center [367, 190] width 10 height 10
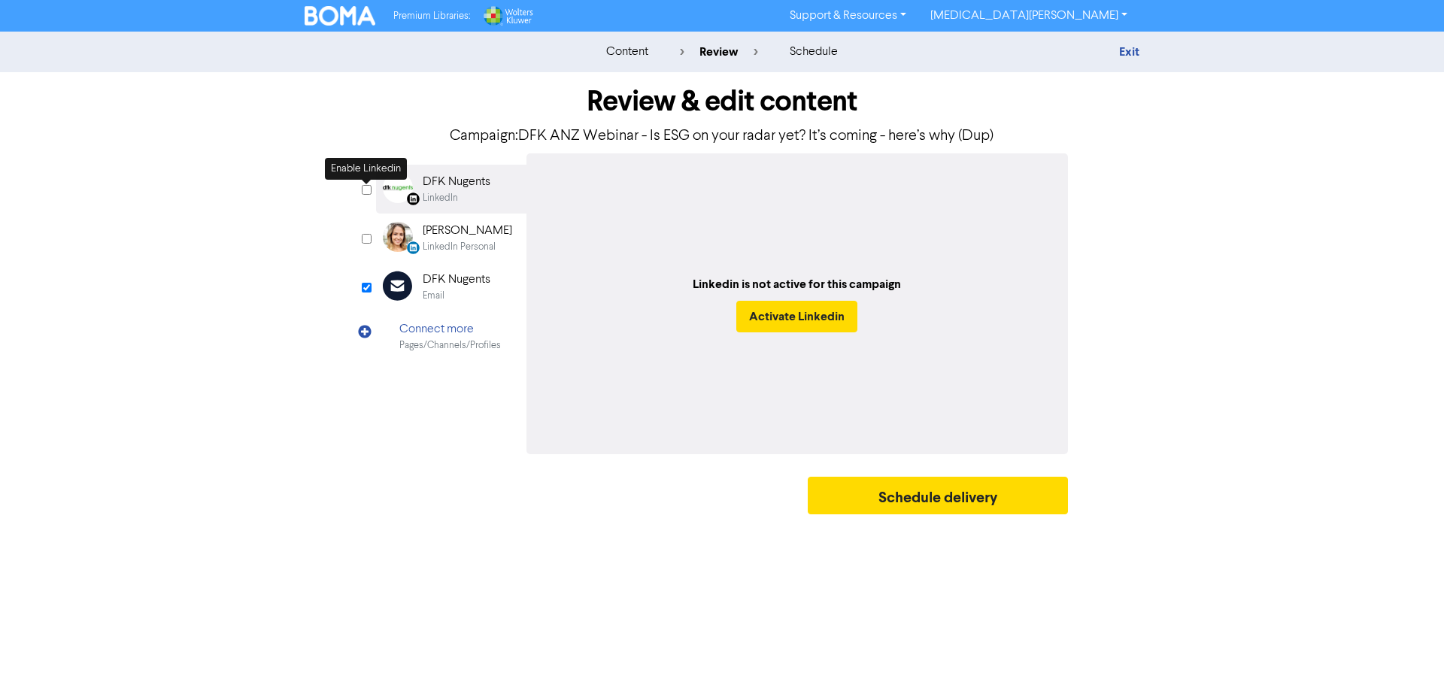
click at [366, 192] on input "checkbox" at bounding box center [367, 190] width 10 height 10
checkbox input "true"
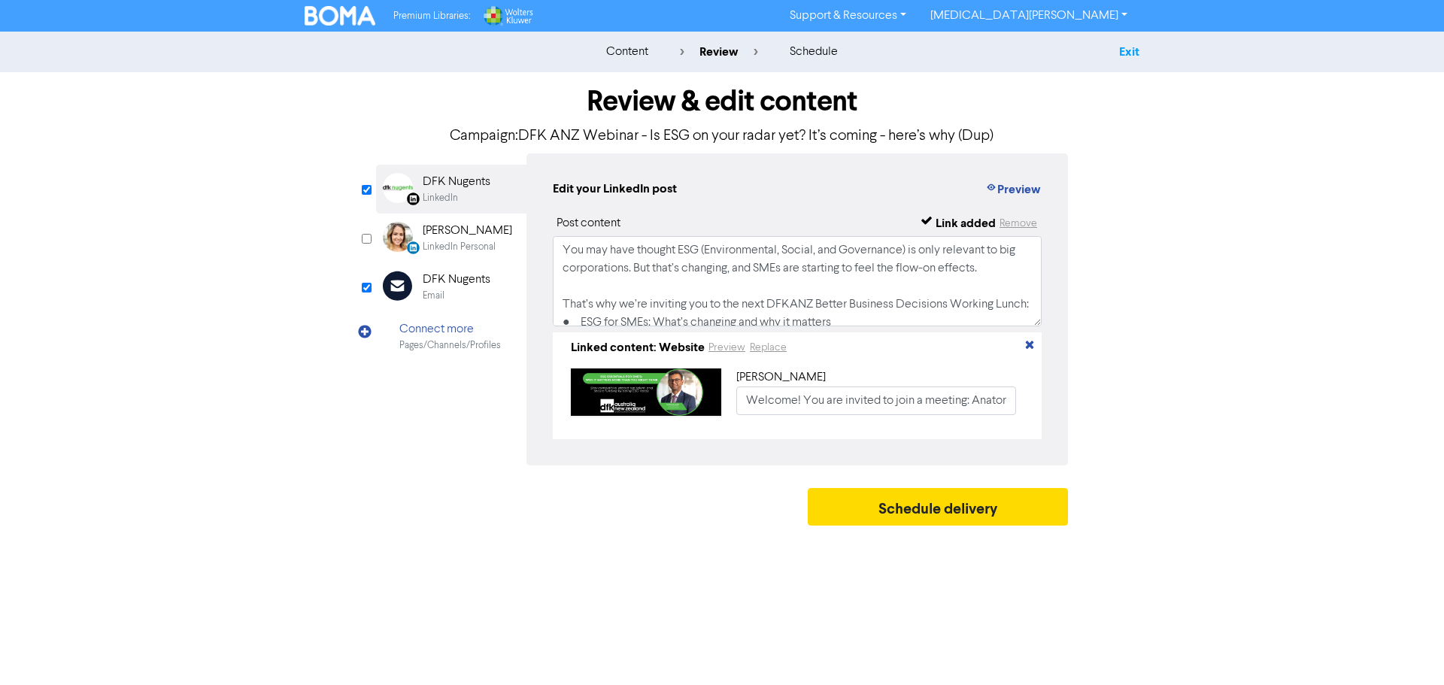
click at [1132, 46] on link "Exit" at bounding box center [1129, 51] width 20 height 15
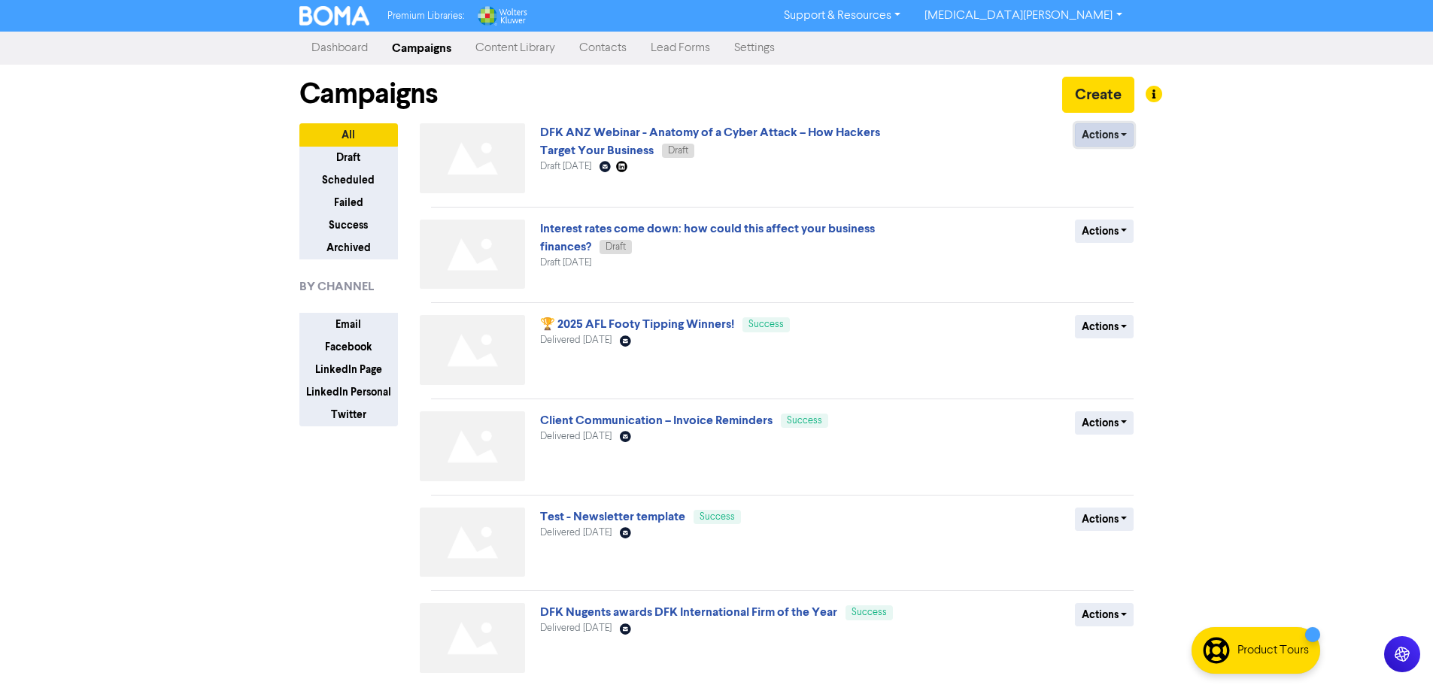
click at [1086, 134] on button "Actions" at bounding box center [1104, 134] width 59 height 23
click at [1317, 248] on div "Premium Libraries: Support & Resources Video Tutorials FAQ & Guides Marketing E…" at bounding box center [716, 342] width 1433 height 685
click at [1104, 139] on button "Actions" at bounding box center [1104, 134] width 59 height 23
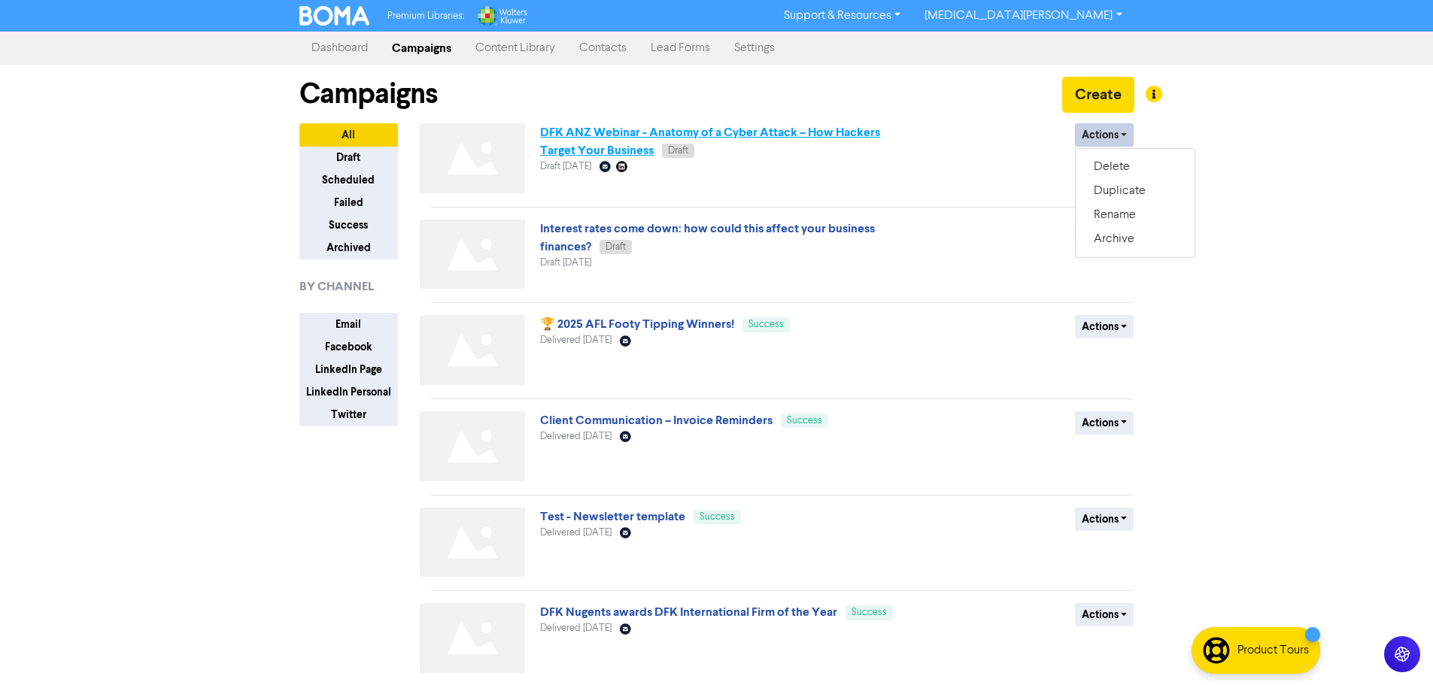
click at [787, 137] on link "DFK ANZ Webinar - Anatomy of a Cyber Attack – How Hackers Target Your Business" at bounding box center [710, 141] width 340 height 33
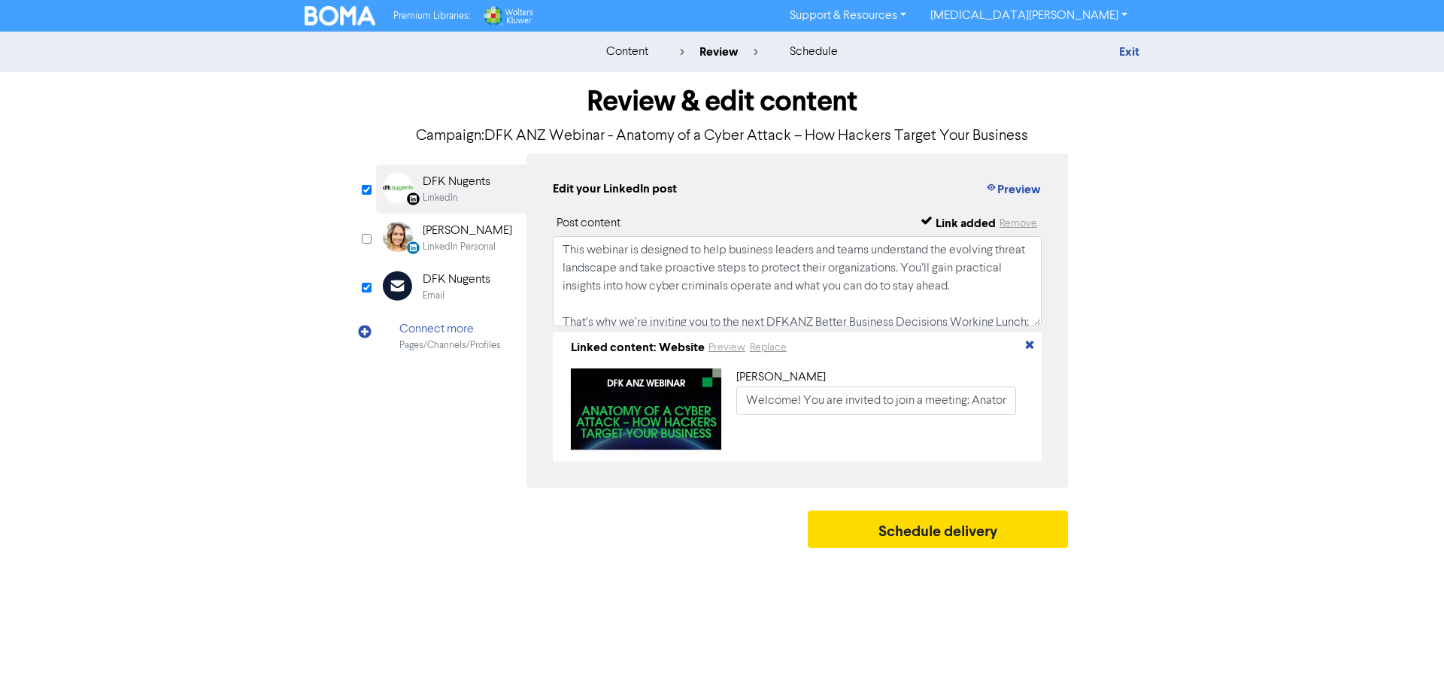
click at [472, 283] on div "DFK Nugents" at bounding box center [457, 280] width 68 height 18
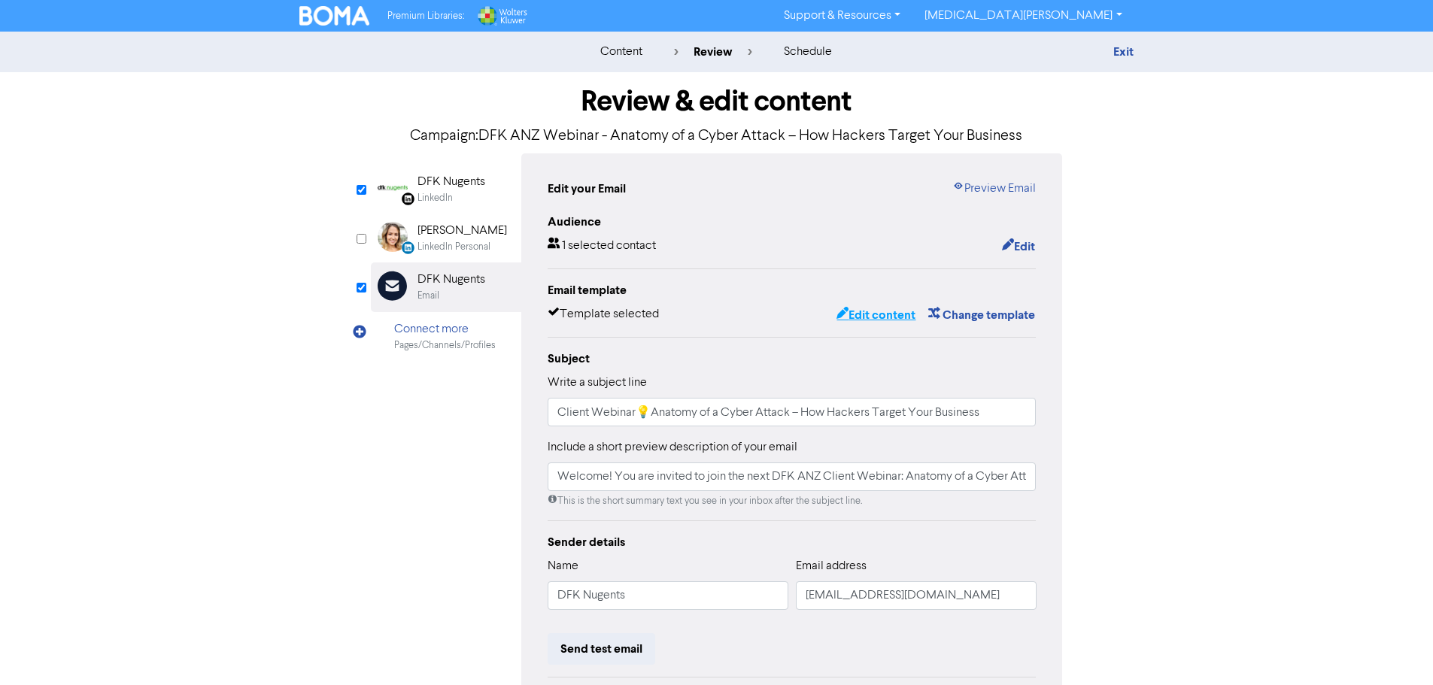
click at [869, 315] on button "Edit content" at bounding box center [876, 315] width 80 height 20
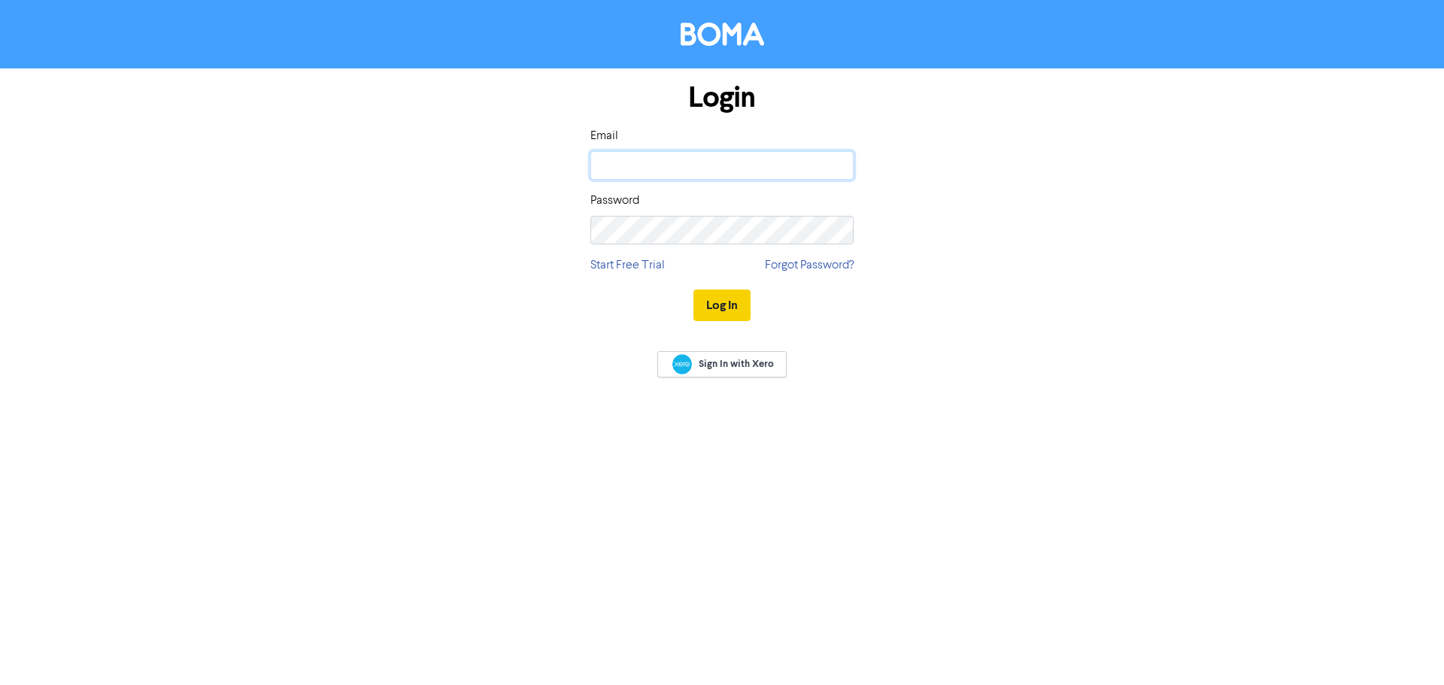
type input "kyra@dfknugents.com.au"
click at [731, 302] on button "Log In" at bounding box center [722, 306] width 57 height 32
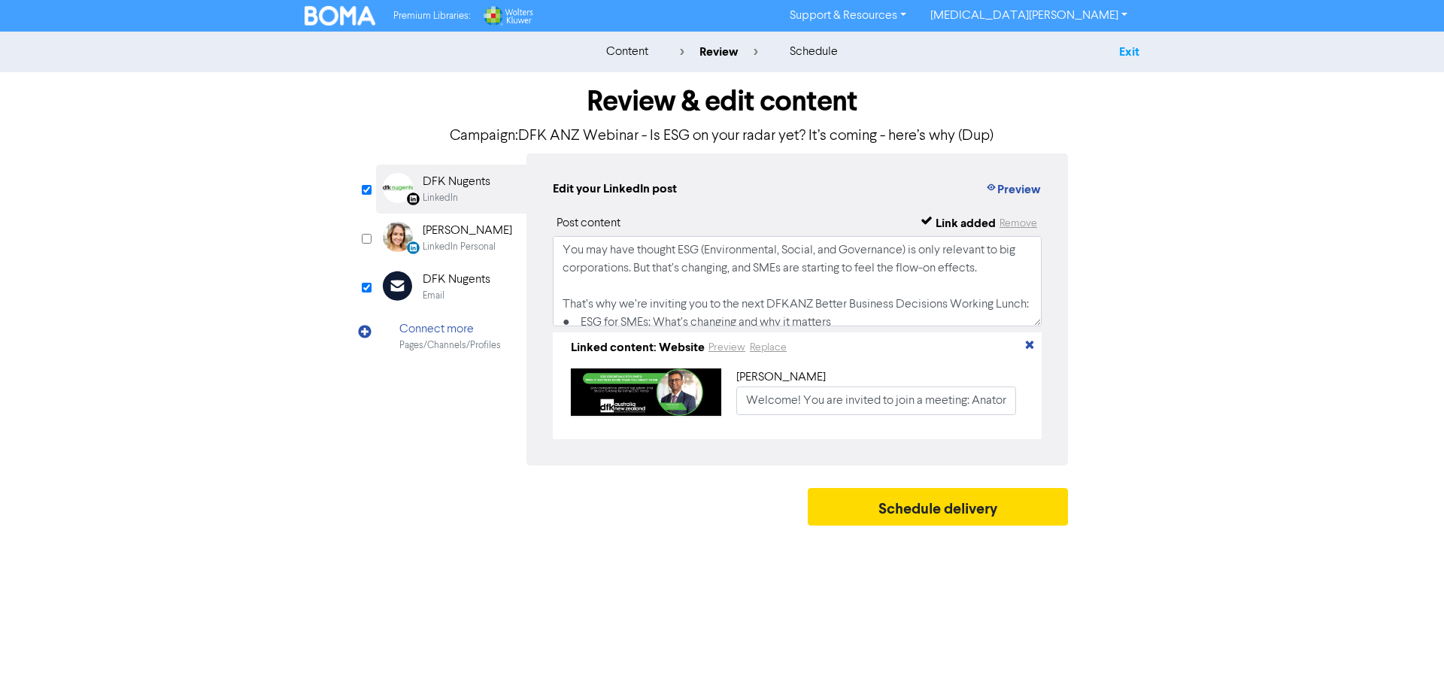
click at [1120, 48] on link "Exit" at bounding box center [1129, 51] width 20 height 15
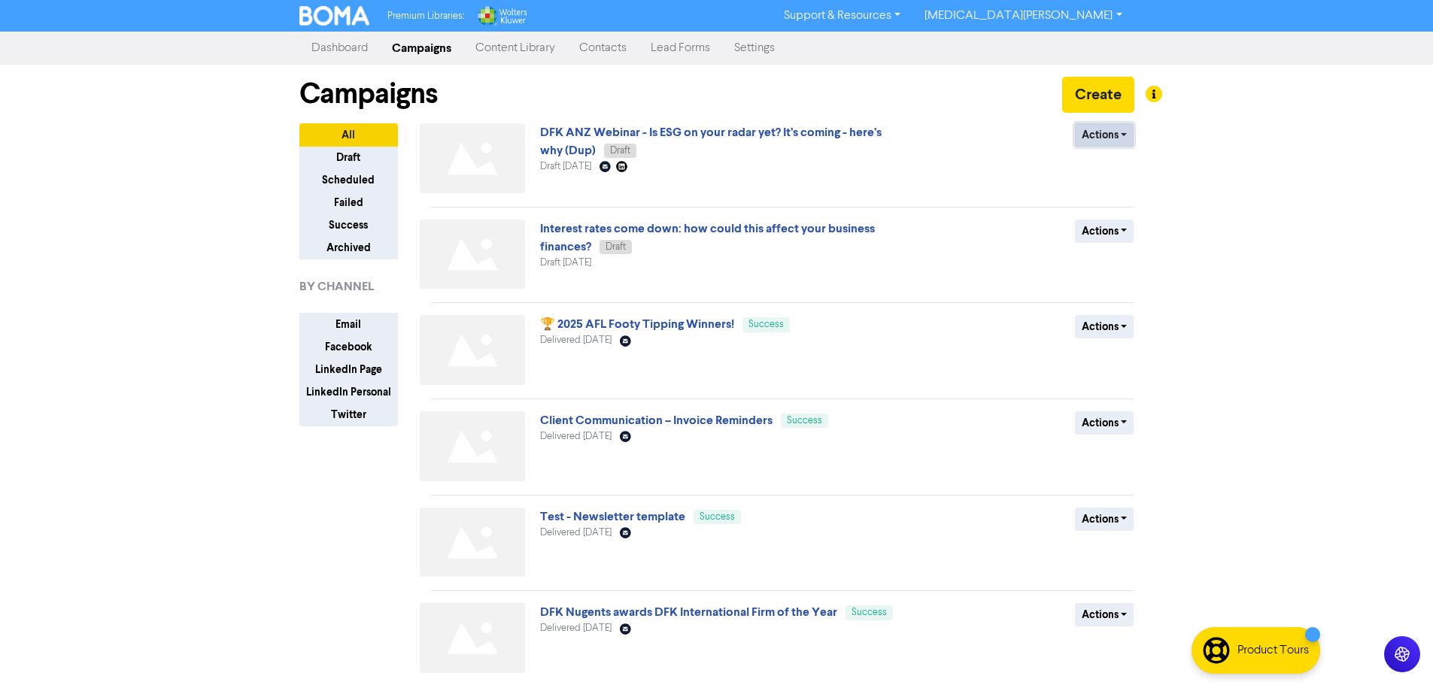
click at [1117, 138] on button "Actions" at bounding box center [1104, 134] width 59 height 23
click at [646, 126] on link "DFK ANZ Webinar - Is ESG on your radar yet? It’s coming - here’s why (Dup)" at bounding box center [710, 141] width 341 height 33
drag, startPoint x: 809, startPoint y: 135, endPoint x: 1122, endPoint y: 136, distance: 313.7
click at [1122, 136] on button "Actions" at bounding box center [1104, 134] width 59 height 23
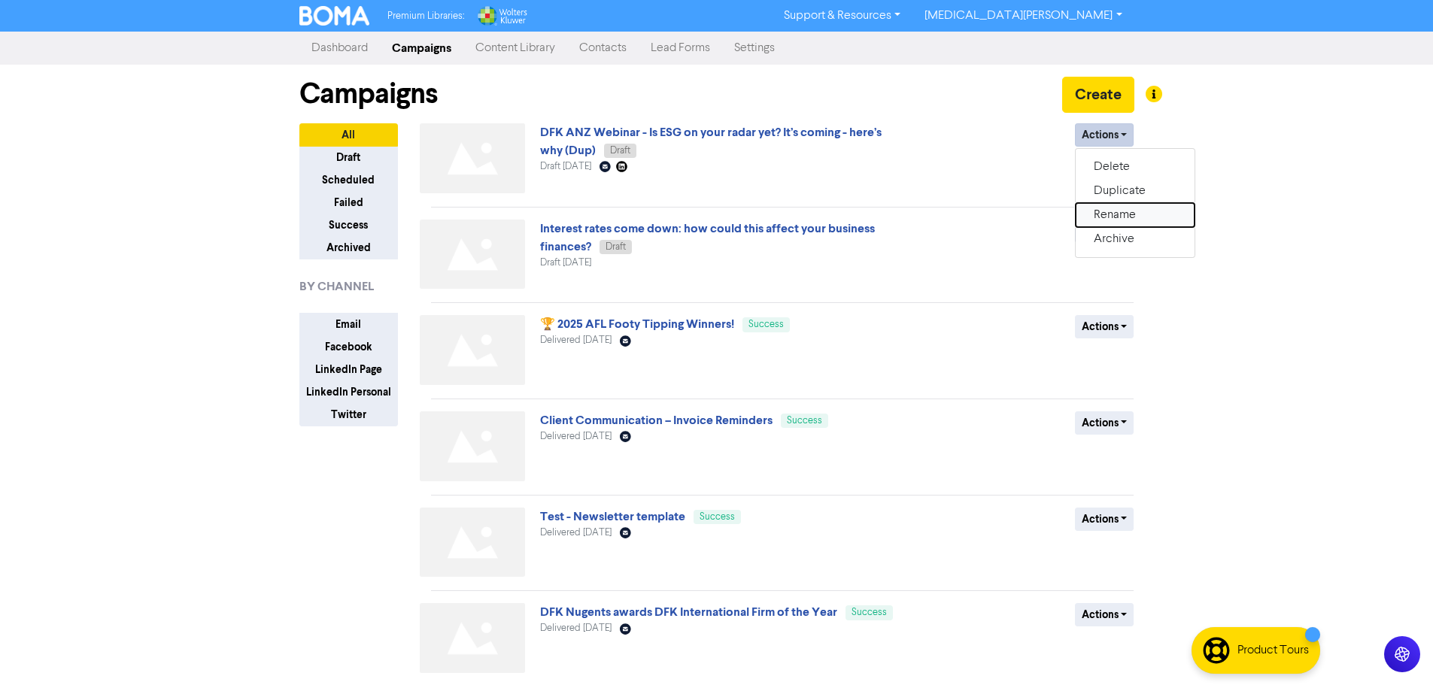
click at [1126, 219] on button "Rename" at bounding box center [1135, 215] width 119 height 24
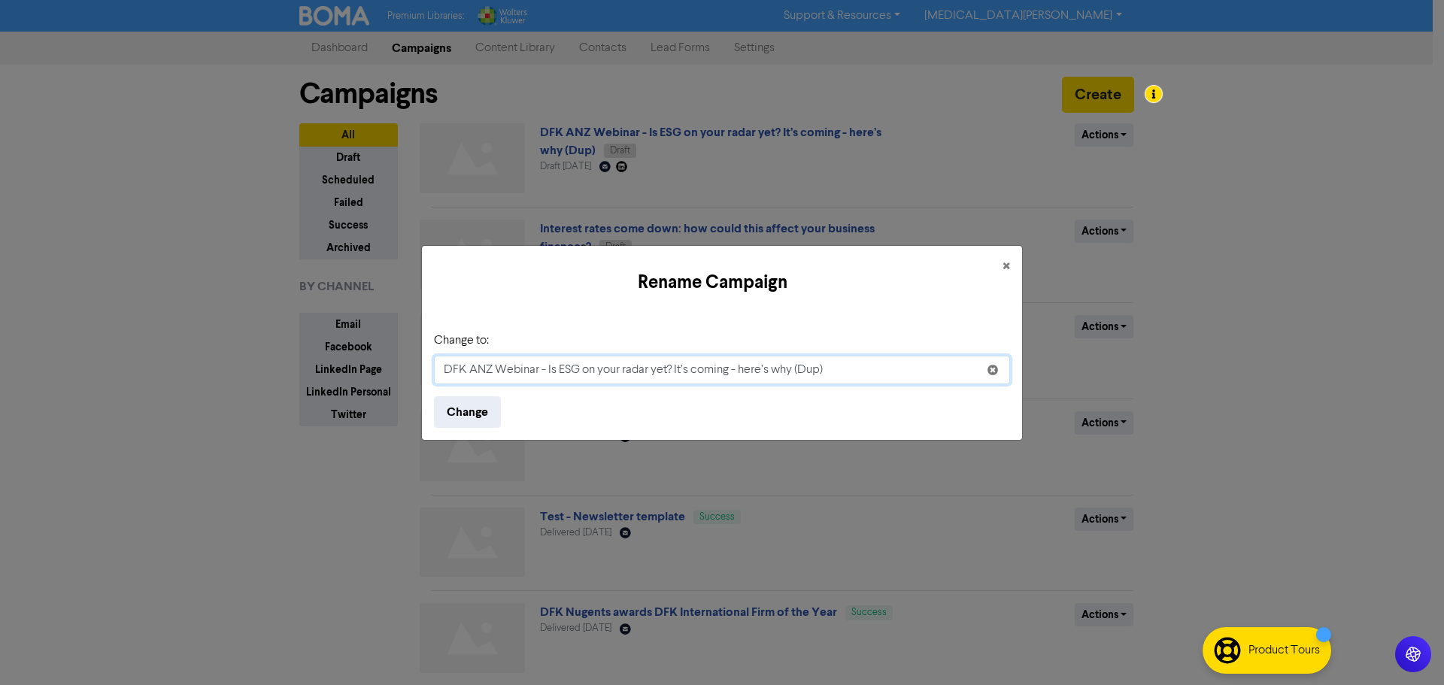
drag, startPoint x: 551, startPoint y: 369, endPoint x: 874, endPoint y: 367, distance: 323.4
click at [874, 367] on input "DFK ANZ Webinar - Is ESG on your radar yet? It’s coming - here’s why (Dup)" at bounding box center [722, 370] width 576 height 29
drag, startPoint x: 873, startPoint y: 367, endPoint x: 550, endPoint y: 371, distance: 322.7
click at [550, 371] on input "DFK ANZ Webinar - Is ESG on your radar yet? It’s coming - here’s why (Dup)" at bounding box center [722, 370] width 576 height 29
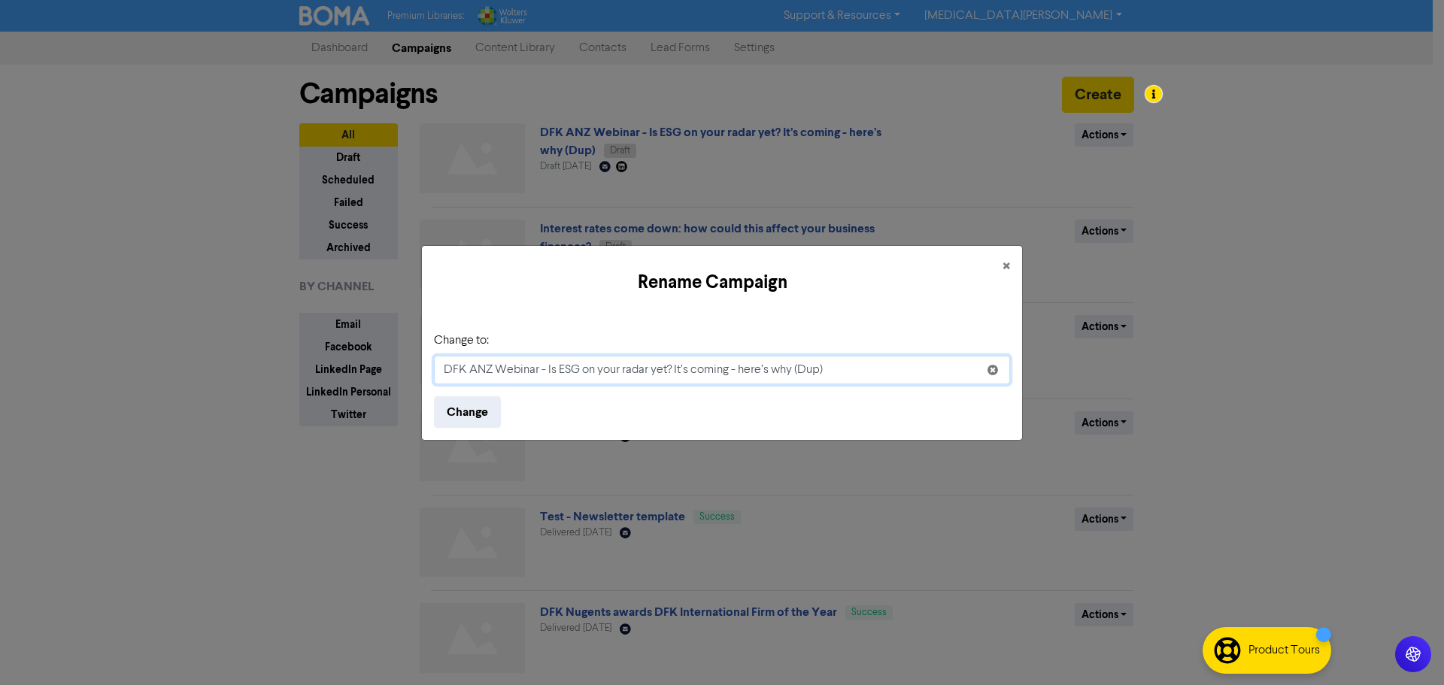
paste input "Anatomy of a Cyber Attack – How Hackers Target Your Business"
type input "DFK ANZ Webinar - Anatomy of a Cyber Attack – How Hackers Target Your Business"
click at [484, 414] on button "Change" at bounding box center [467, 412] width 67 height 32
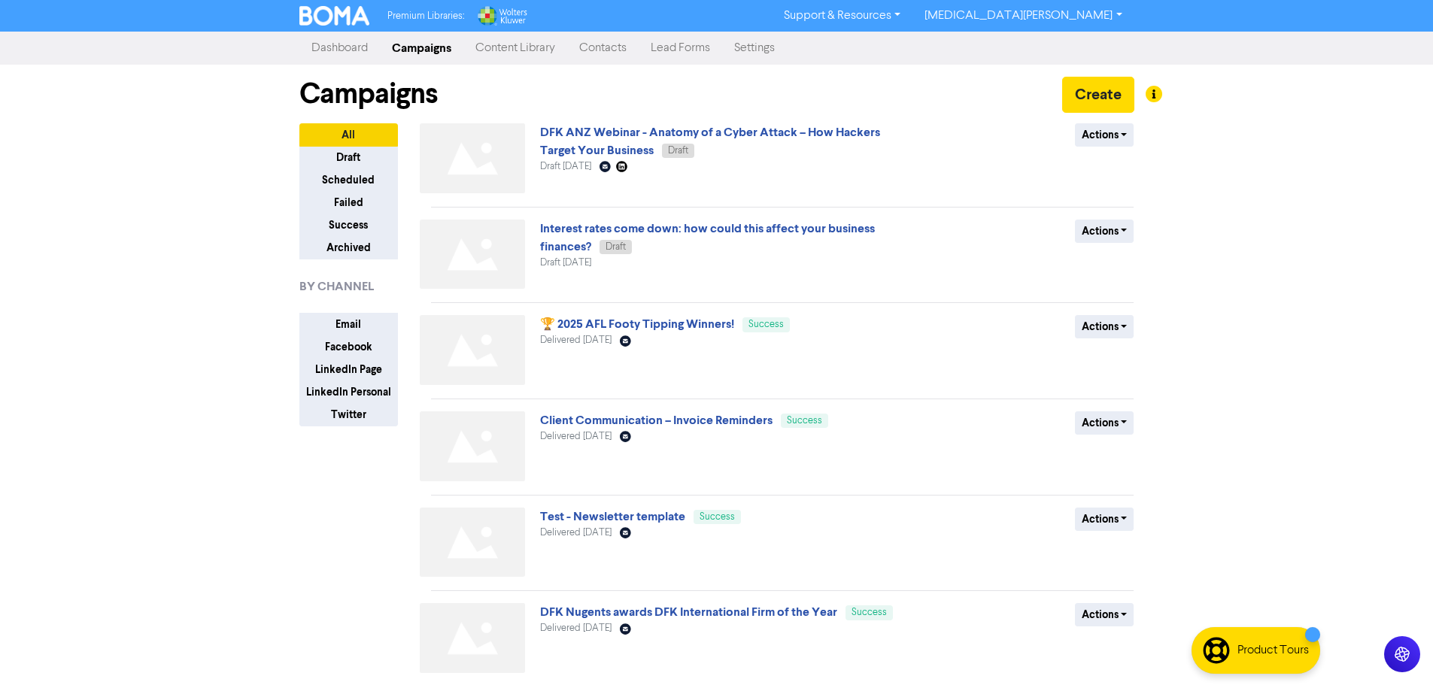
click at [1094, 148] on div "Actions Delete Duplicate Rename Archive" at bounding box center [1024, 161] width 242 height 76
click at [1097, 126] on button "Actions" at bounding box center [1104, 134] width 59 height 23
click at [1249, 181] on div "Premium Libraries: Support & Resources Video Tutorials FAQ & Guides Marketing E…" at bounding box center [716, 342] width 1433 height 685
click at [1128, 134] on button "Actions" at bounding box center [1104, 134] width 59 height 23
click at [1284, 177] on div "Premium Libraries: Support & Resources Video Tutorials FAQ & Guides Marketing E…" at bounding box center [716, 342] width 1433 height 685
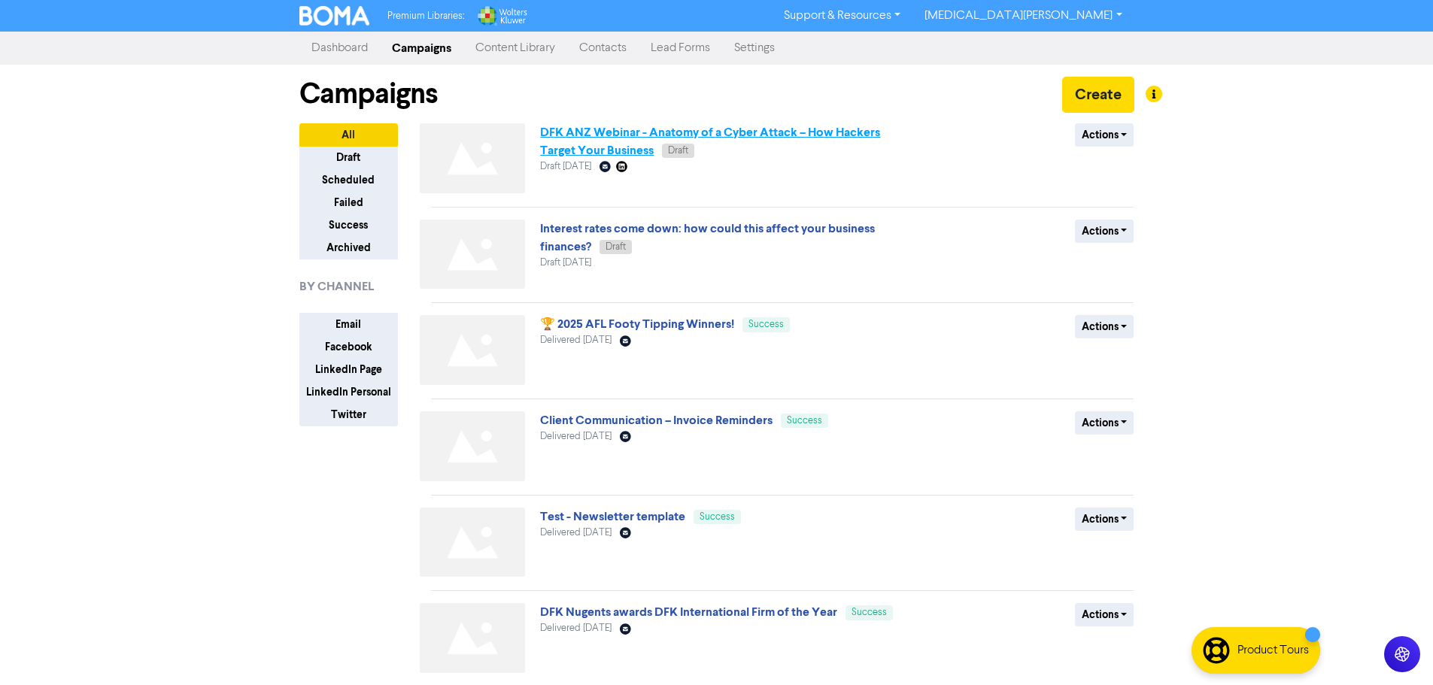
click at [830, 140] on link "DFK ANZ Webinar - Anatomy of a Cyber Attack – How Hackers Target Your Business" at bounding box center [710, 141] width 340 height 33
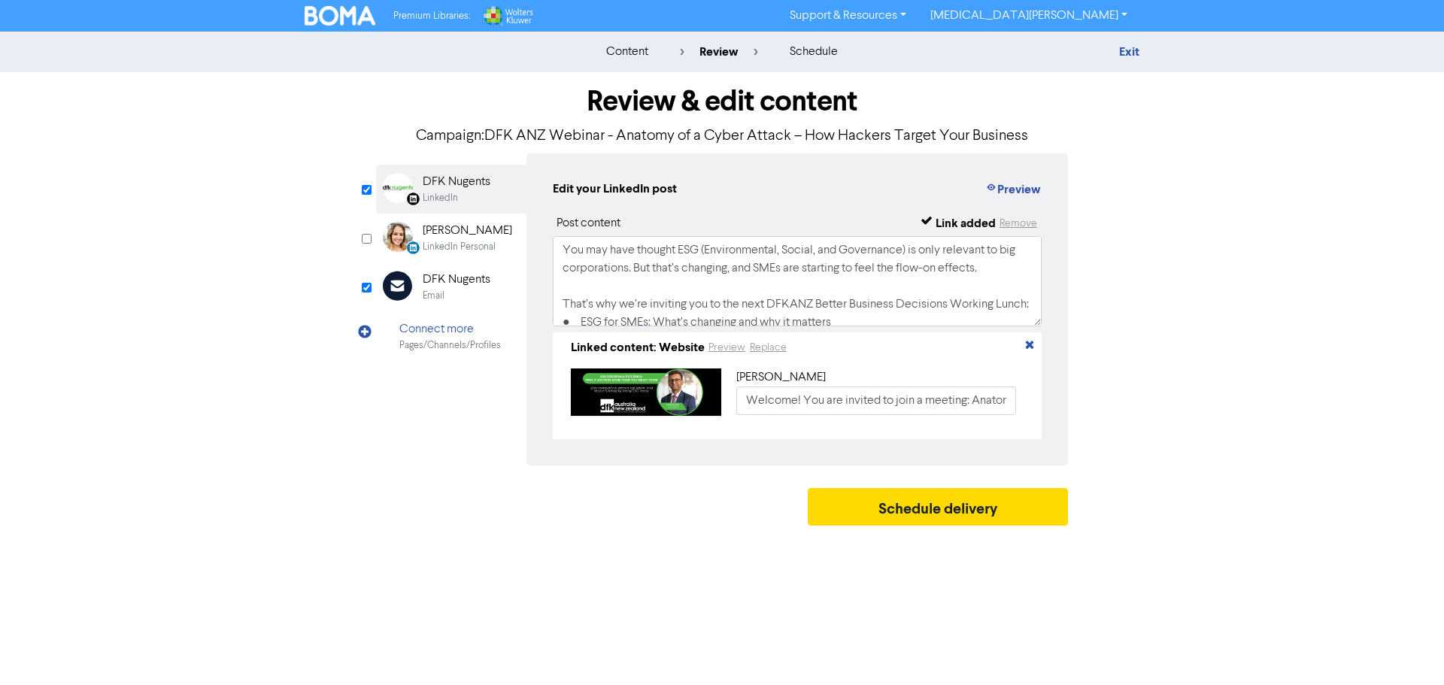
click at [709, 393] on object at bounding box center [646, 392] width 150 height 47
click at [709, 388] on object at bounding box center [646, 392] width 150 height 47
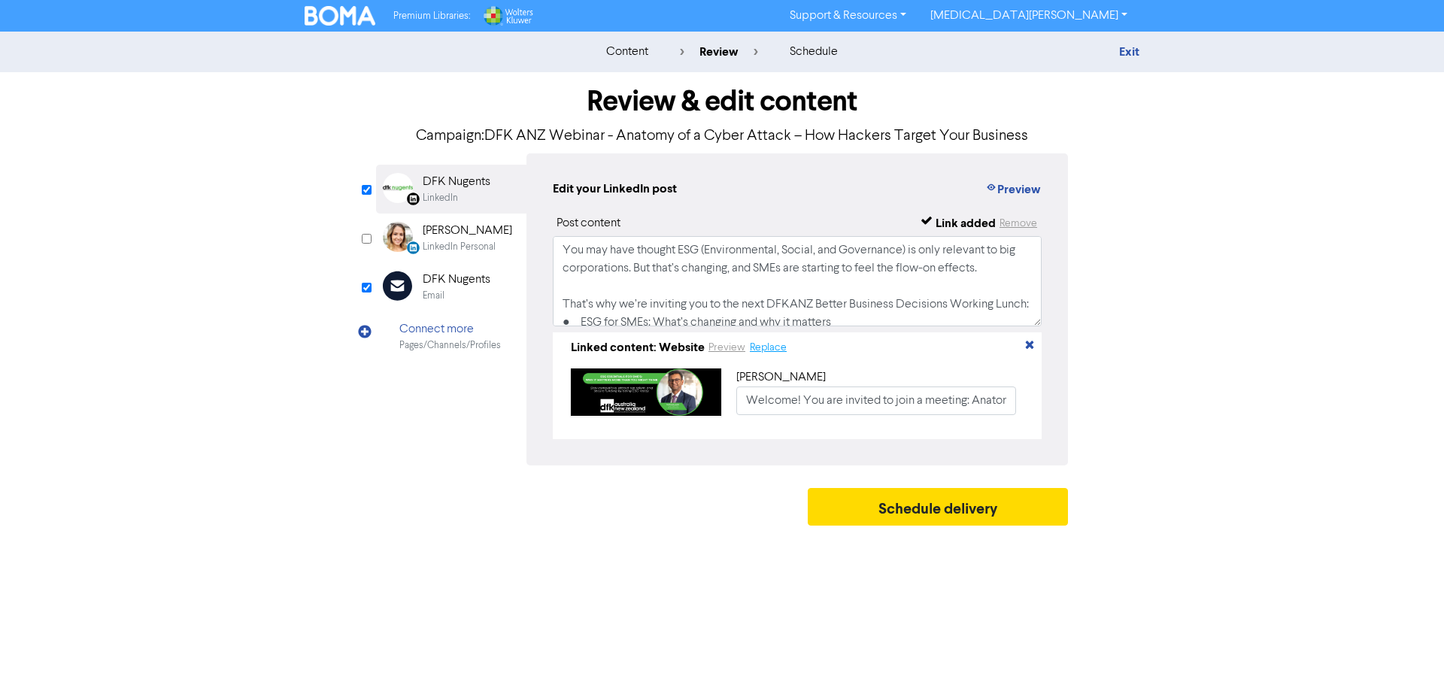
click at [772, 347] on button "Replace" at bounding box center [768, 347] width 38 height 17
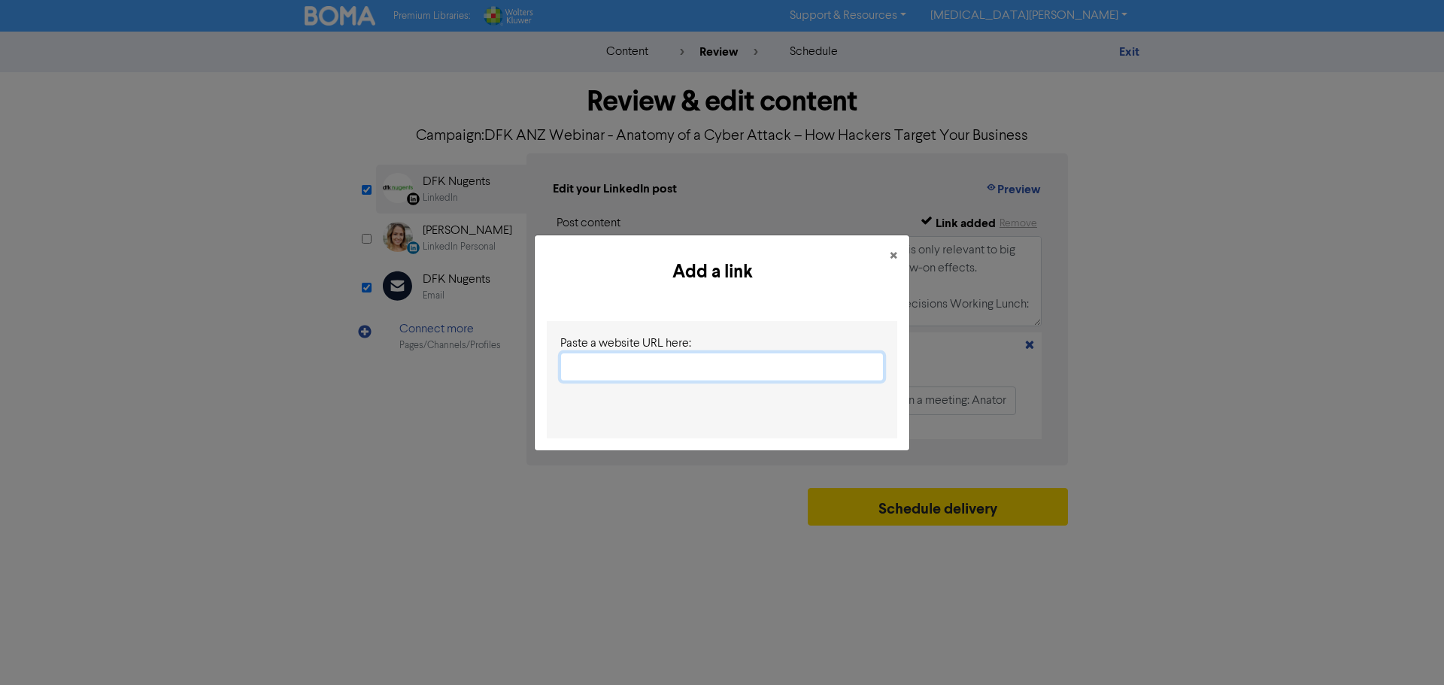
click at [591, 371] on input "text" at bounding box center [721, 367] width 323 height 29
paste input "[URL][DOMAIN_NAME]"
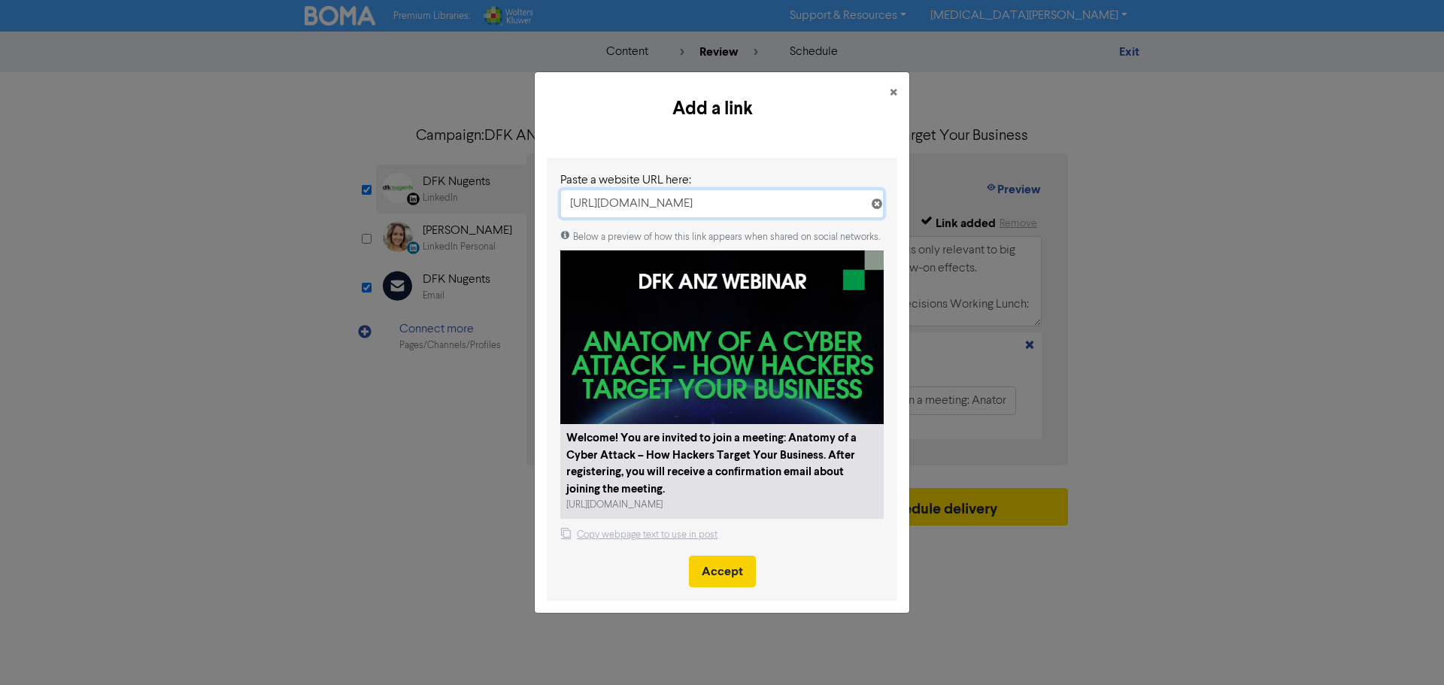
type input "[URL][DOMAIN_NAME]"
click at [736, 577] on button "Accept" at bounding box center [722, 572] width 67 height 32
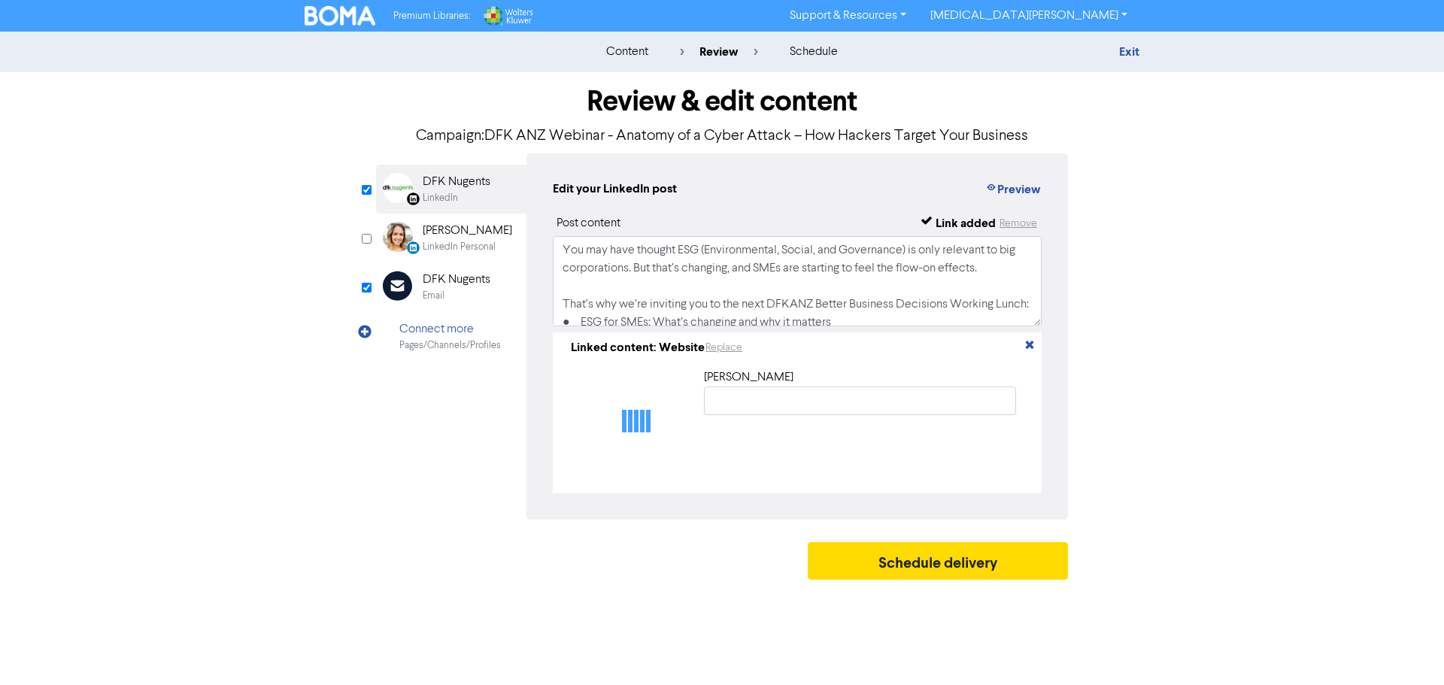
type input "Welcome! You are invited to join a meeting: Anatomy of a Cyber Attack – How Hac…"
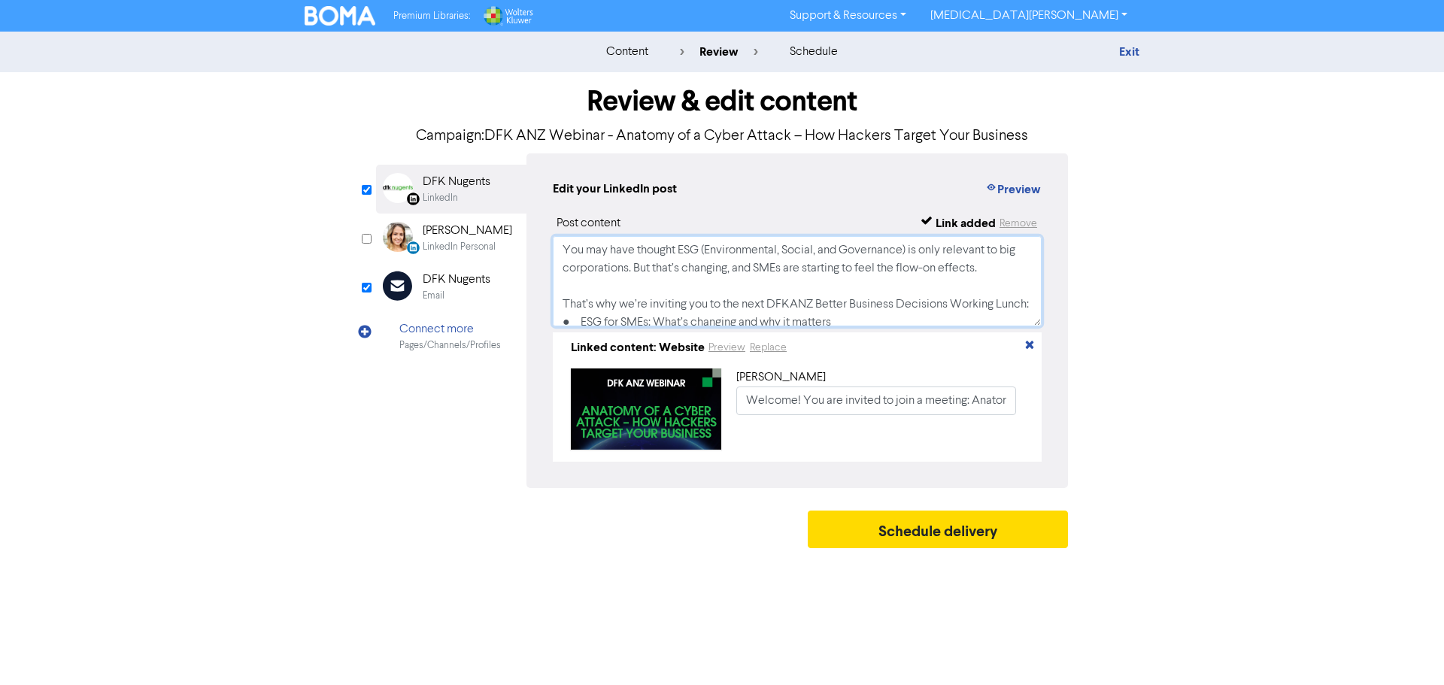
drag, startPoint x: 659, startPoint y: 298, endPoint x: 672, endPoint y: 309, distance: 17.1
click at [659, 298] on textarea "You may have thought ESG (Environmental, Social, and Governance) is only releva…" at bounding box center [797, 281] width 489 height 90
drag, startPoint x: 630, startPoint y: 318, endPoint x: 582, endPoint y: 292, distance: 54.9
click at [582, 292] on textarea "You may have thought ESG (Environmental, Social, and Governance) is only releva…" at bounding box center [797, 281] width 489 height 90
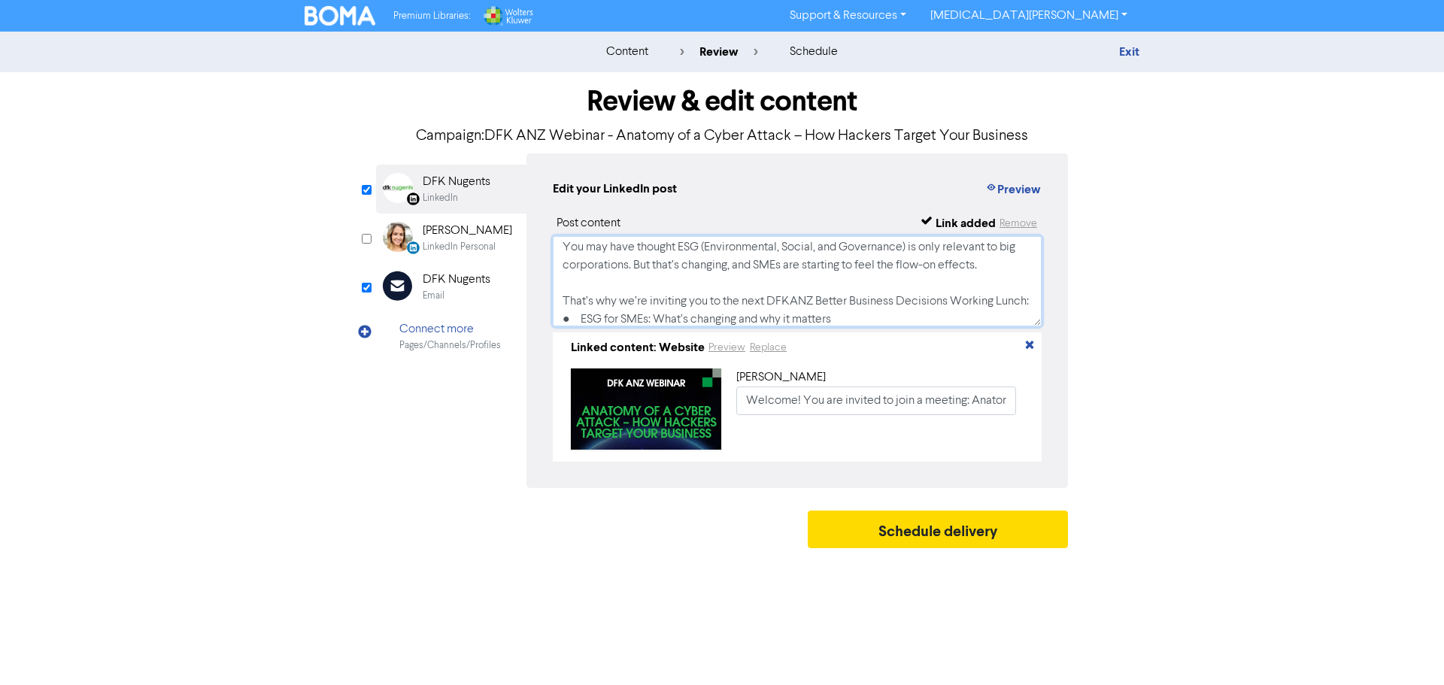
click at [621, 274] on textarea "You may have thought ESG (Environmental, Social, and Governance) is only releva…" at bounding box center [797, 281] width 489 height 90
drag, startPoint x: 838, startPoint y: 263, endPoint x: 563, endPoint y: 215, distance: 279.3
click at [563, 215] on div "Post content Link added Remove You may have thought ESG (Environmental, Social,…" at bounding box center [797, 337] width 489 height 247
paste textarea "This webinar is designed to help business leaders and teams understand the evol…"
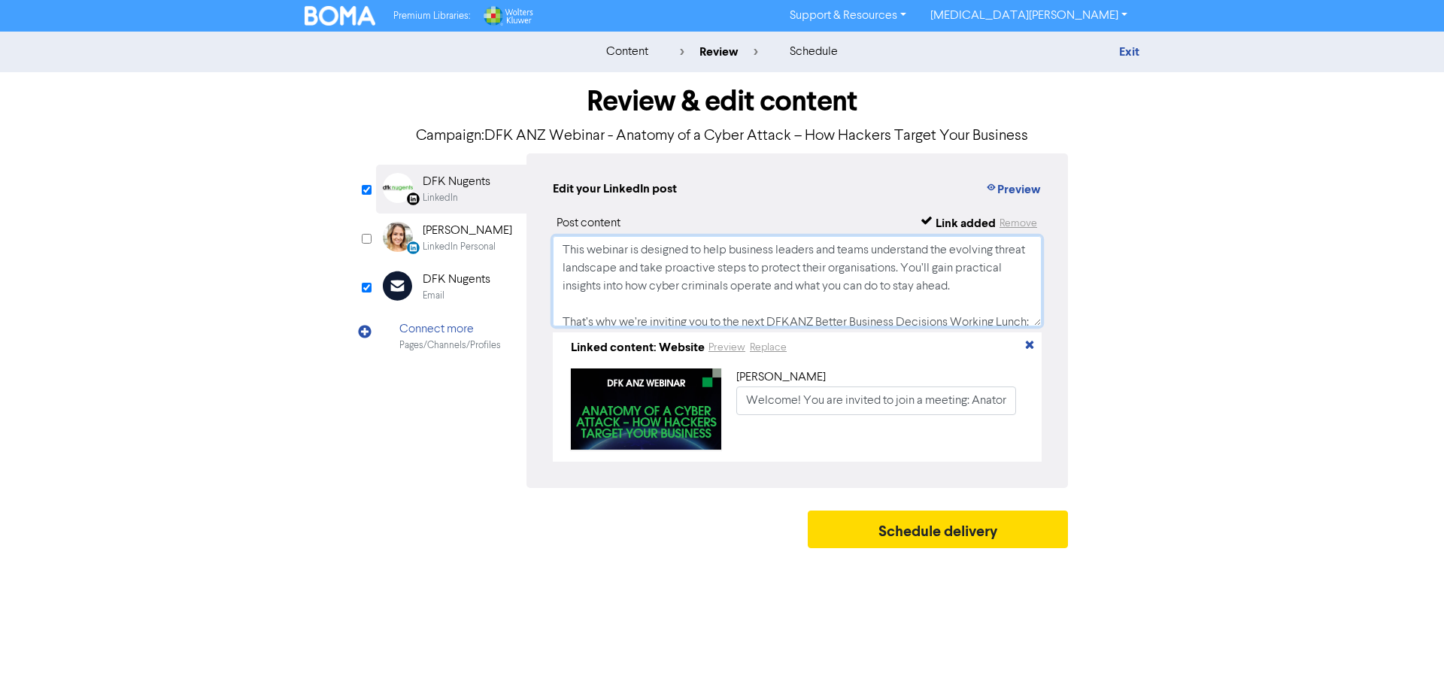
click at [897, 272] on textarea "This webinar is designed to help business leaders and teams understand the evol…" at bounding box center [797, 281] width 489 height 90
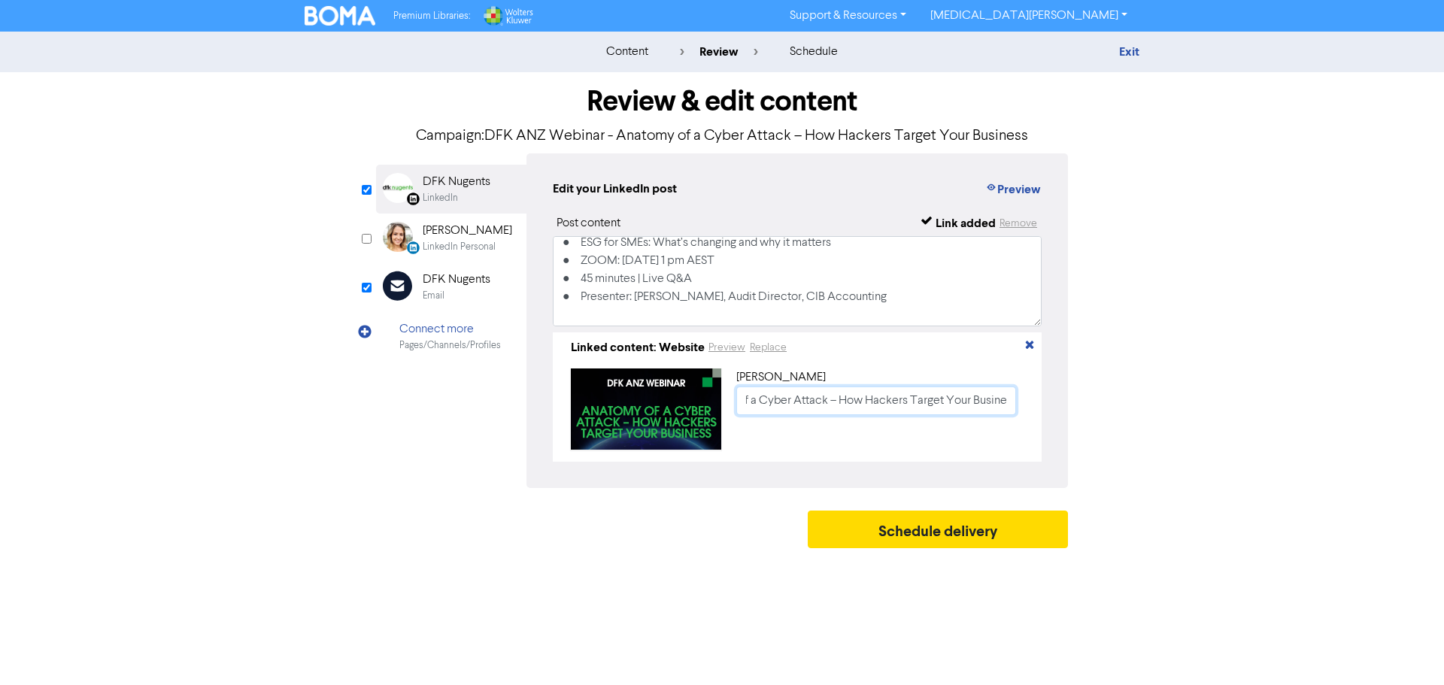
scroll to position [0, 713]
drag, startPoint x: 973, startPoint y: 405, endPoint x: 1138, endPoint y: 408, distance: 165.5
click at [1138, 408] on div "Review & edit content Campaign: DFK ANZ Webinar - Anatomy of a Cyber Attack – H…" at bounding box center [721, 314] width 857 height 484
click at [931, 407] on input "Welcome! You are invited to join a meeting: Anatomy of a Cyber Attack – How Hac…" at bounding box center [876, 401] width 280 height 29
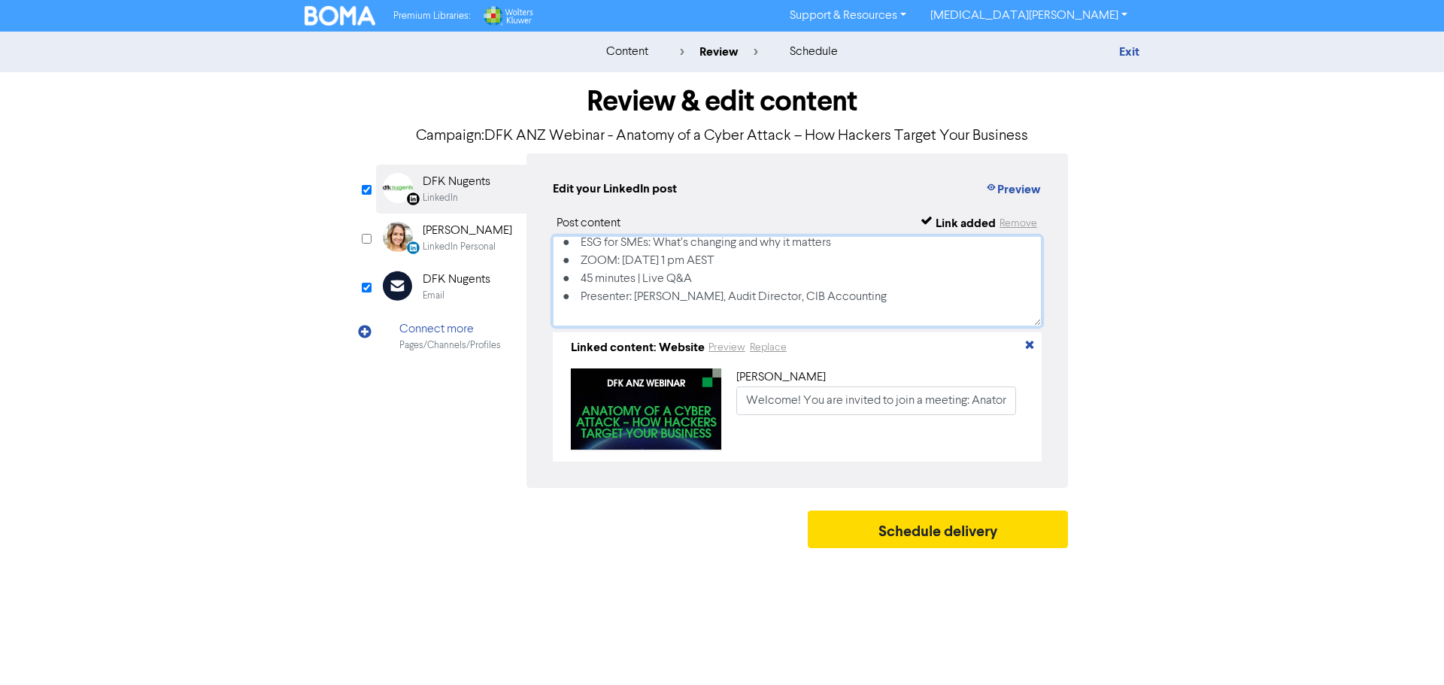
drag, startPoint x: 581, startPoint y: 260, endPoint x: 888, endPoint y: 254, distance: 307.7
click at [888, 254] on textarea "This webinar is designed to help business leaders and teams understand the evol…" at bounding box center [797, 281] width 489 height 90
paste textarea "Anatomy of a Cyber Attack – How Hackers Target Your Business"
click at [647, 275] on textarea "This webinar is designed to help business leaders and teams understand the evol…" at bounding box center [797, 281] width 489 height 90
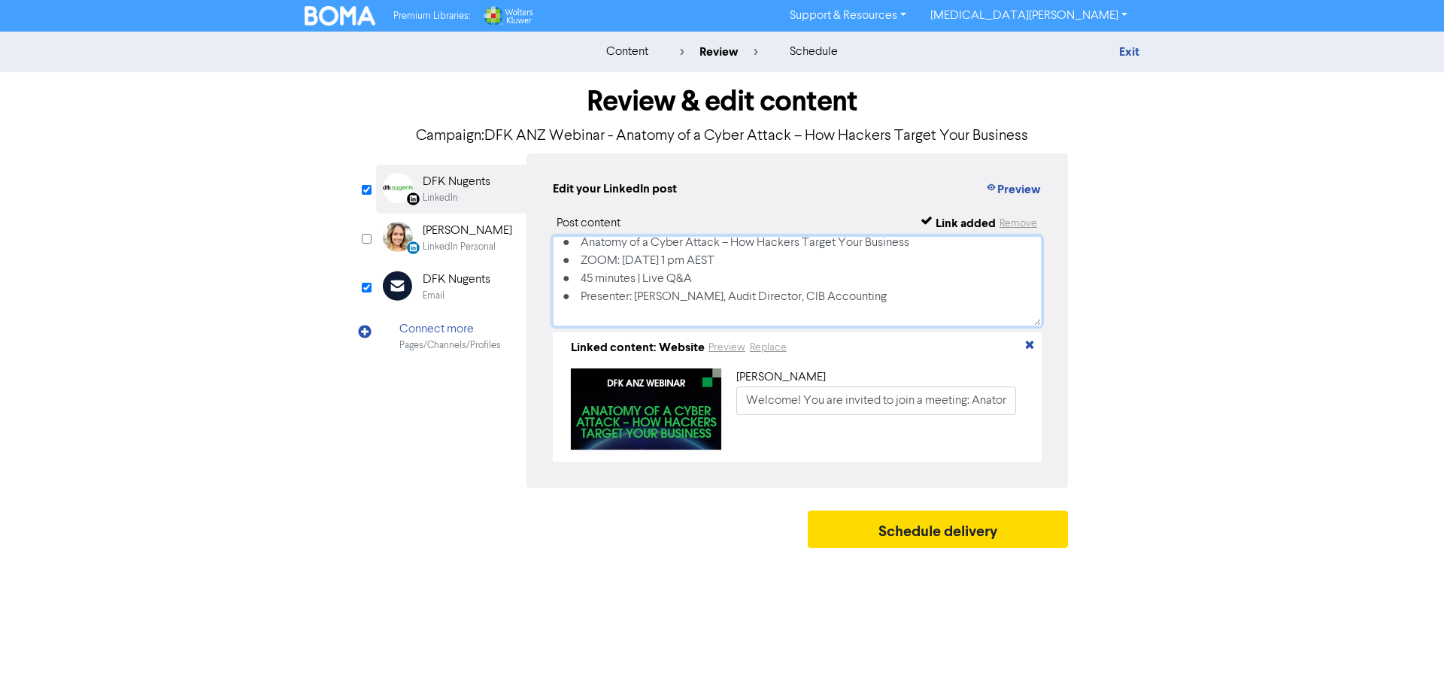
click at [703, 284] on textarea "This webinar is designed to help business leaders and teams understand the evol…" at bounding box center [797, 281] width 489 height 90
click at [803, 275] on textarea "This webinar is designed to help business leaders and teams understand the evol…" at bounding box center [797, 281] width 489 height 90
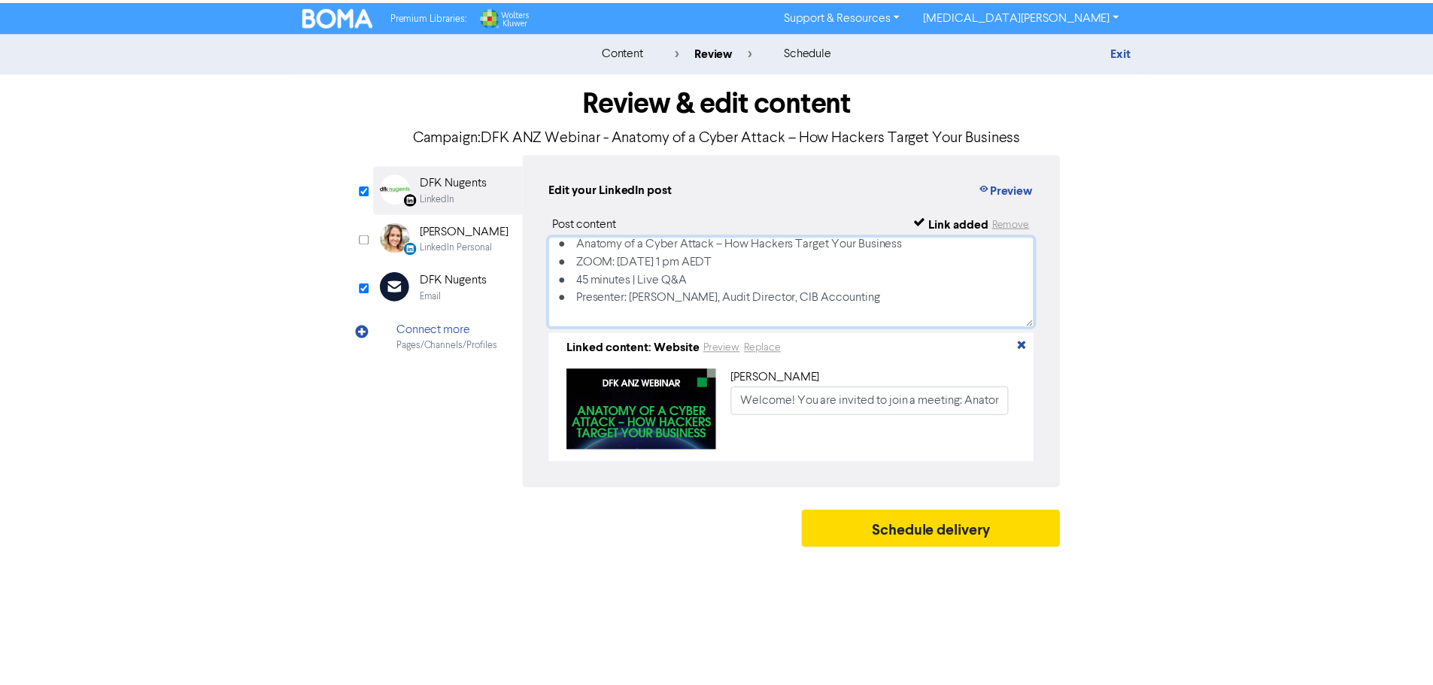
scroll to position [109, 0]
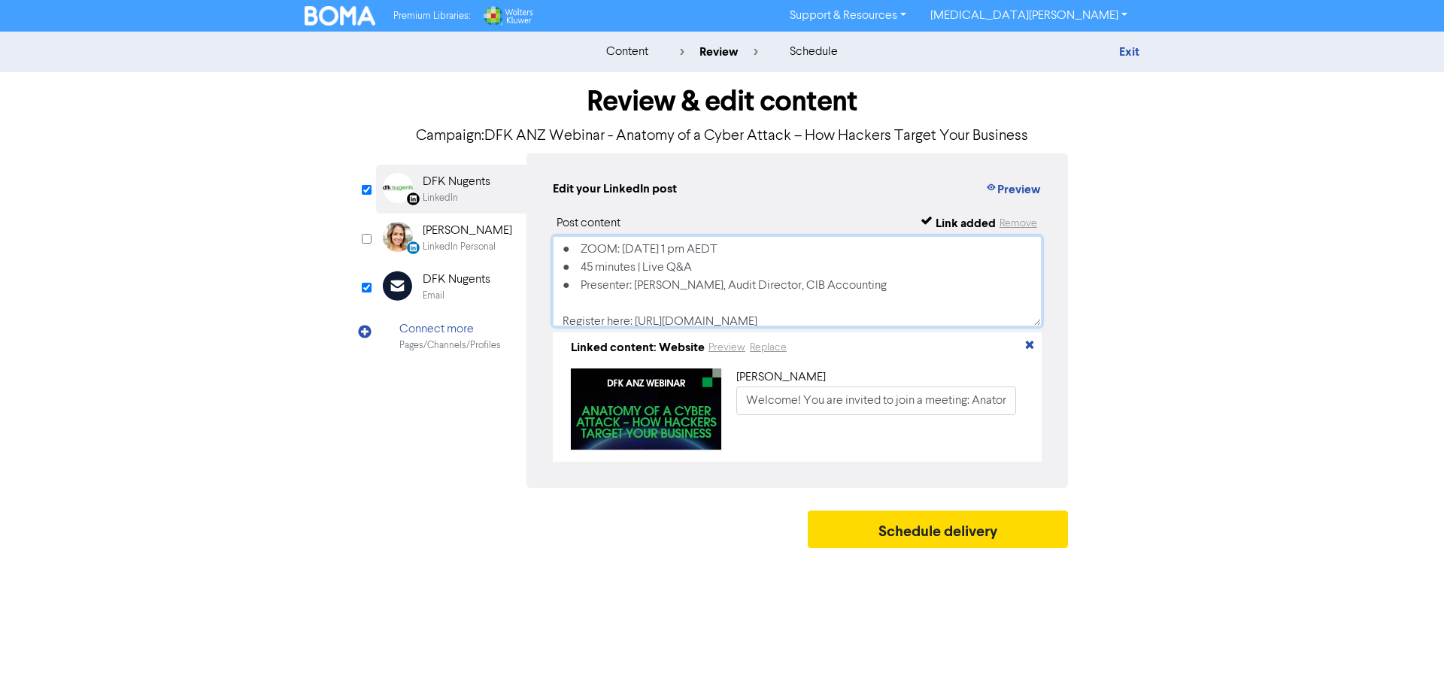
drag, startPoint x: 637, startPoint y: 314, endPoint x: 954, endPoint y: 306, distance: 316.8
click at [954, 306] on textarea "This webinar is designed to help business leaders and teams understand the evol…" at bounding box center [797, 281] width 489 height 90
click at [706, 319] on textarea "This webinar is designed to help business leaders and teams understand the evol…" at bounding box center [797, 281] width 489 height 90
click at [706, 316] on textarea "This webinar is designed to help business leaders and teams understand the evol…" at bounding box center [797, 281] width 489 height 90
click at [706, 312] on textarea "This webinar is designed to help business leaders and teams understand the evol…" at bounding box center [797, 281] width 489 height 90
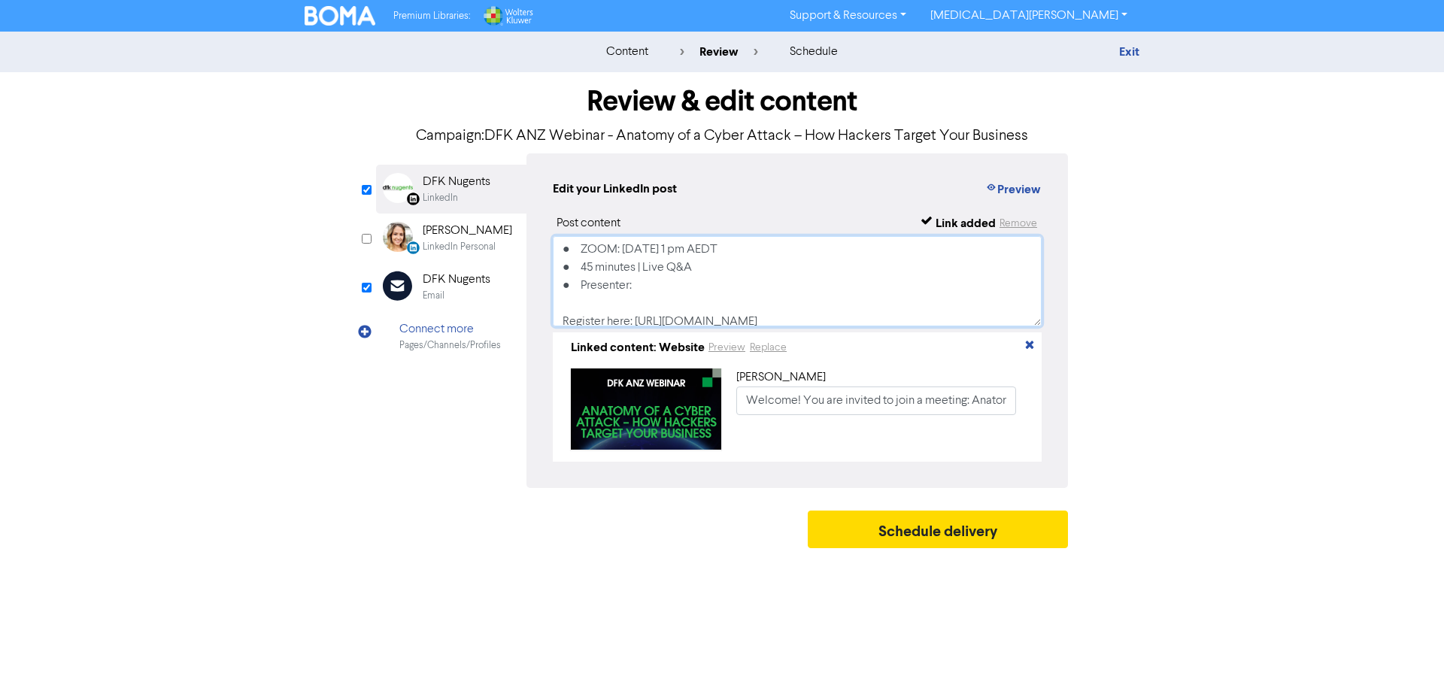
paste textarea "[PERSON_NAME], Chief Commercial Officer at Strategic Group"
type textarea "This webinar is designed to help business leaders and teams understand the evol…"
click at [445, 276] on div "DFK Nugents" at bounding box center [457, 280] width 68 height 18
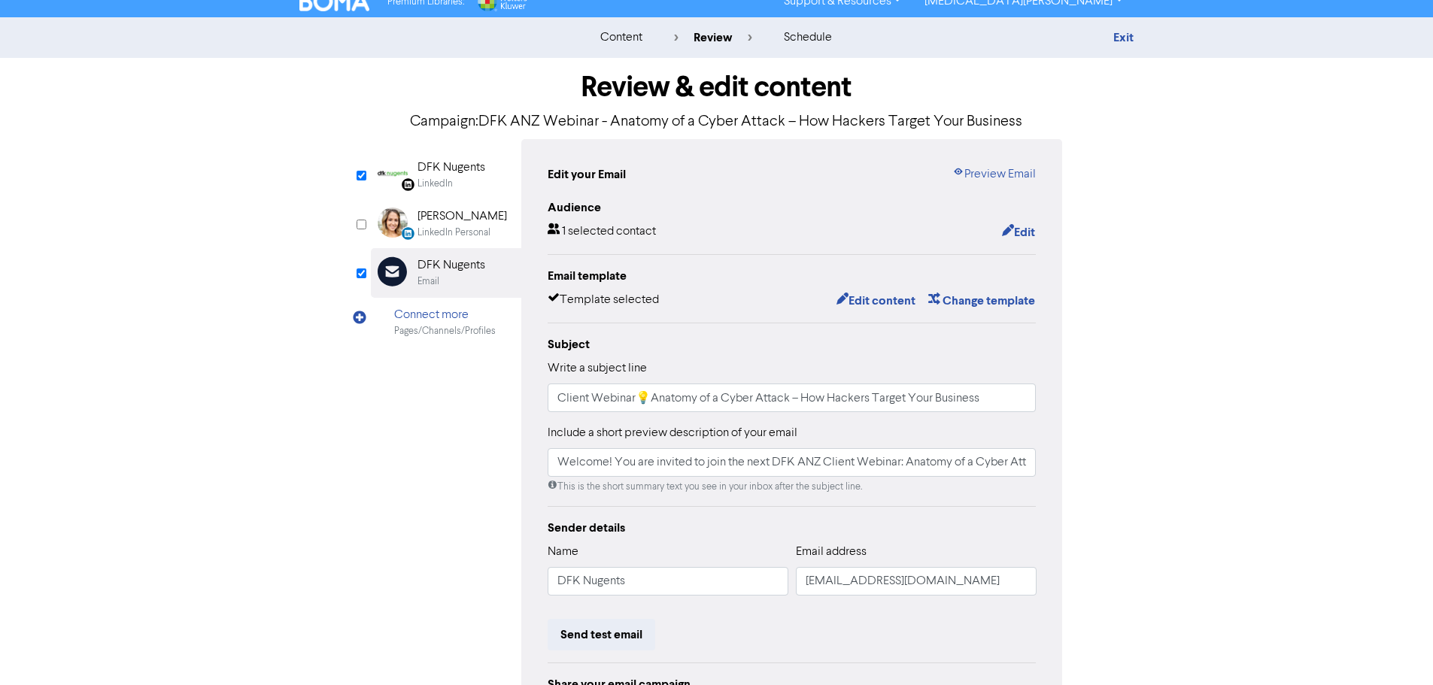
scroll to position [0, 0]
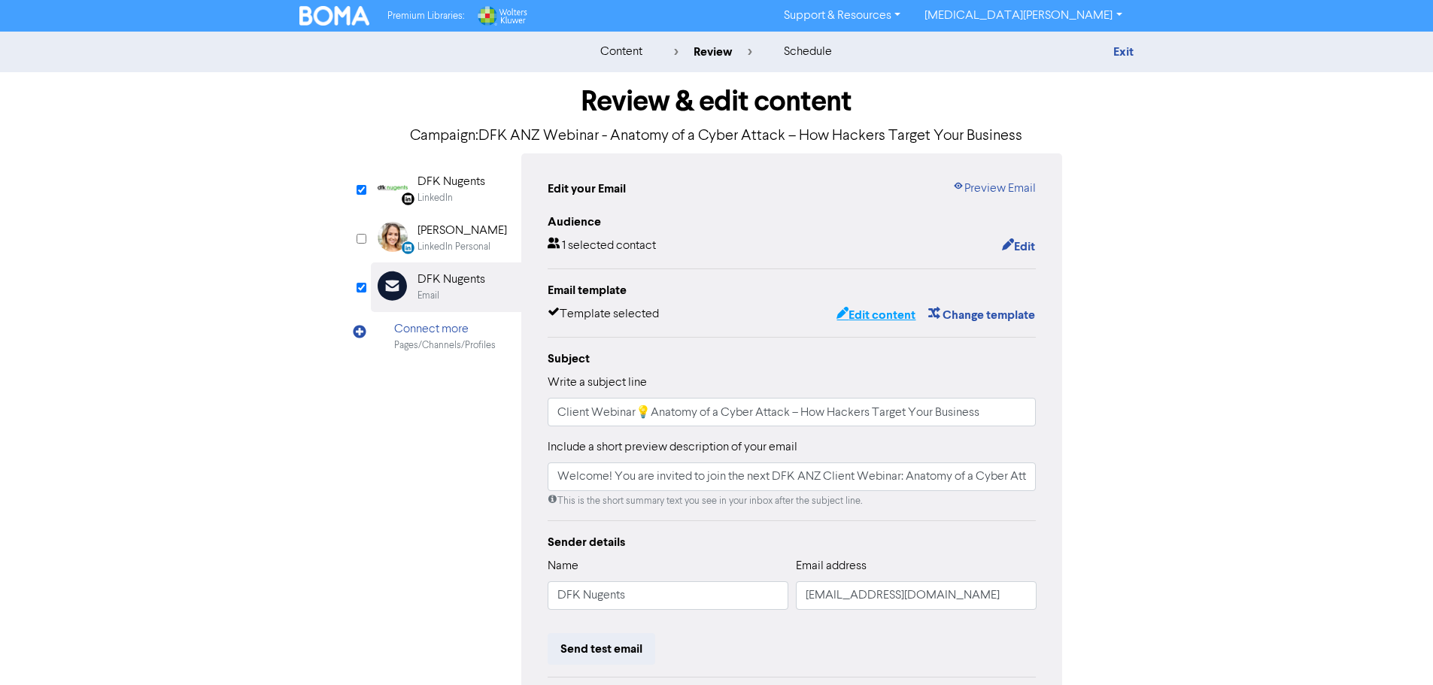
click at [877, 325] on button "Edit content" at bounding box center [876, 315] width 80 height 20
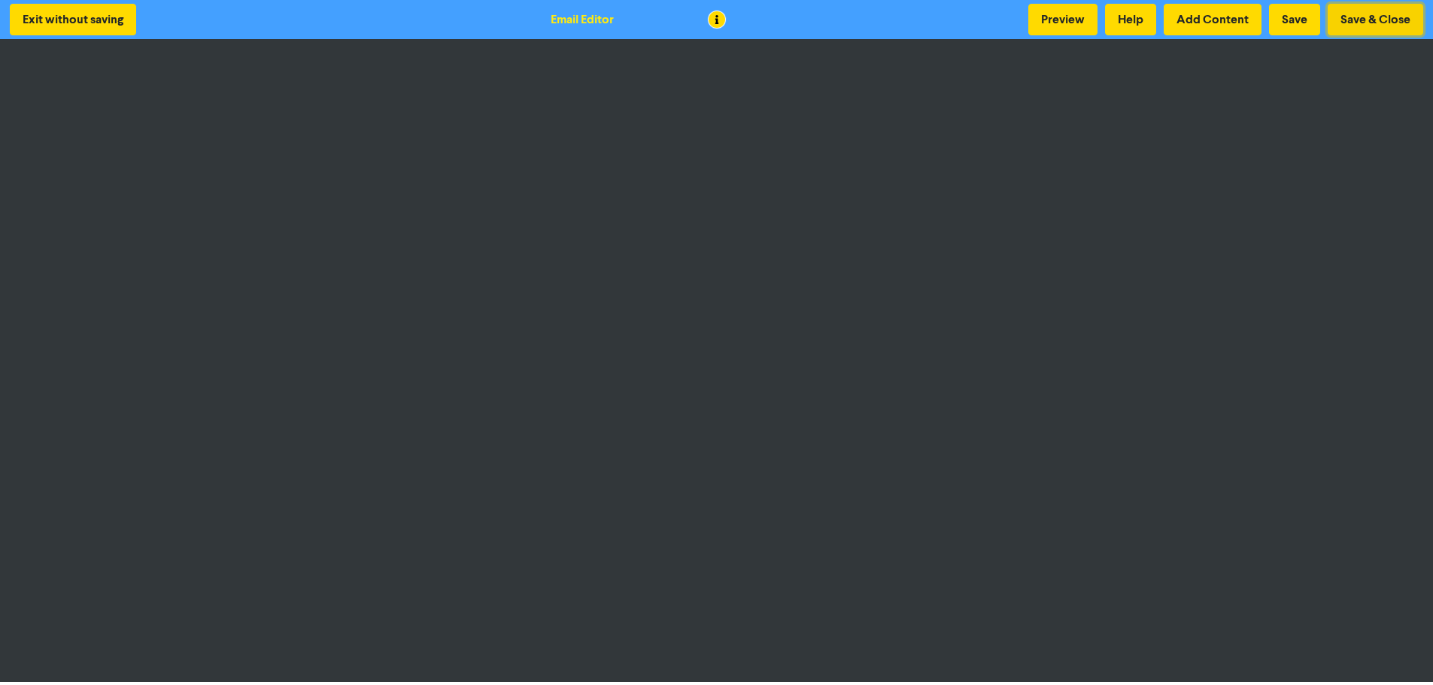
click at [1368, 12] on button "Save & Close" at bounding box center [1376, 20] width 96 height 32
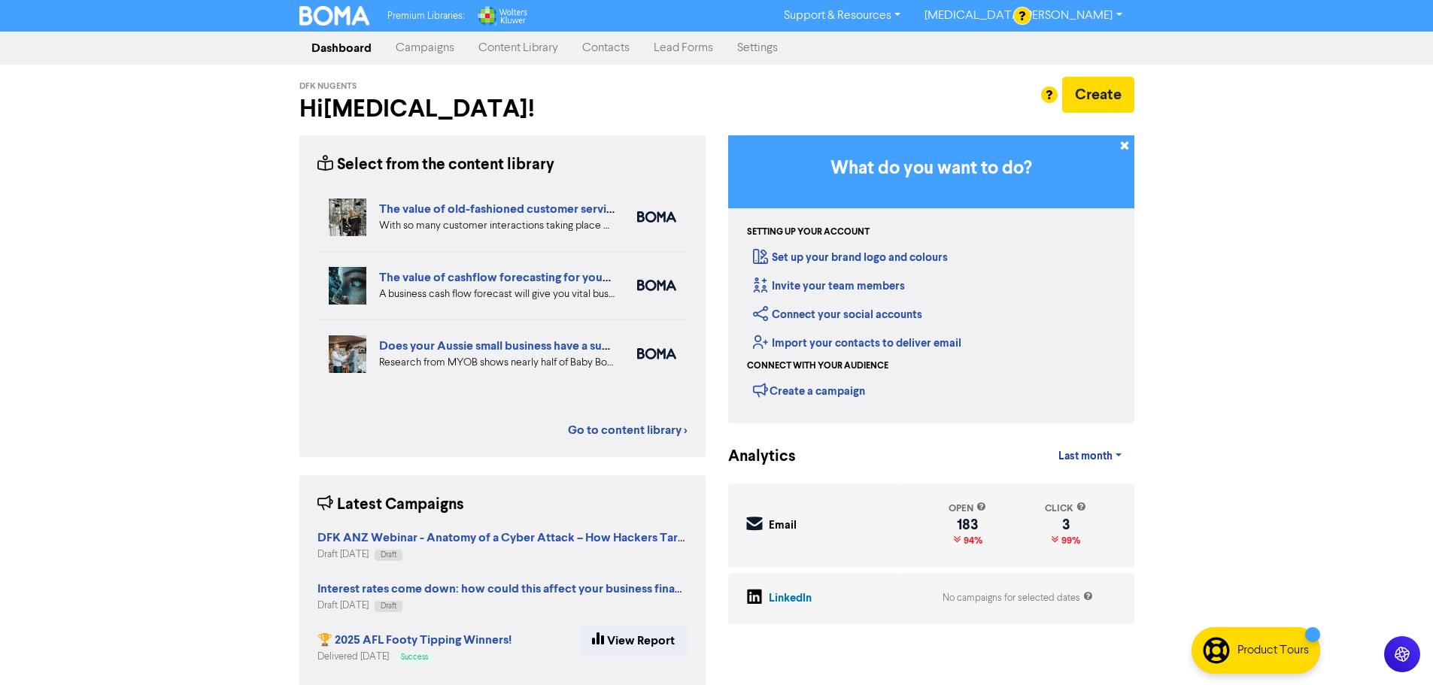
click at [429, 51] on link "Campaigns" at bounding box center [425, 48] width 83 height 30
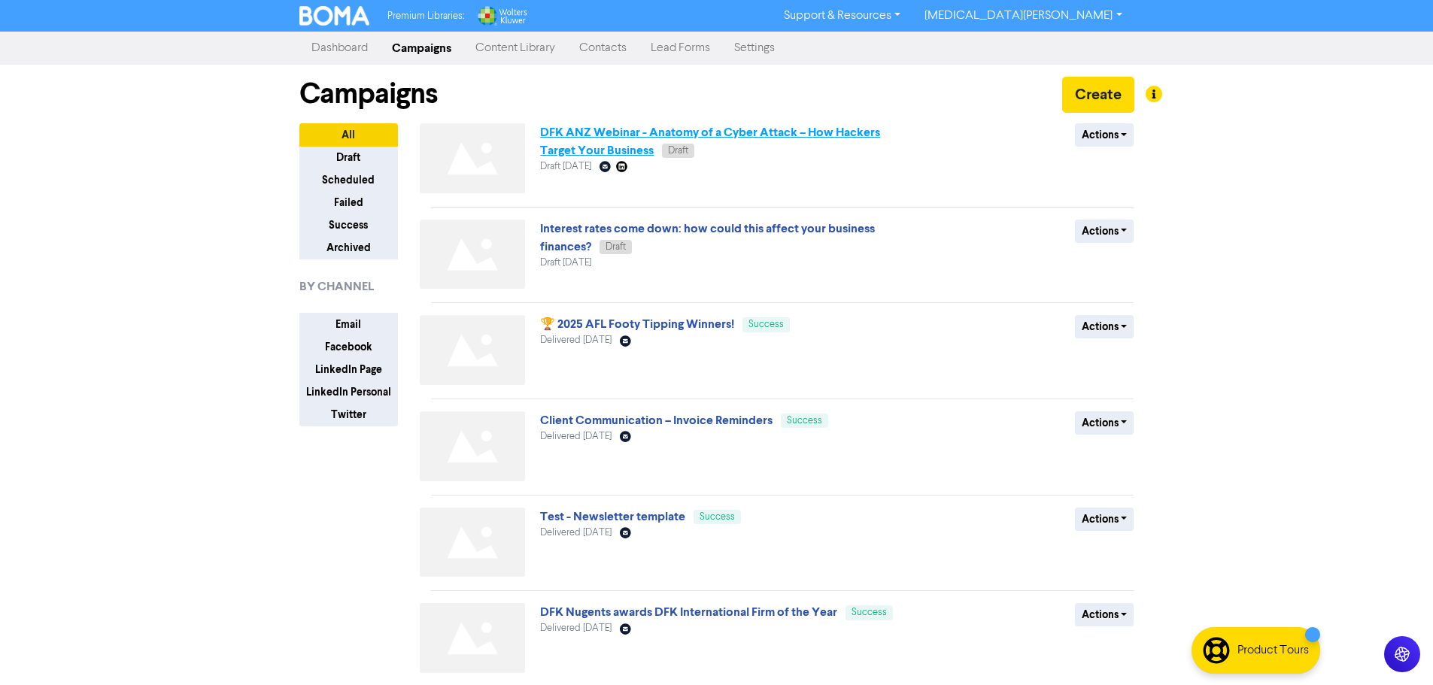
click at [769, 134] on link "DFK ANZ Webinar - Anatomy of a Cyber Attack – How Hackers Target Your Business" at bounding box center [710, 141] width 340 height 33
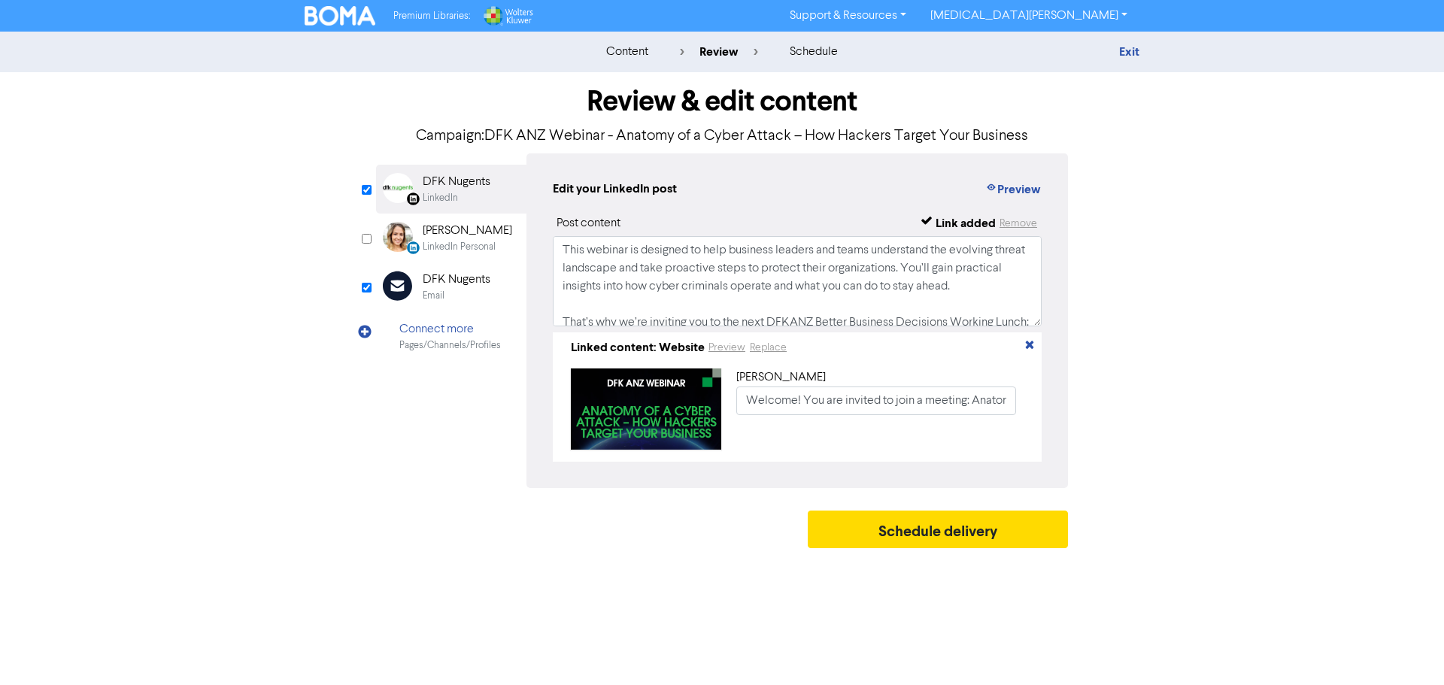
click at [448, 287] on div "DFK Nugents" at bounding box center [457, 280] width 68 height 18
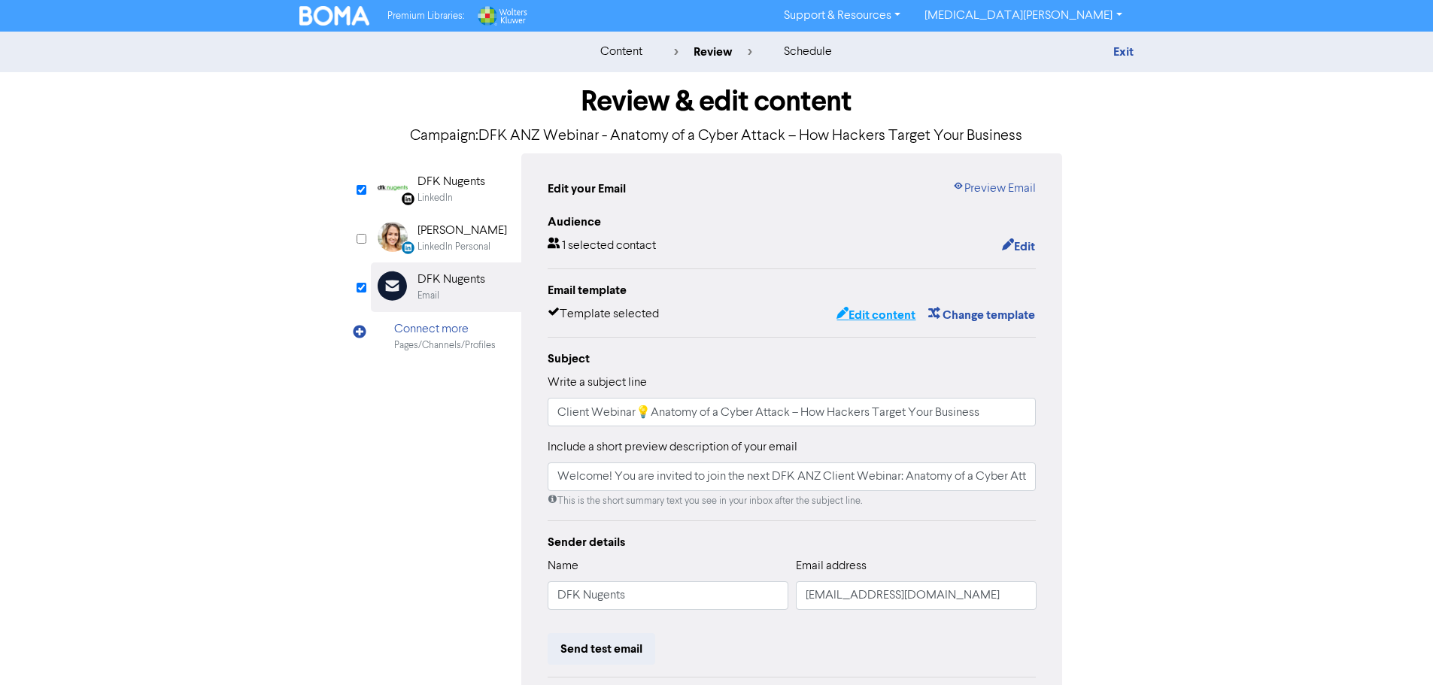
click at [865, 317] on button "Edit content" at bounding box center [876, 315] width 80 height 20
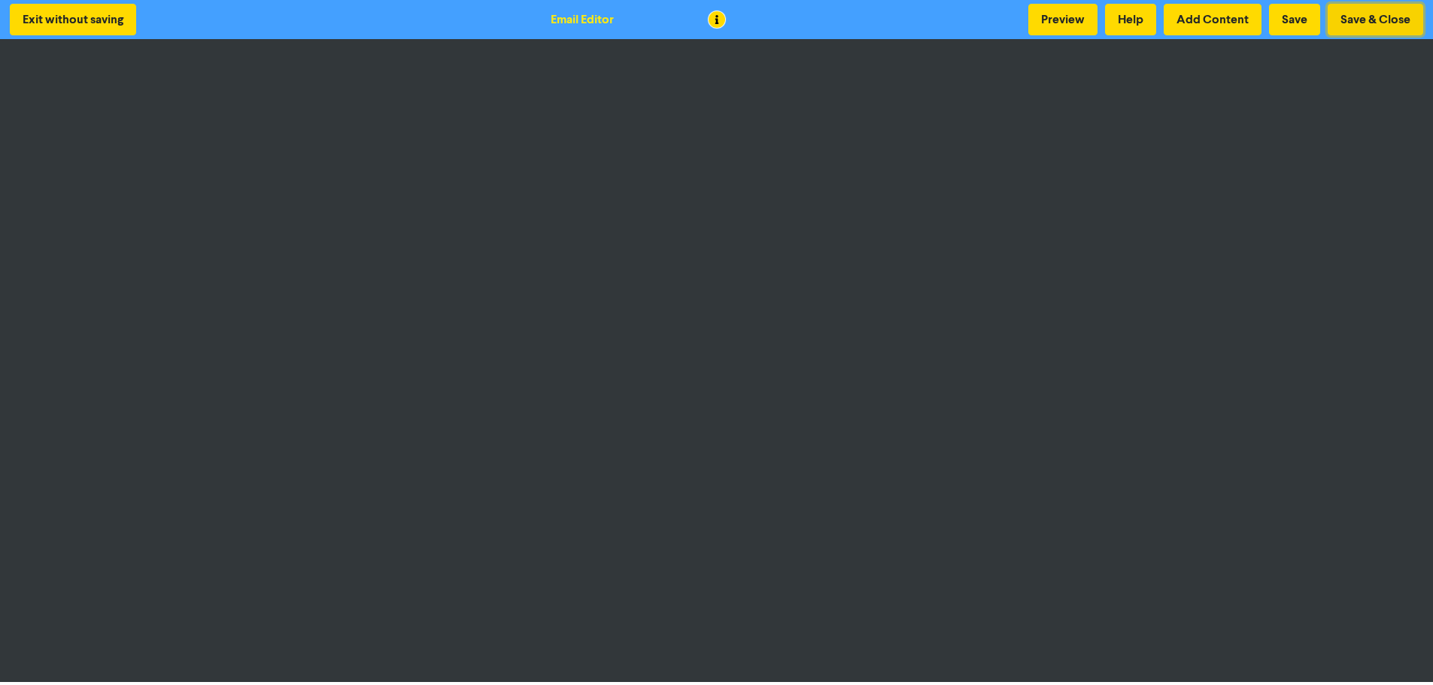
click at [1395, 34] on button "Save & Close" at bounding box center [1376, 20] width 96 height 32
